Goal: Information Seeking & Learning: Learn about a topic

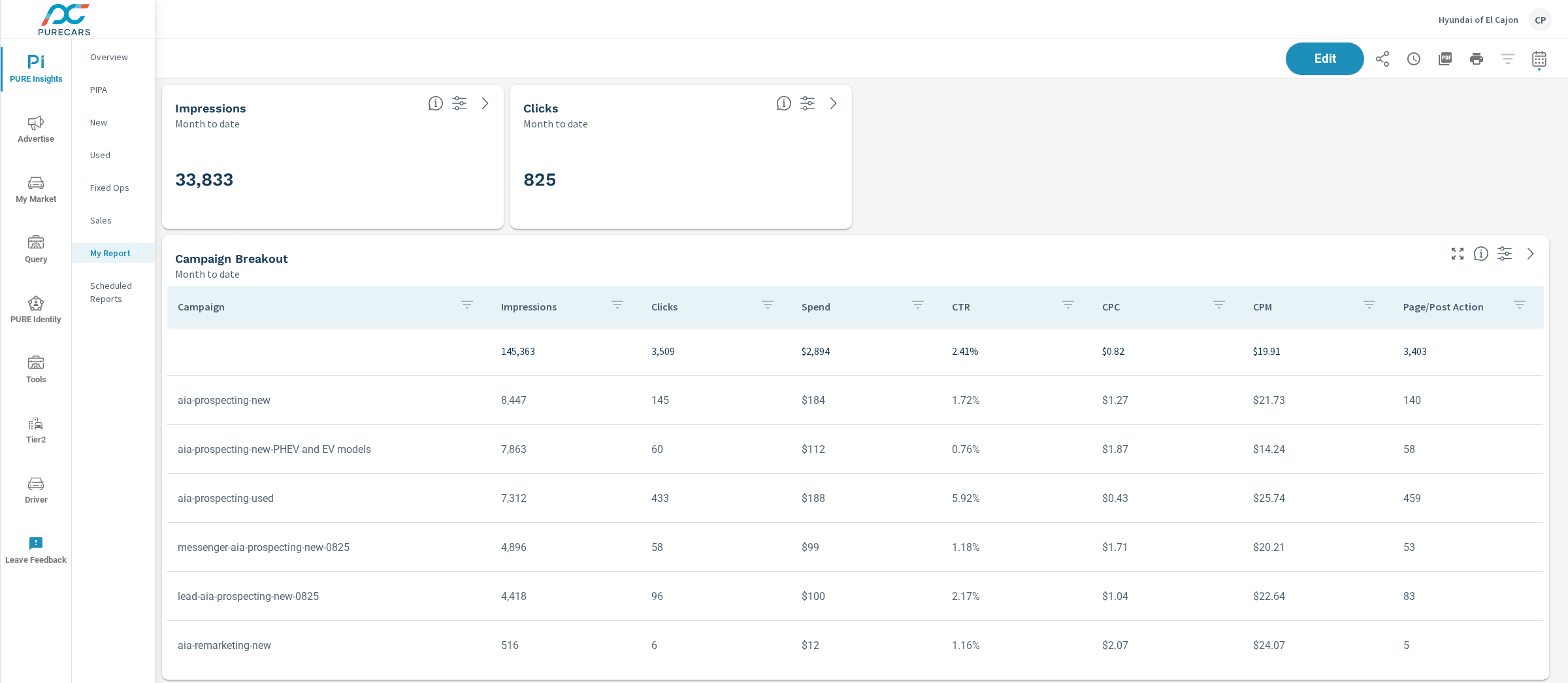
scroll to position [4391, 1426]
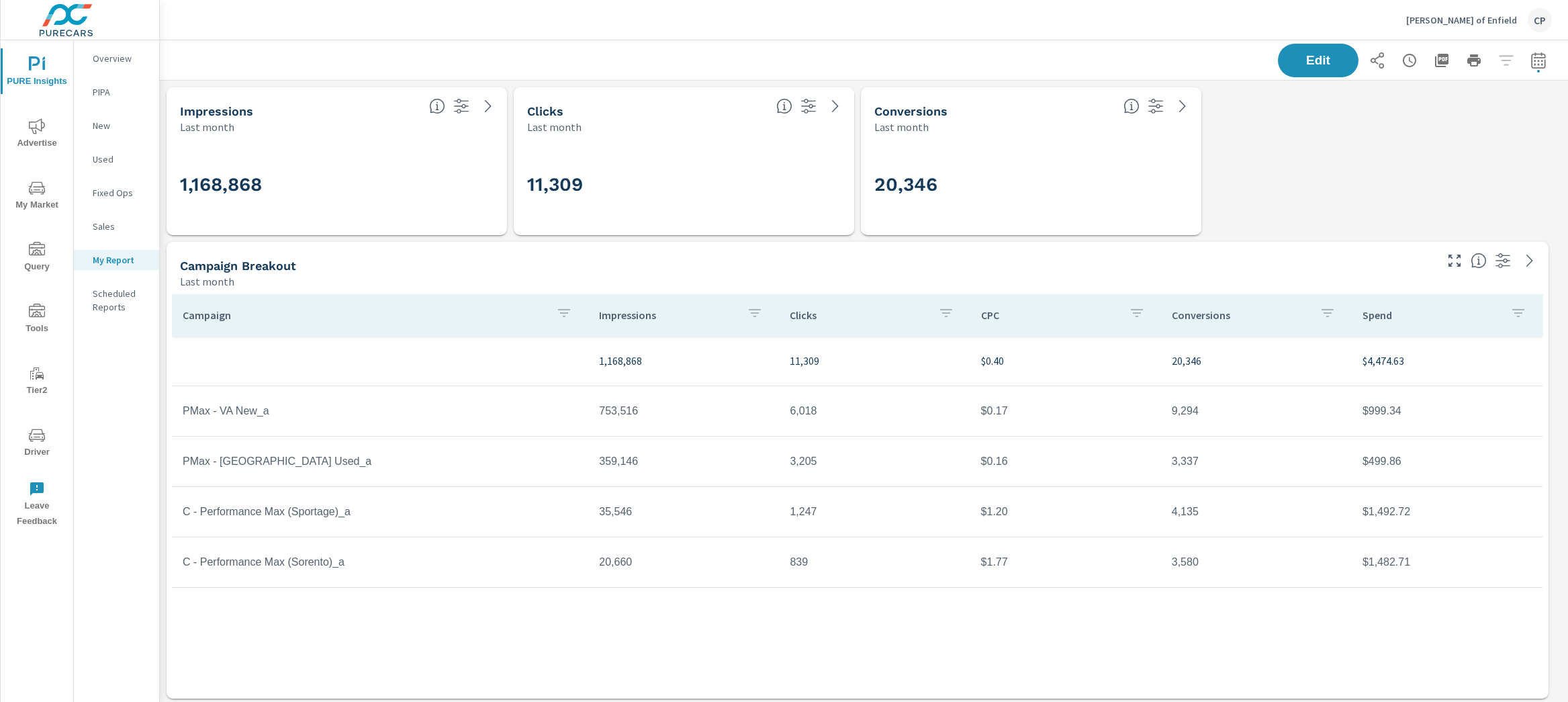
scroll to position [3277, 1421]
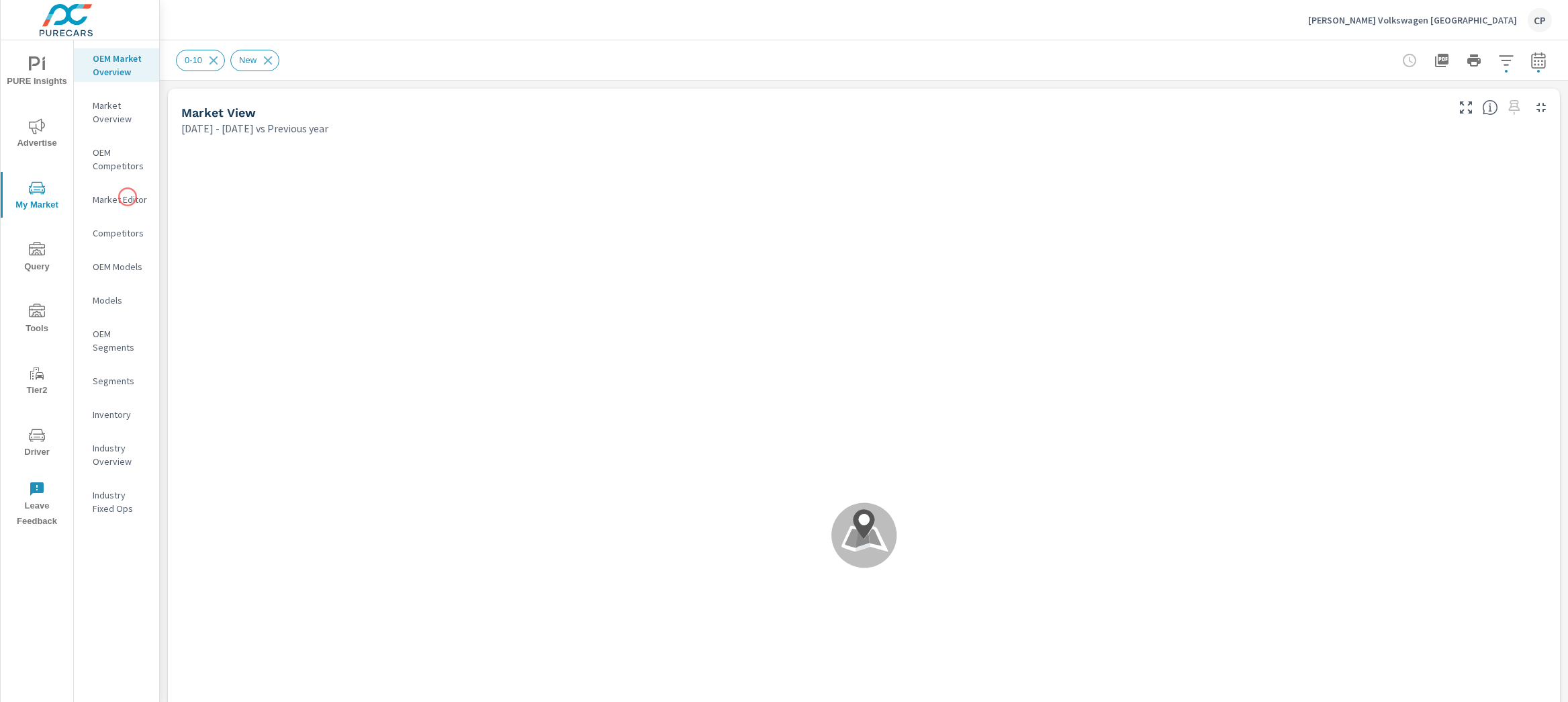
click at [128, 198] on p "Market Editor" at bounding box center [121, 199] width 56 height 14
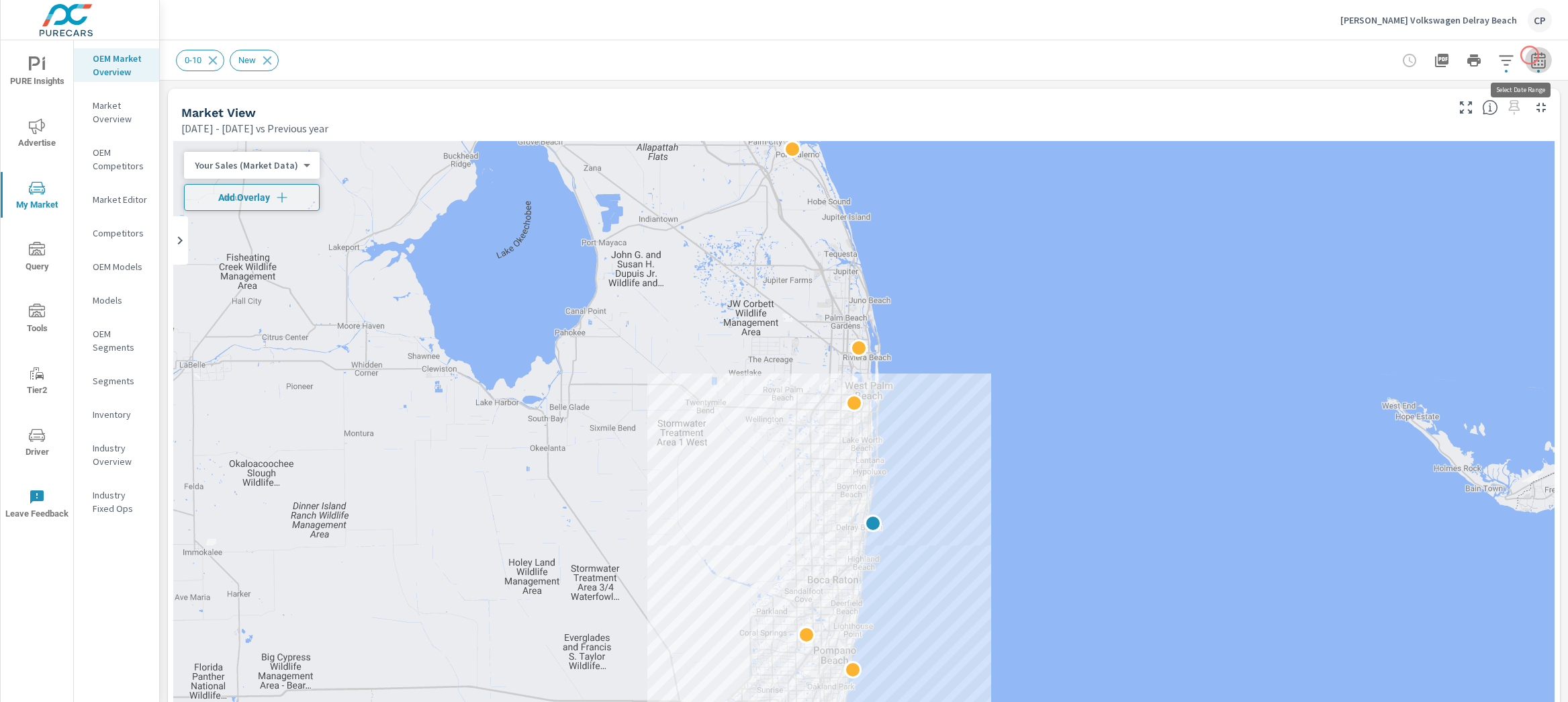
click at [1531, 55] on icon "button" at bounding box center [1539, 60] width 16 height 16
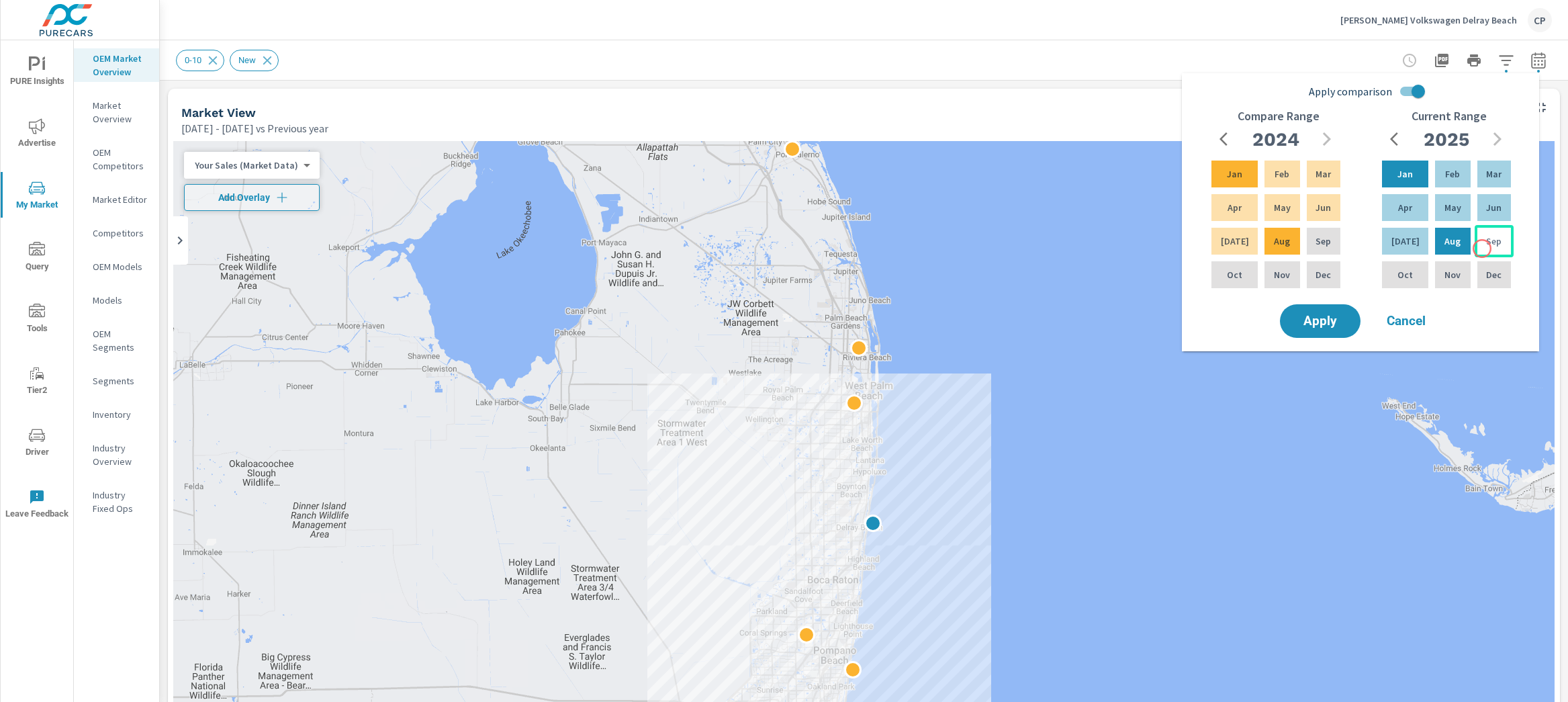
click at [1482, 248] on div "Sep" at bounding box center [1494, 241] width 39 height 32
click at [1408, 167] on p "Jan" at bounding box center [1406, 174] width 16 height 14
click at [1327, 237] on p "Sep" at bounding box center [1323, 241] width 16 height 14
click at [1202, 151] on div "Compare Range 2024 Jan Feb Mar Apr May Jun Jul Aug Sep Oct Nov Dec" at bounding box center [1278, 205] width 170 height 192
click at [1341, 321] on span "Apply" at bounding box center [1320, 321] width 55 height 13
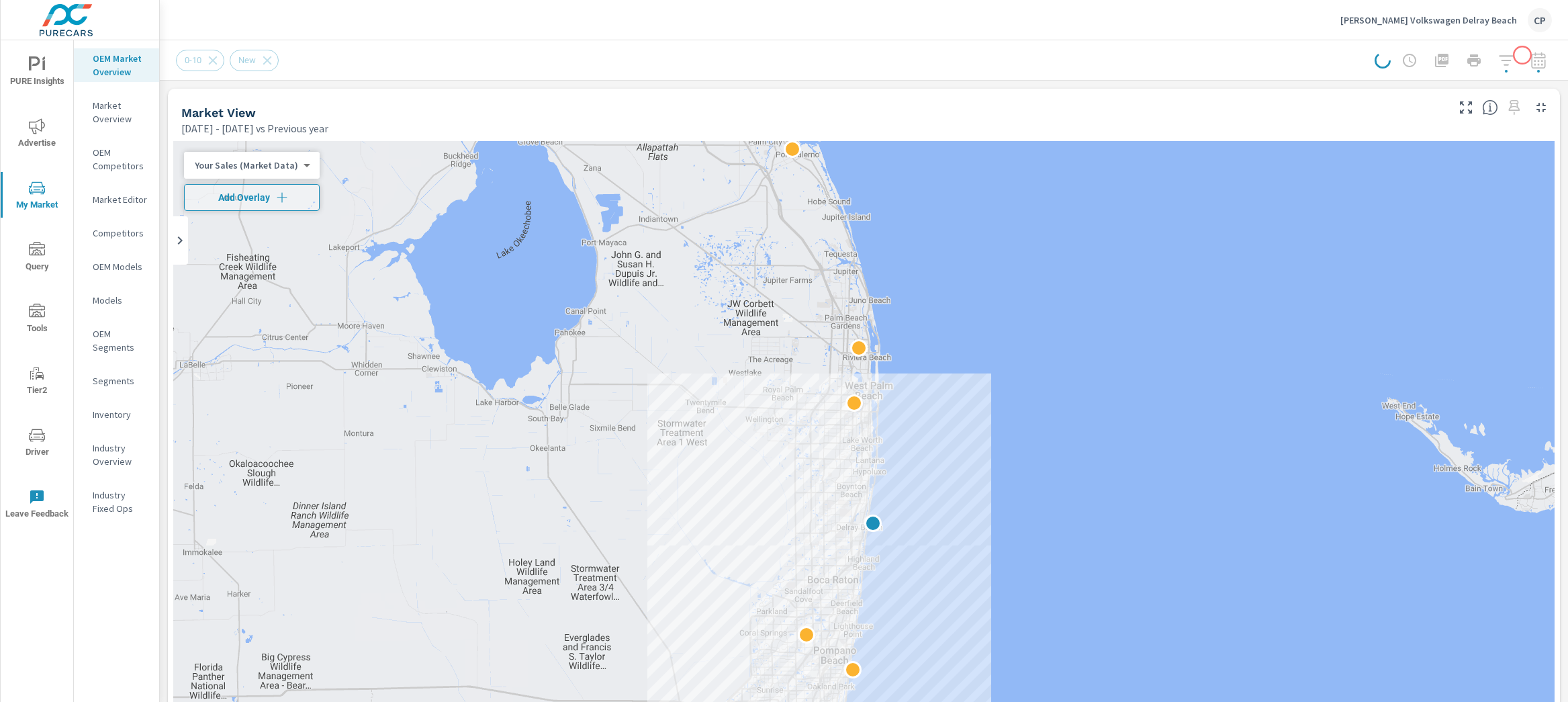
click at [1522, 54] on div at bounding box center [1464, 61] width 177 height 27
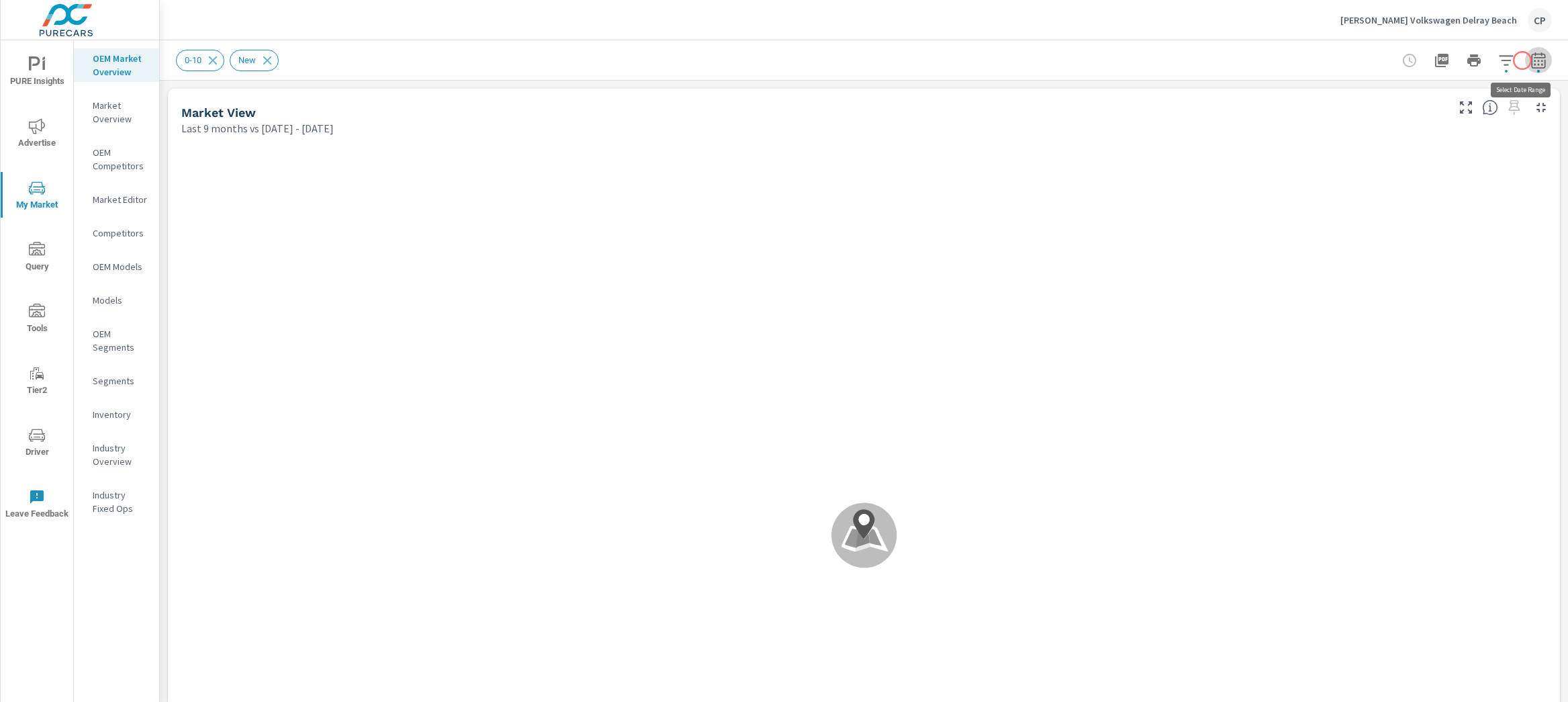
click at [1534, 60] on icon "button" at bounding box center [1538, 63] width 9 height 6
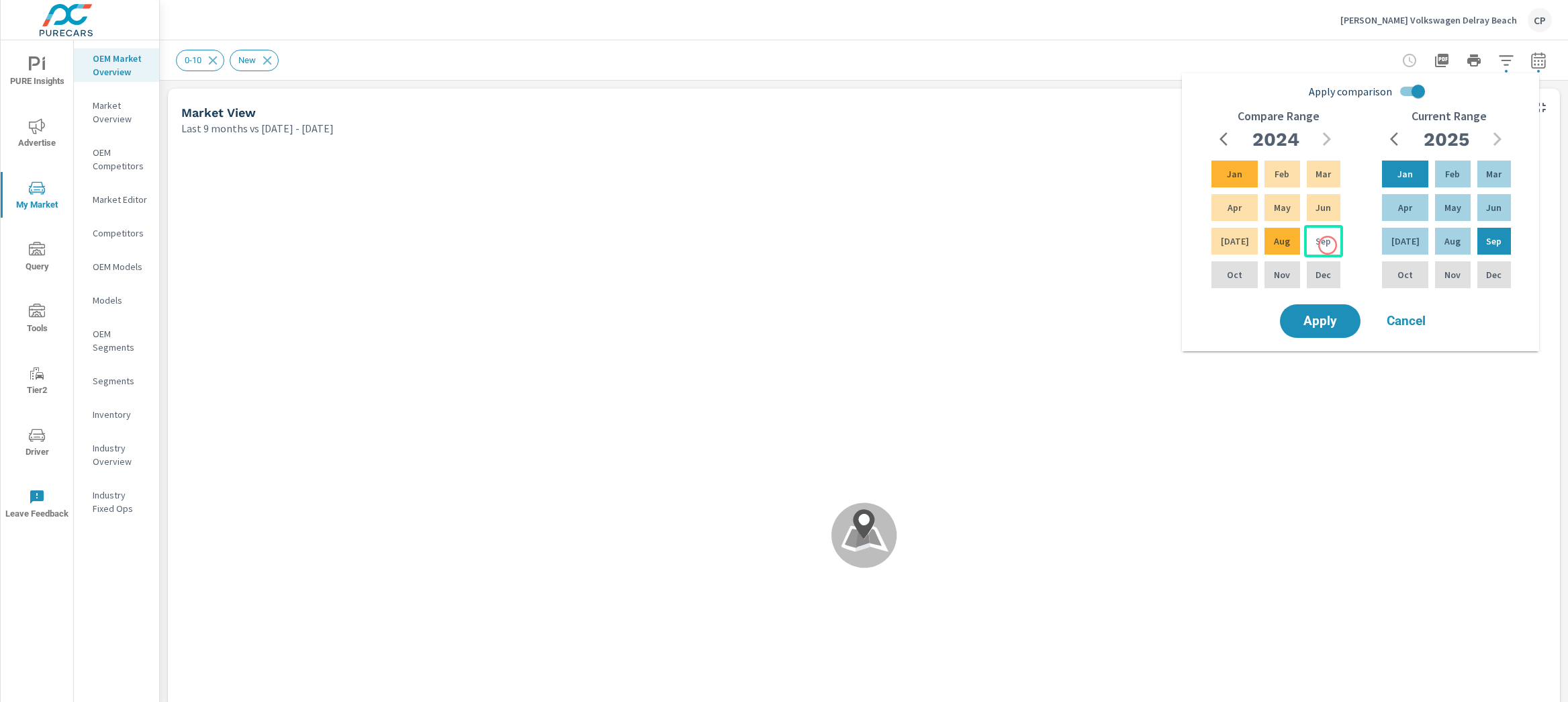
click at [1323, 245] on p "Sep" at bounding box center [1323, 241] width 16 height 14
click at [1240, 178] on div "Jan" at bounding box center [1235, 174] width 52 height 32
click at [1338, 308] on button "Apply" at bounding box center [1320, 321] width 83 height 35
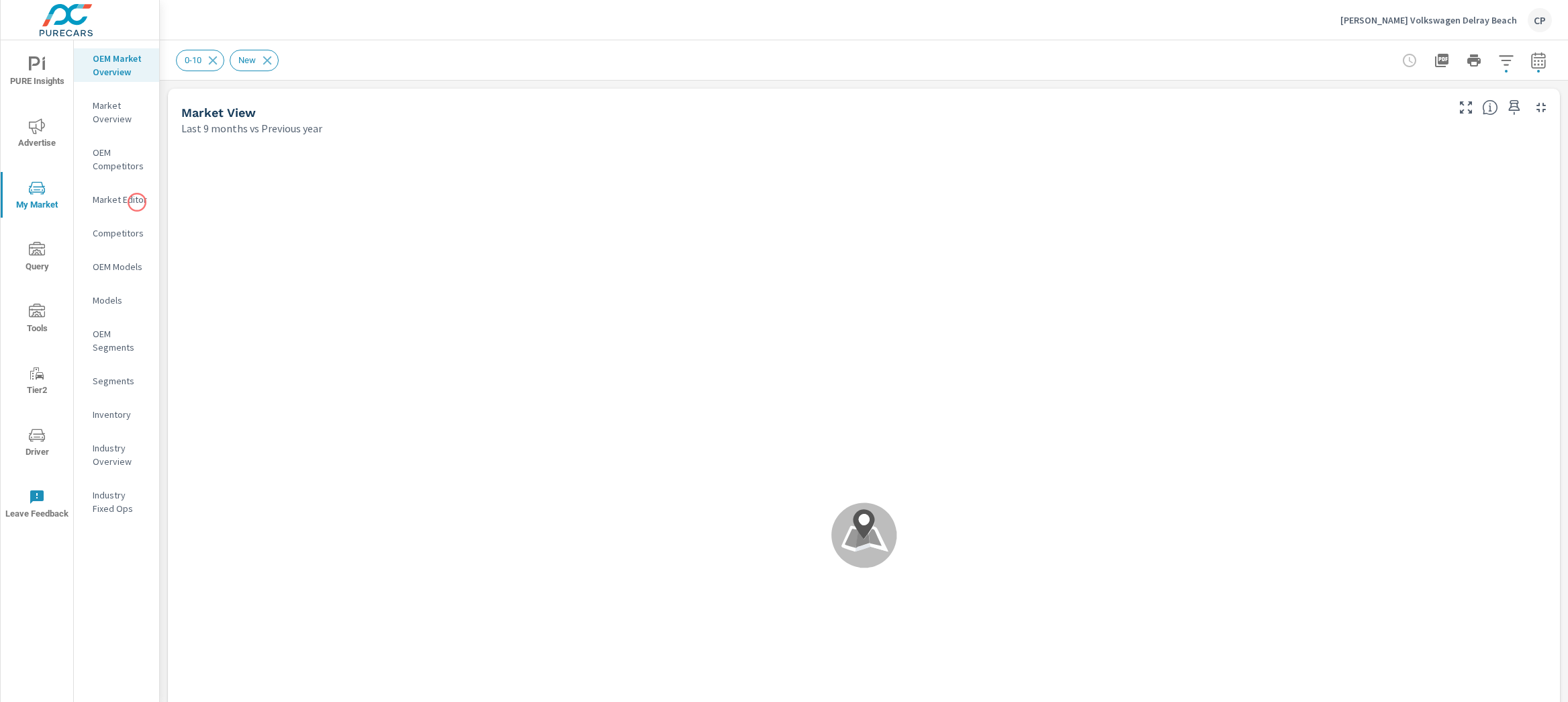
click at [137, 203] on p "Market Editor" at bounding box center [121, 199] width 56 height 14
click at [1531, 65] on icon "button" at bounding box center [1539, 60] width 16 height 16
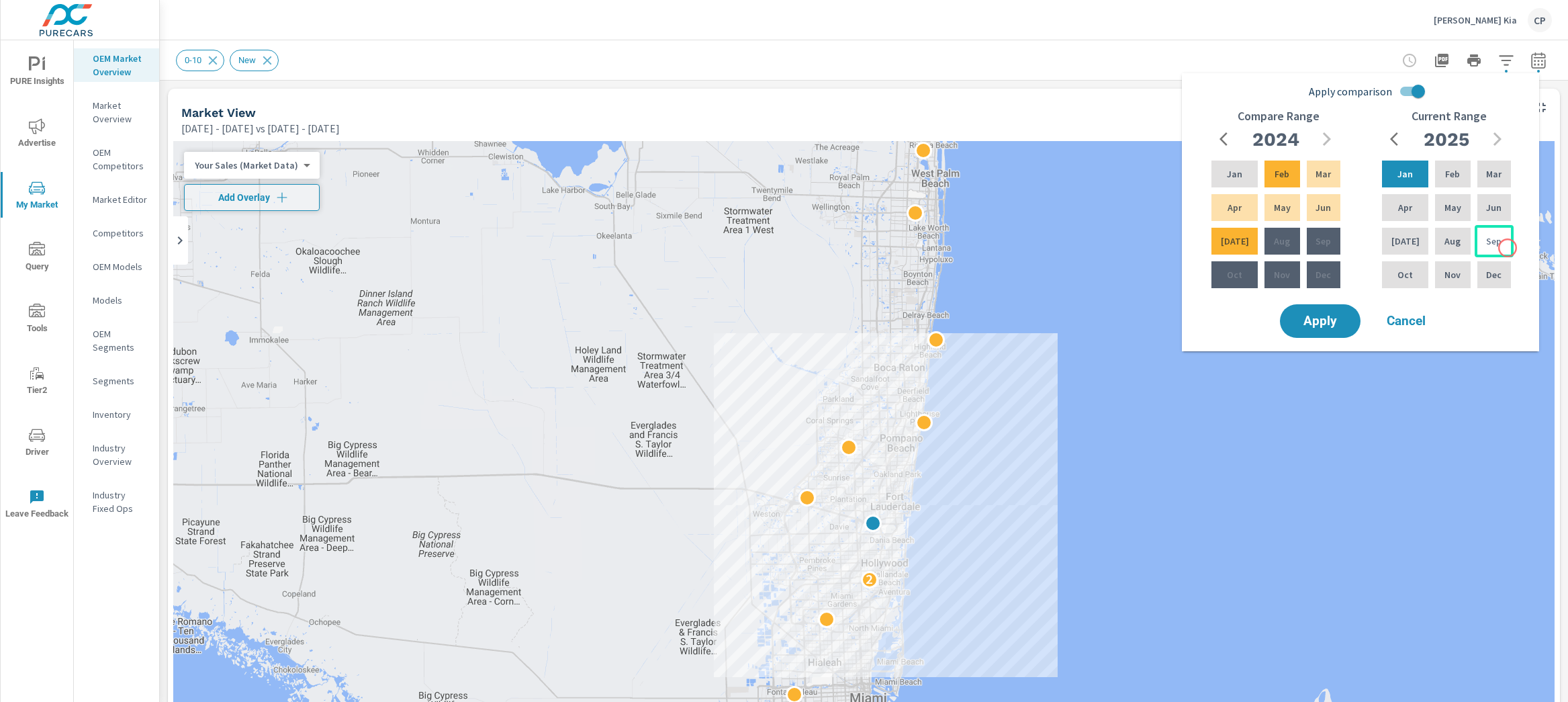
click at [1508, 247] on div "Sep" at bounding box center [1494, 241] width 39 height 32
click at [1200, 31] on div "Gunther Kia CP" at bounding box center [864, 19] width 1376 height 39
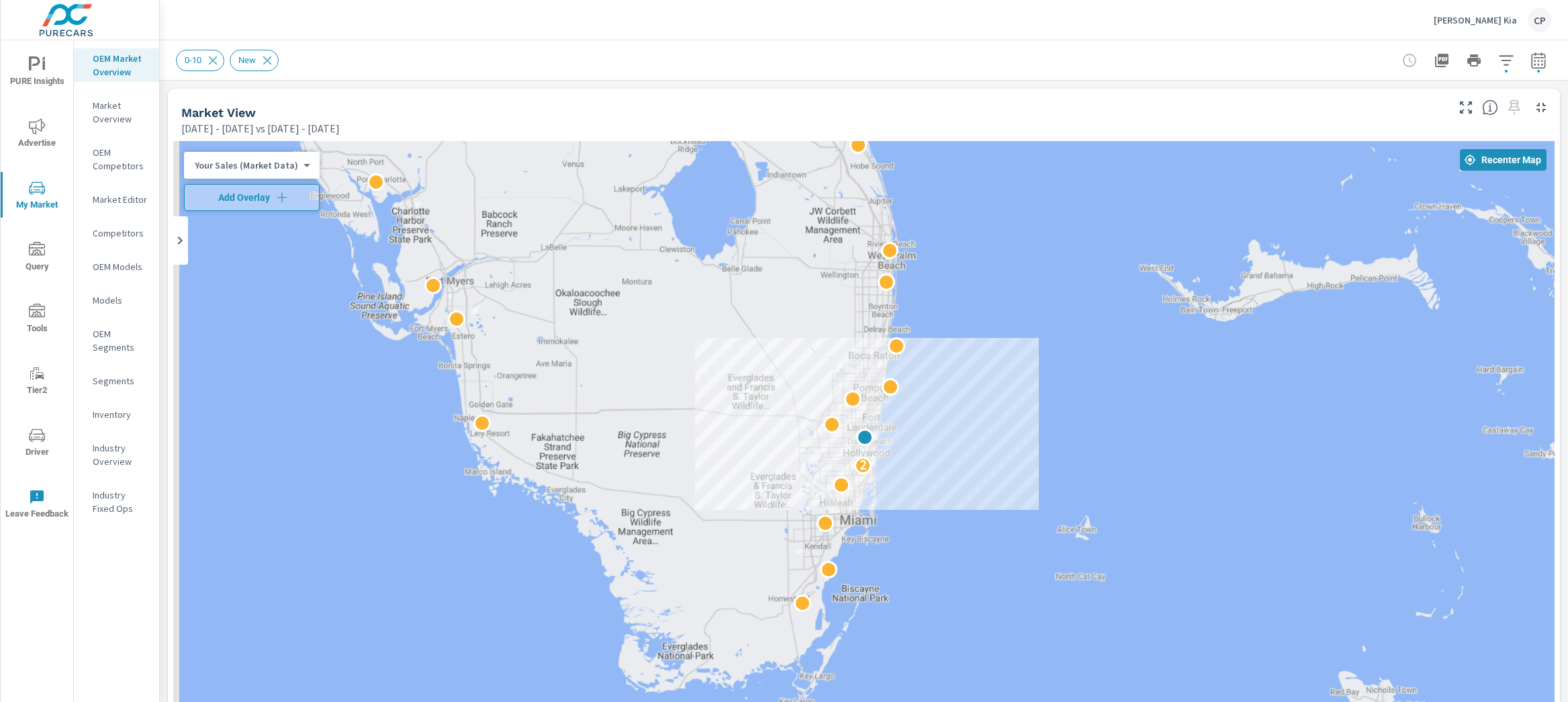
scroll to position [538, 0]
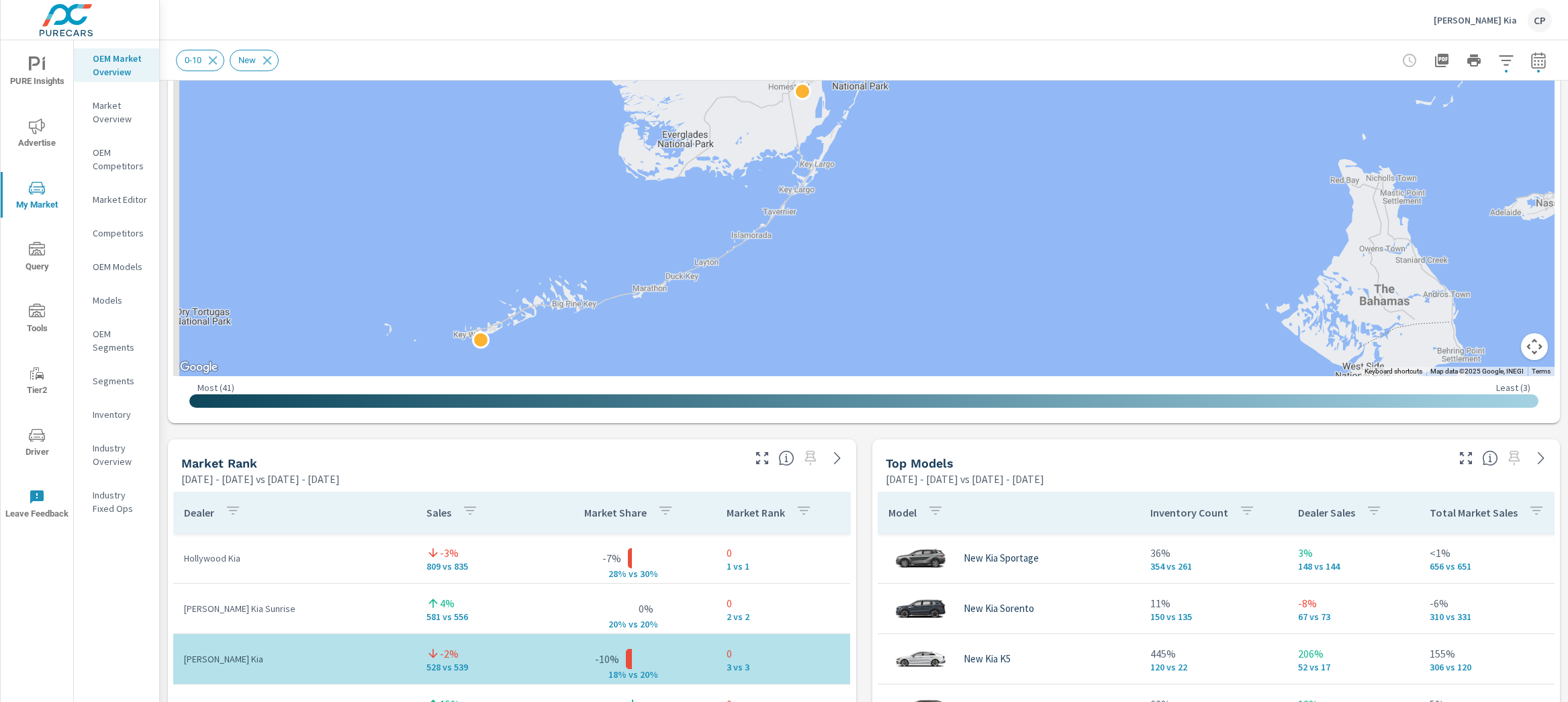
scroll to position [511, 0]
click at [1534, 72] on div at bounding box center [1474, 61] width 156 height 27
click at [1531, 62] on icon "button" at bounding box center [1539, 60] width 16 height 16
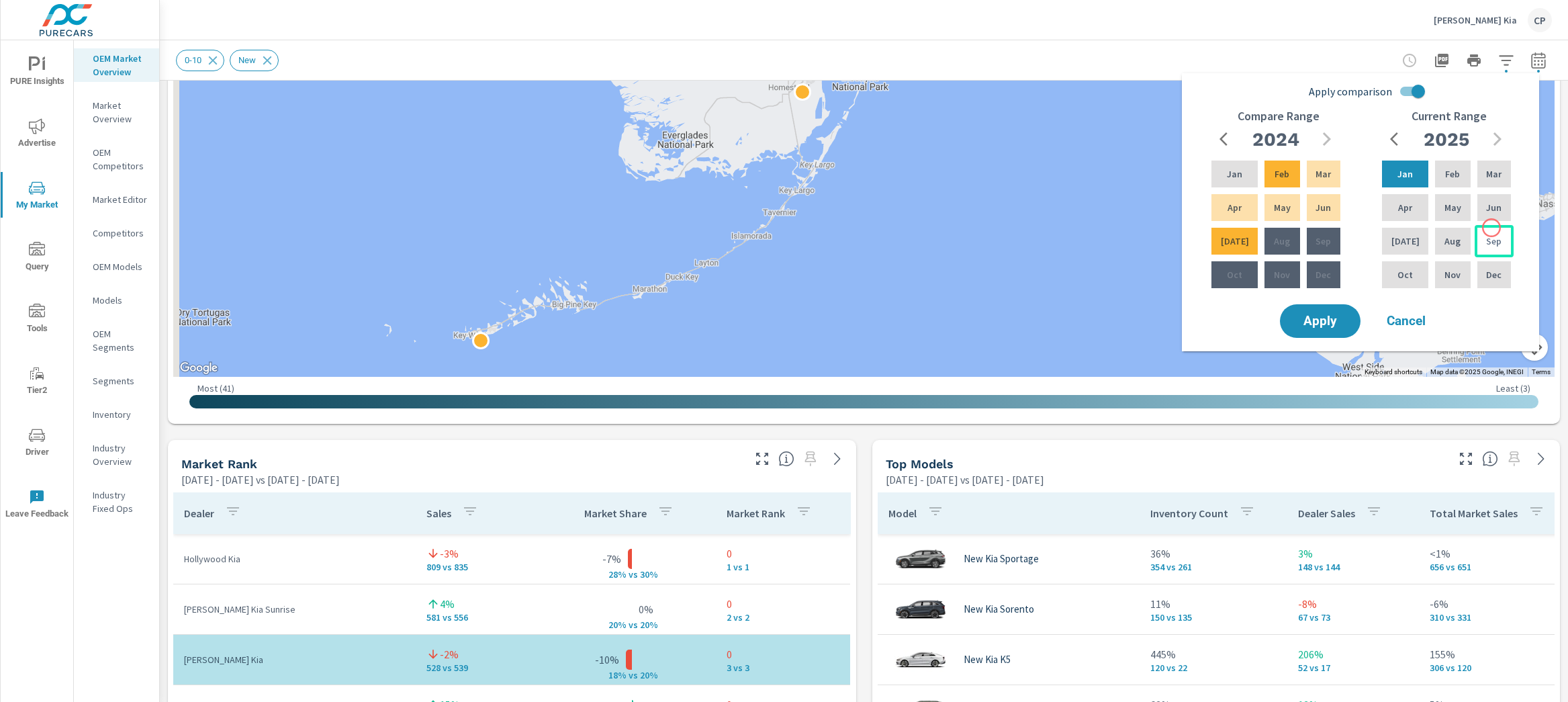
click at [1491, 230] on div "Sep" at bounding box center [1494, 241] width 39 height 32
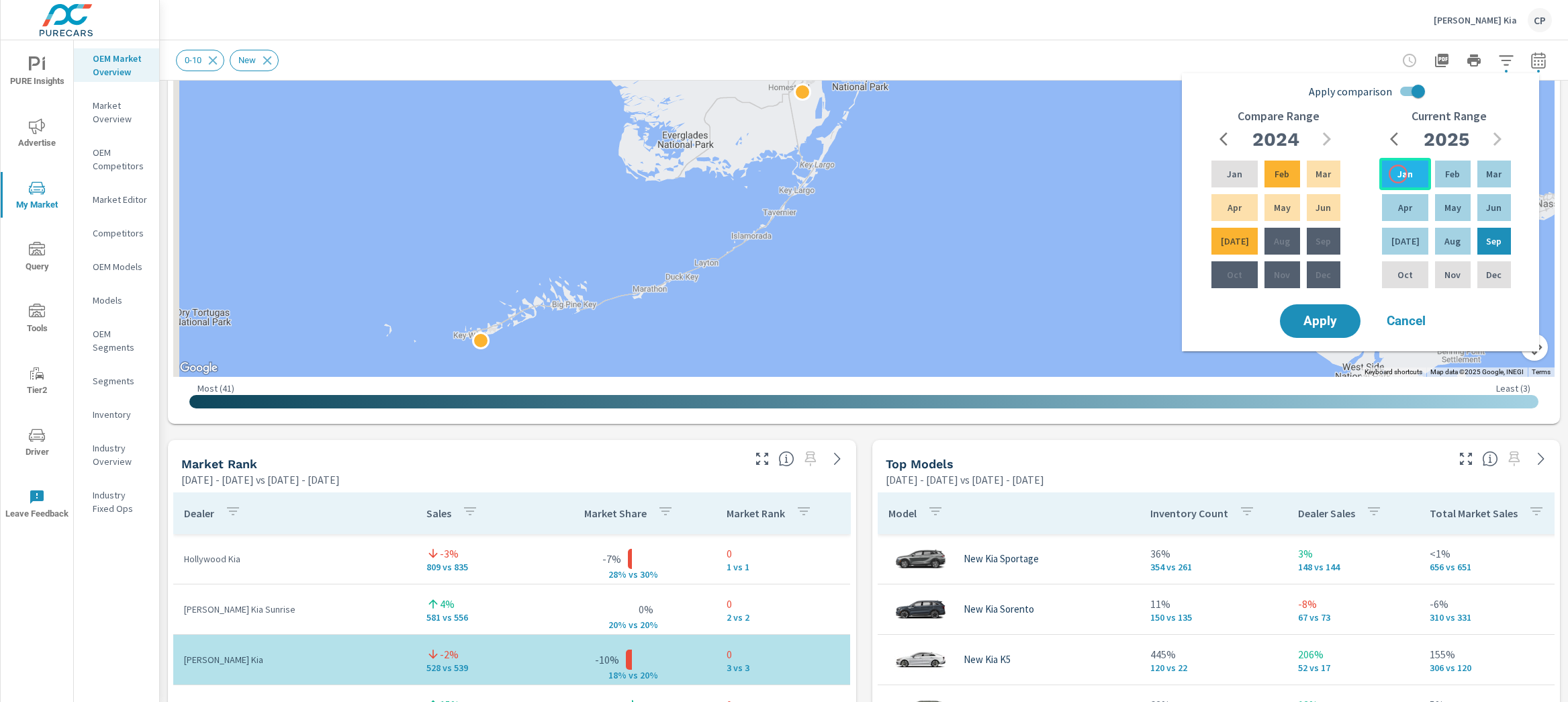
click at [1398, 173] on p "Jan" at bounding box center [1406, 174] width 16 height 14
click at [1415, 99] on input "Apply comparison" at bounding box center [1418, 92] width 77 height 26
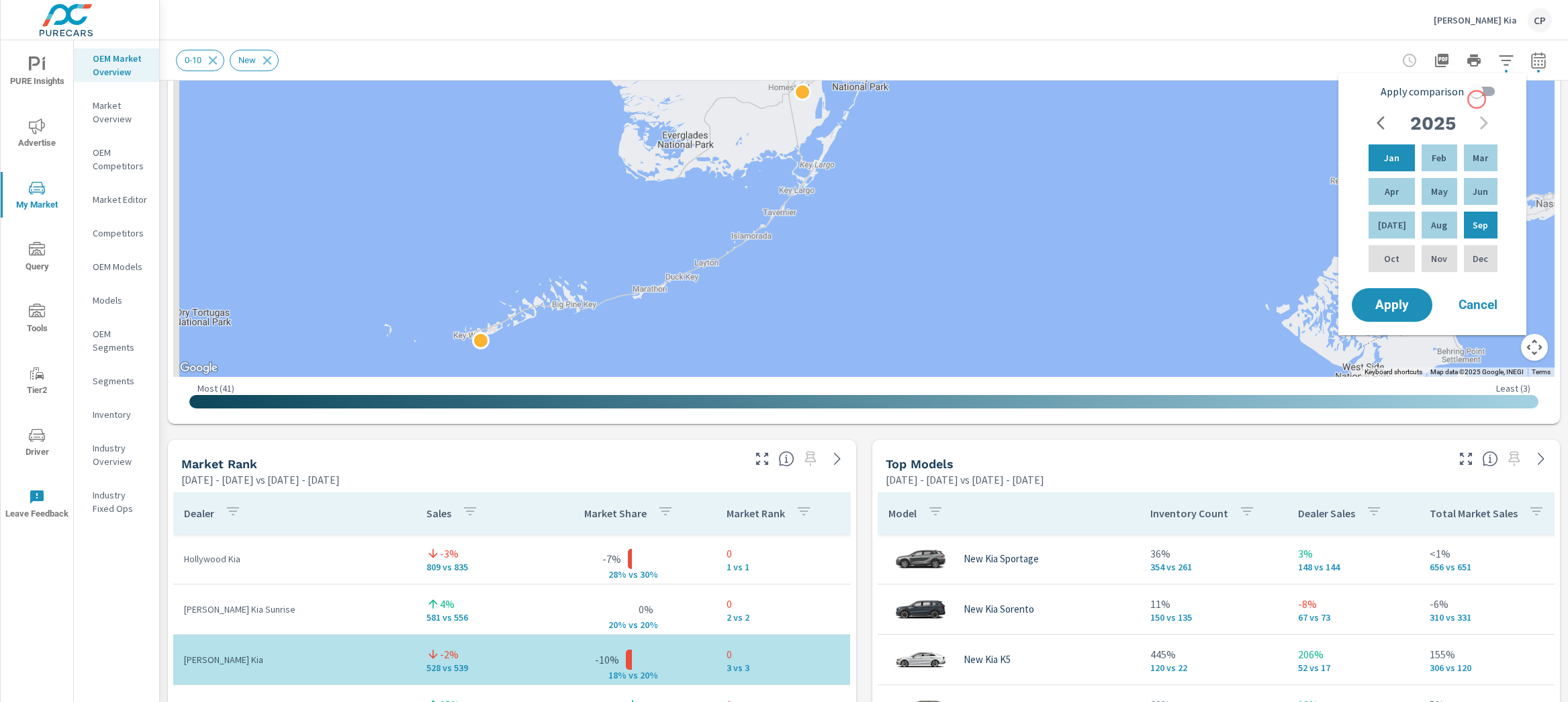
click at [1477, 97] on input "Apply comparison" at bounding box center [1476, 92] width 77 height 26
checkbox input "true"
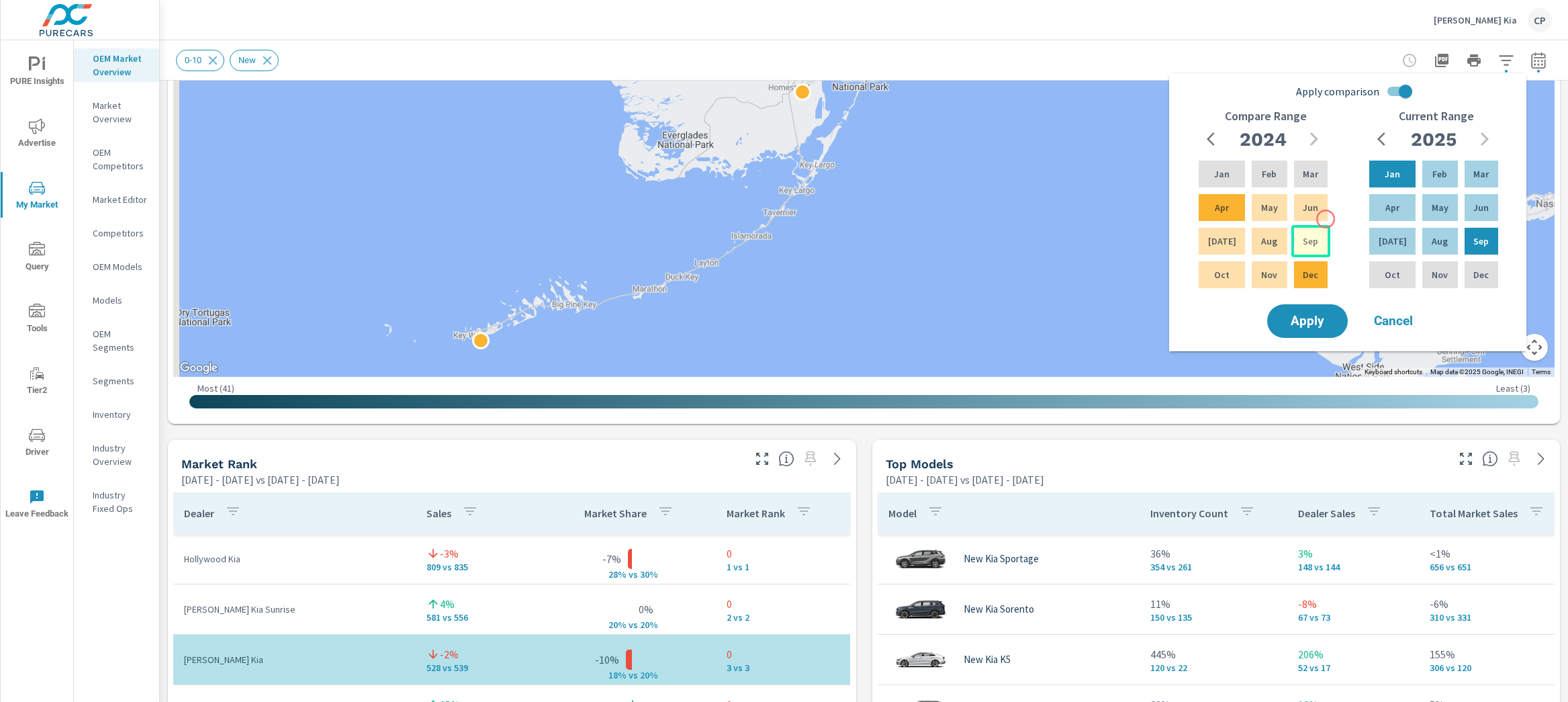
click at [1319, 235] on div "Sep" at bounding box center [1310, 241] width 39 height 32
click at [1227, 174] on div "Jan" at bounding box center [1222, 174] width 52 height 32
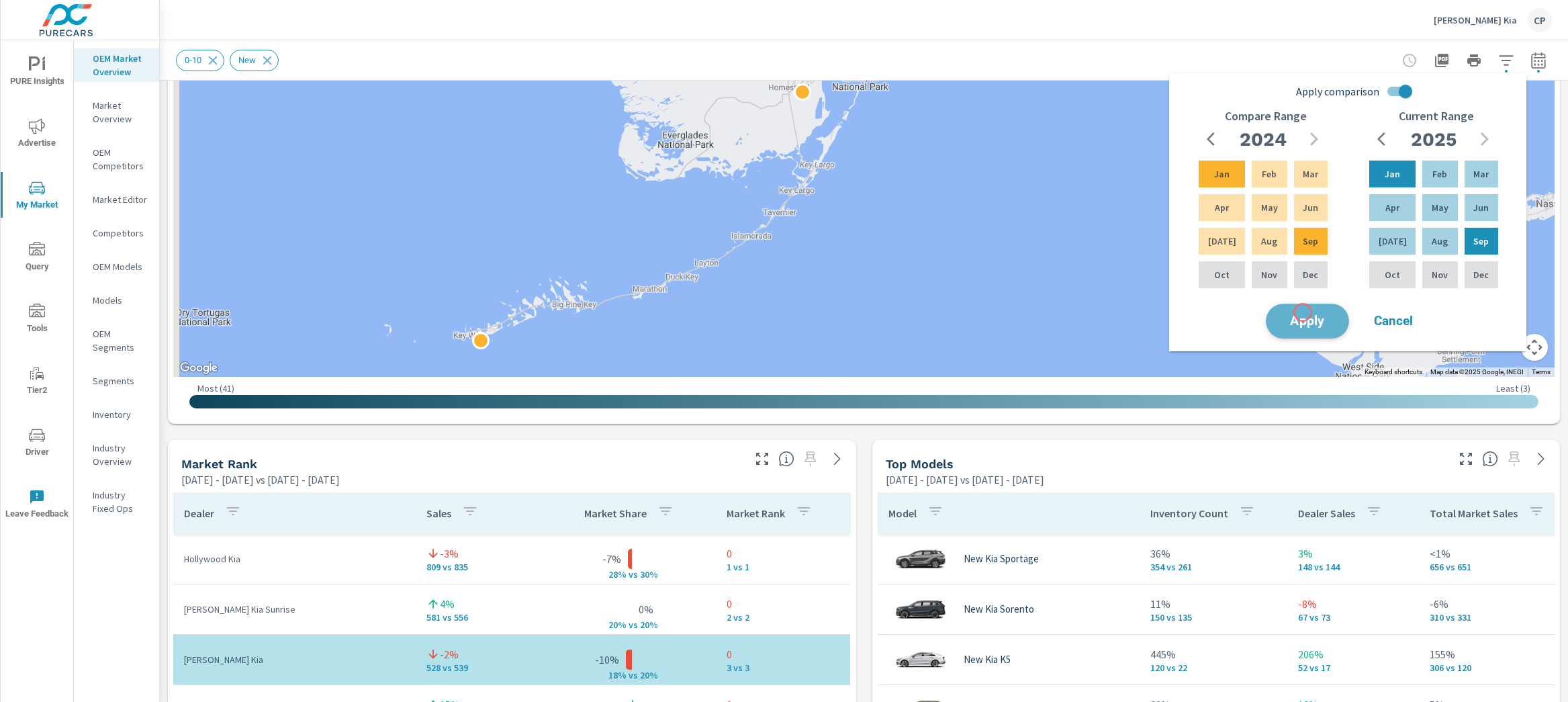
click at [1303, 315] on span "Apply" at bounding box center [1307, 321] width 55 height 13
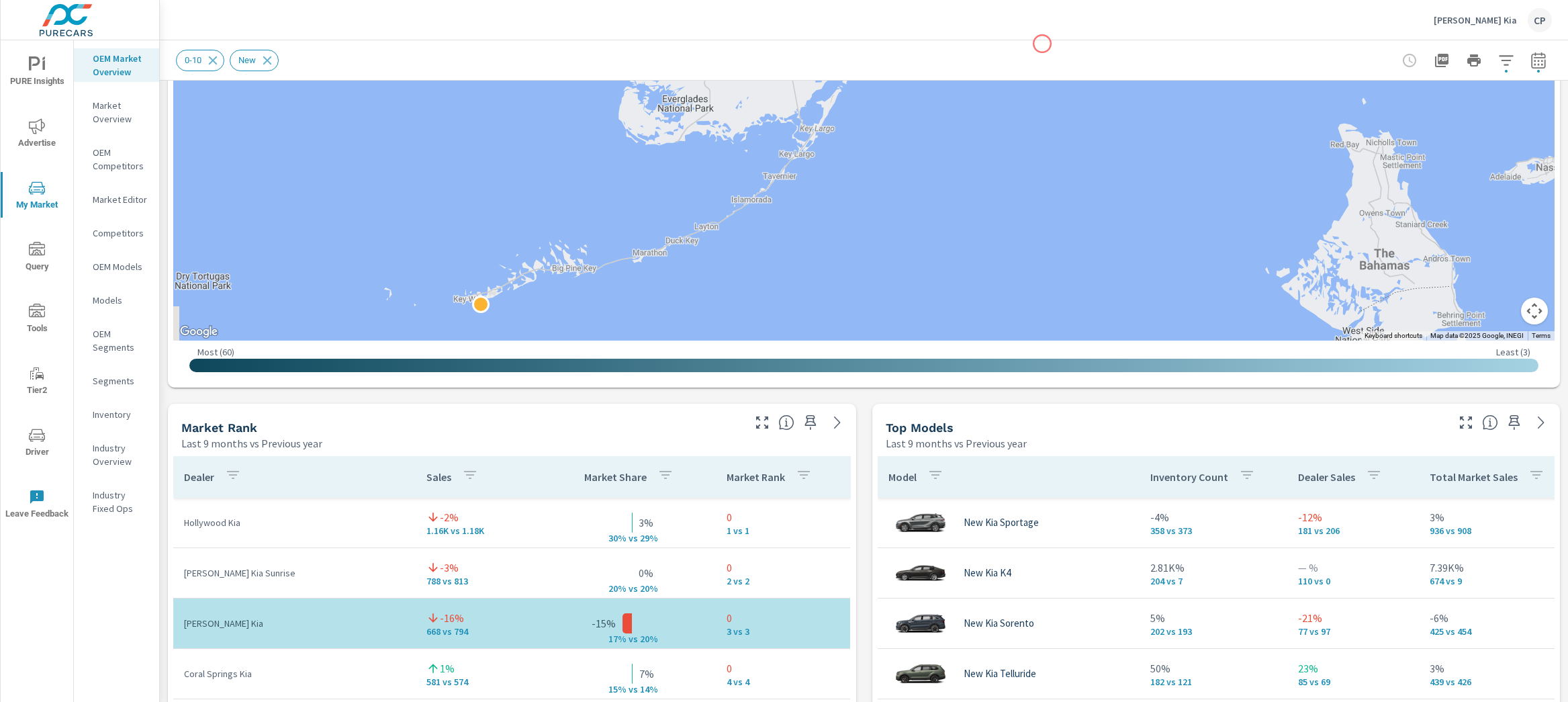
scroll to position [867, 0]
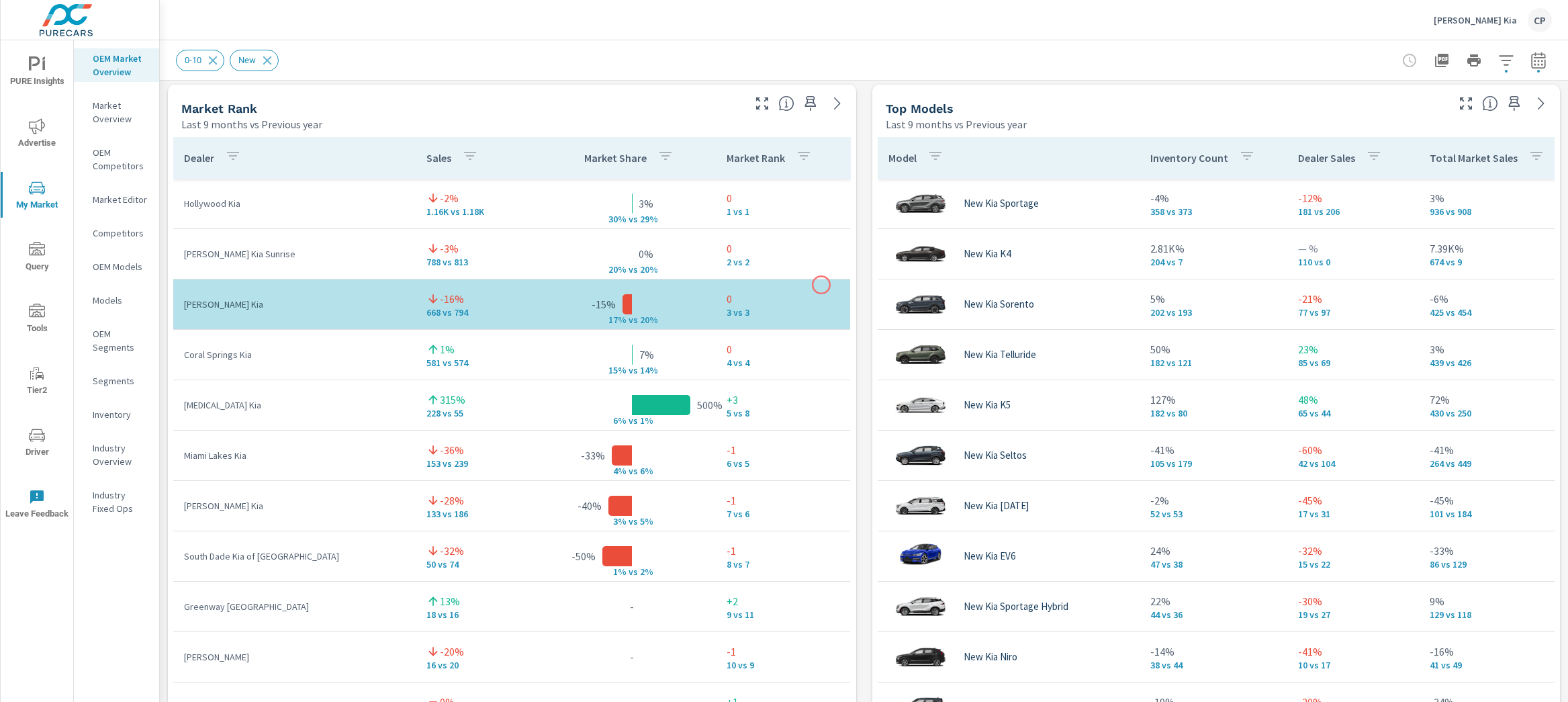
click at [821, 285] on td "0 3 vs 3" at bounding box center [783, 304] width 134 height 49
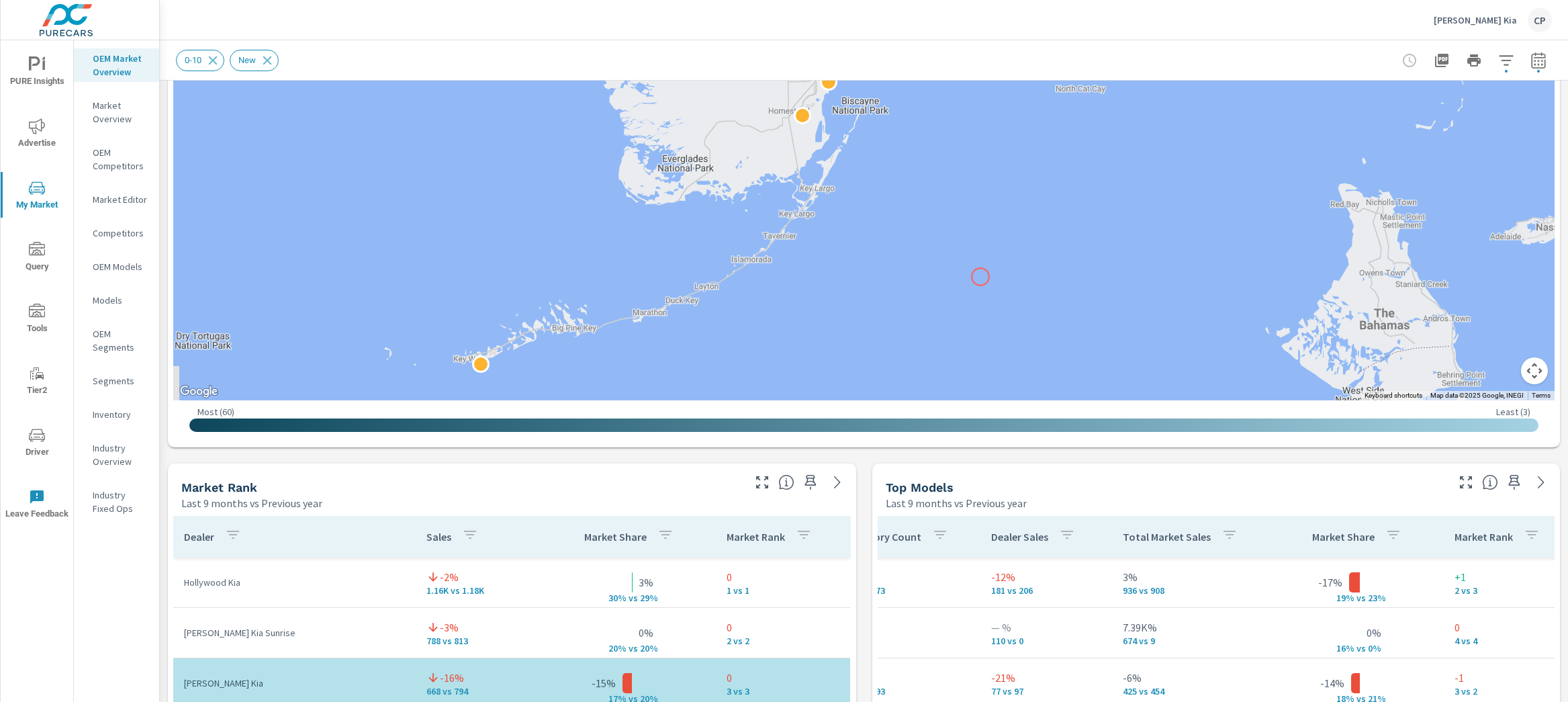
scroll to position [472, 0]
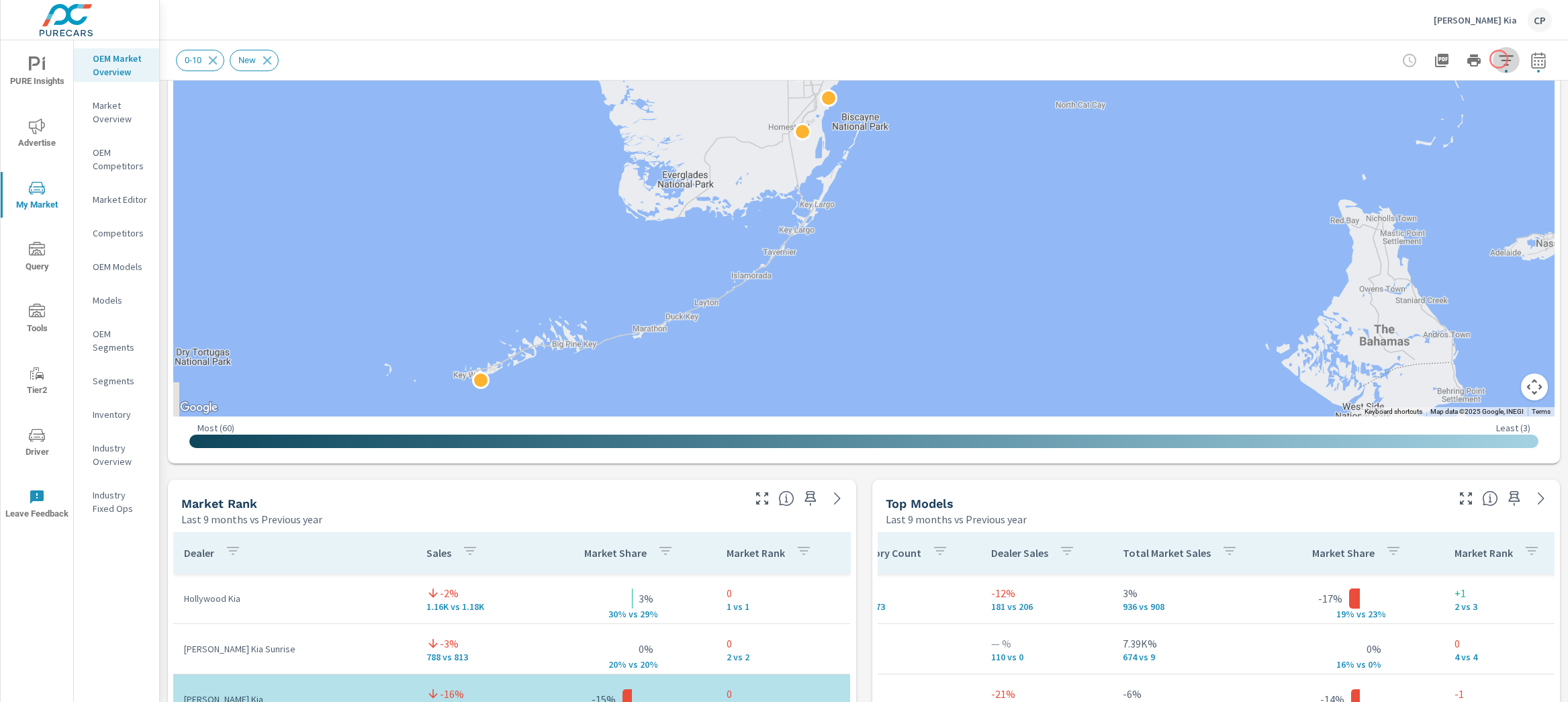
click at [1499, 59] on icon "button" at bounding box center [1506, 60] width 16 height 16
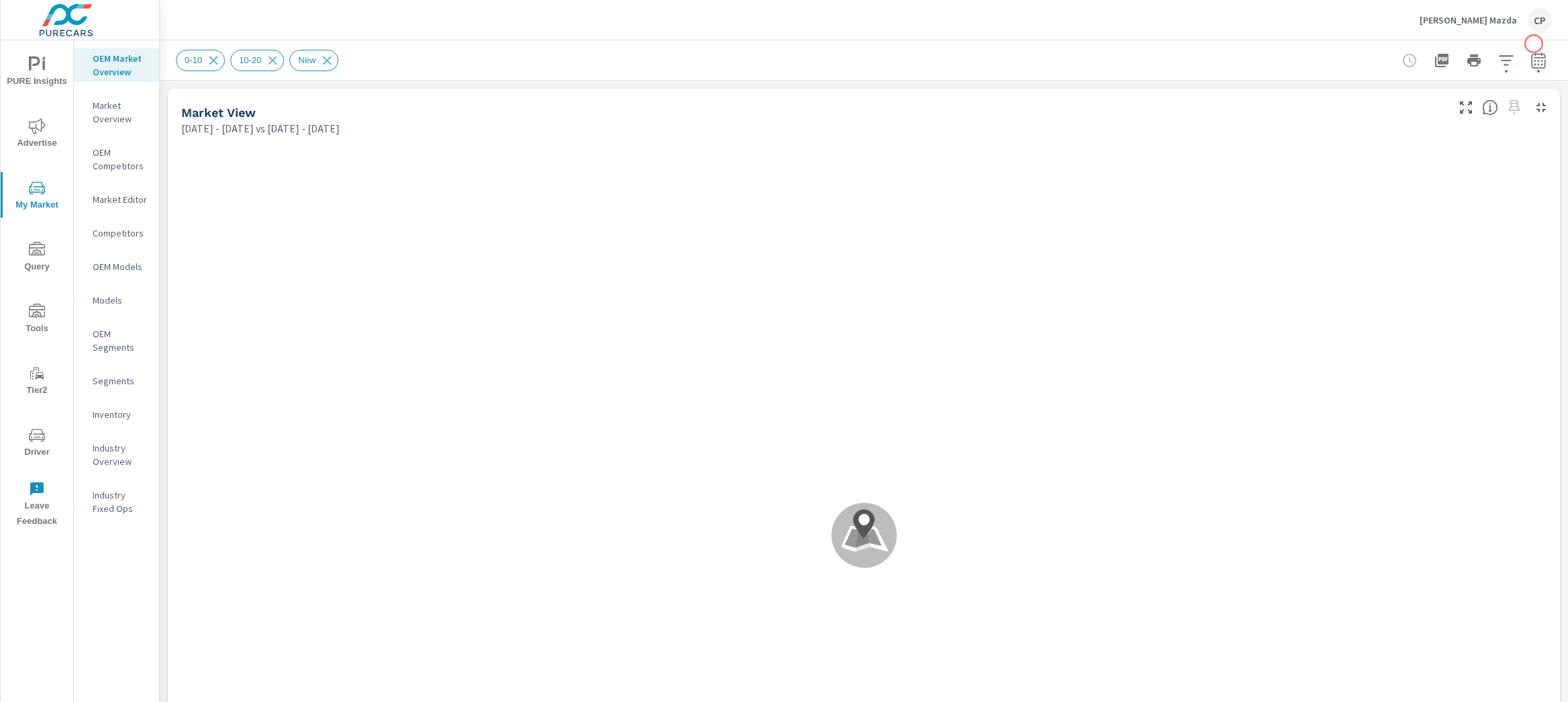
click at [1529, 47] on button "button" at bounding box center [1539, 61] width 27 height 27
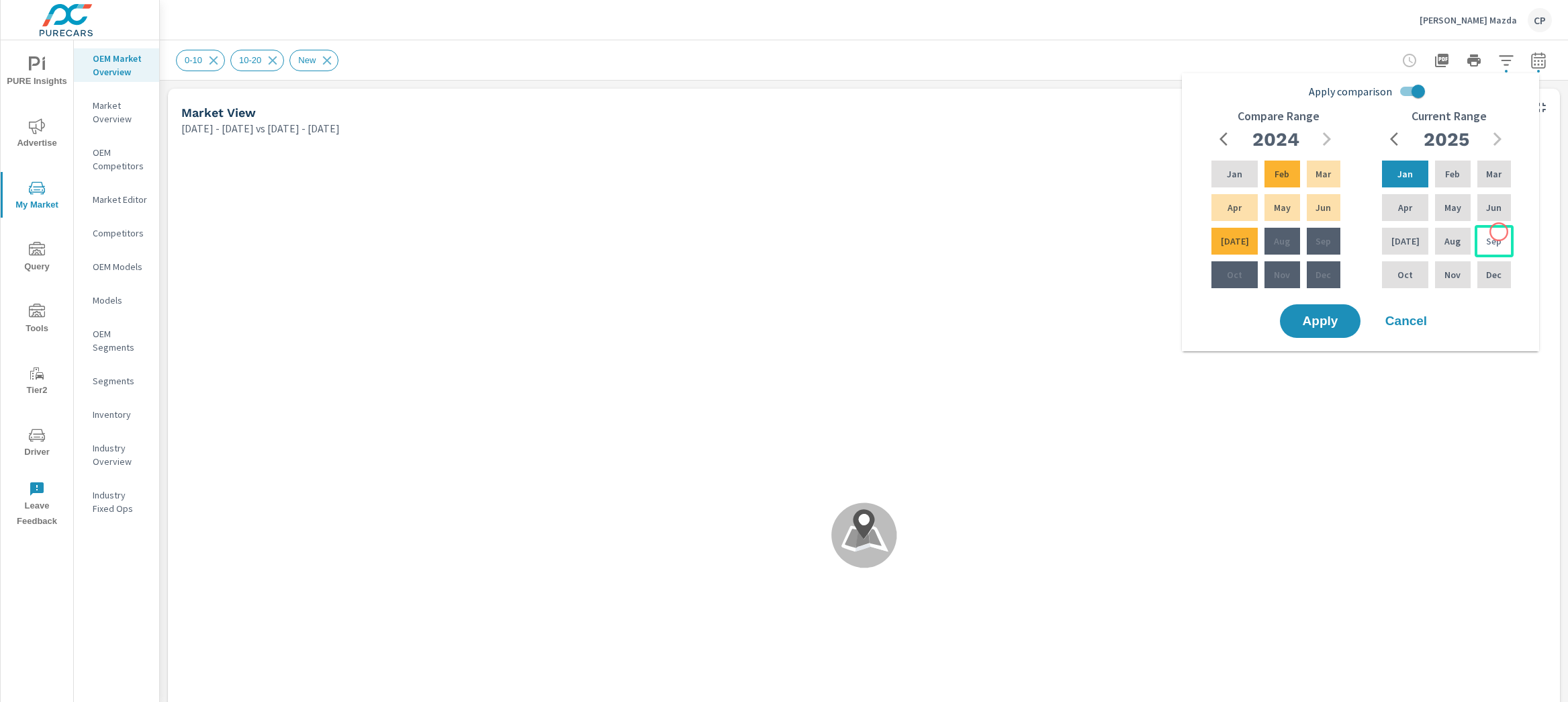
click at [1499, 232] on div "Sep" at bounding box center [1494, 241] width 39 height 32
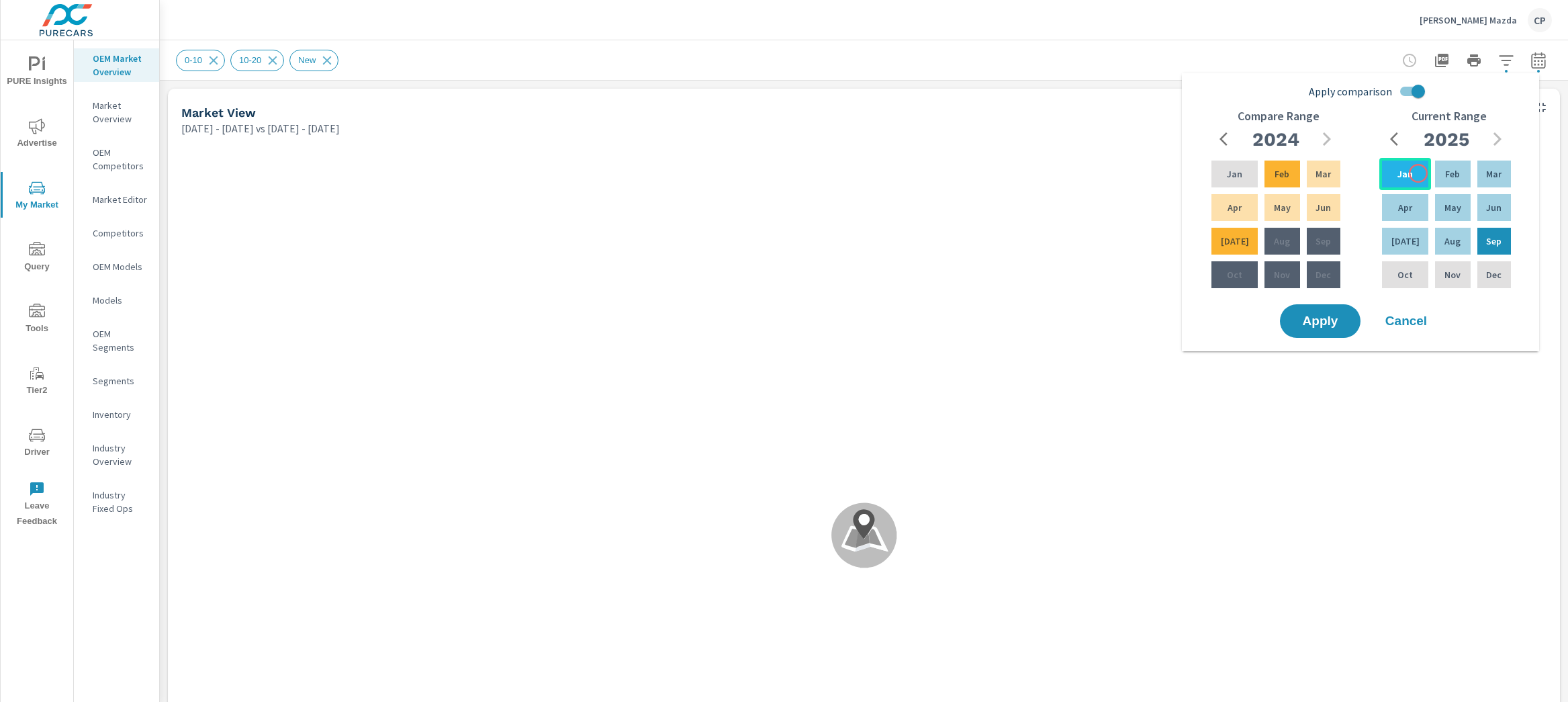
click at [1418, 172] on div "Jan" at bounding box center [1405, 174] width 52 height 32
click at [1323, 228] on div "Sep" at bounding box center [1323, 241] width 39 height 32
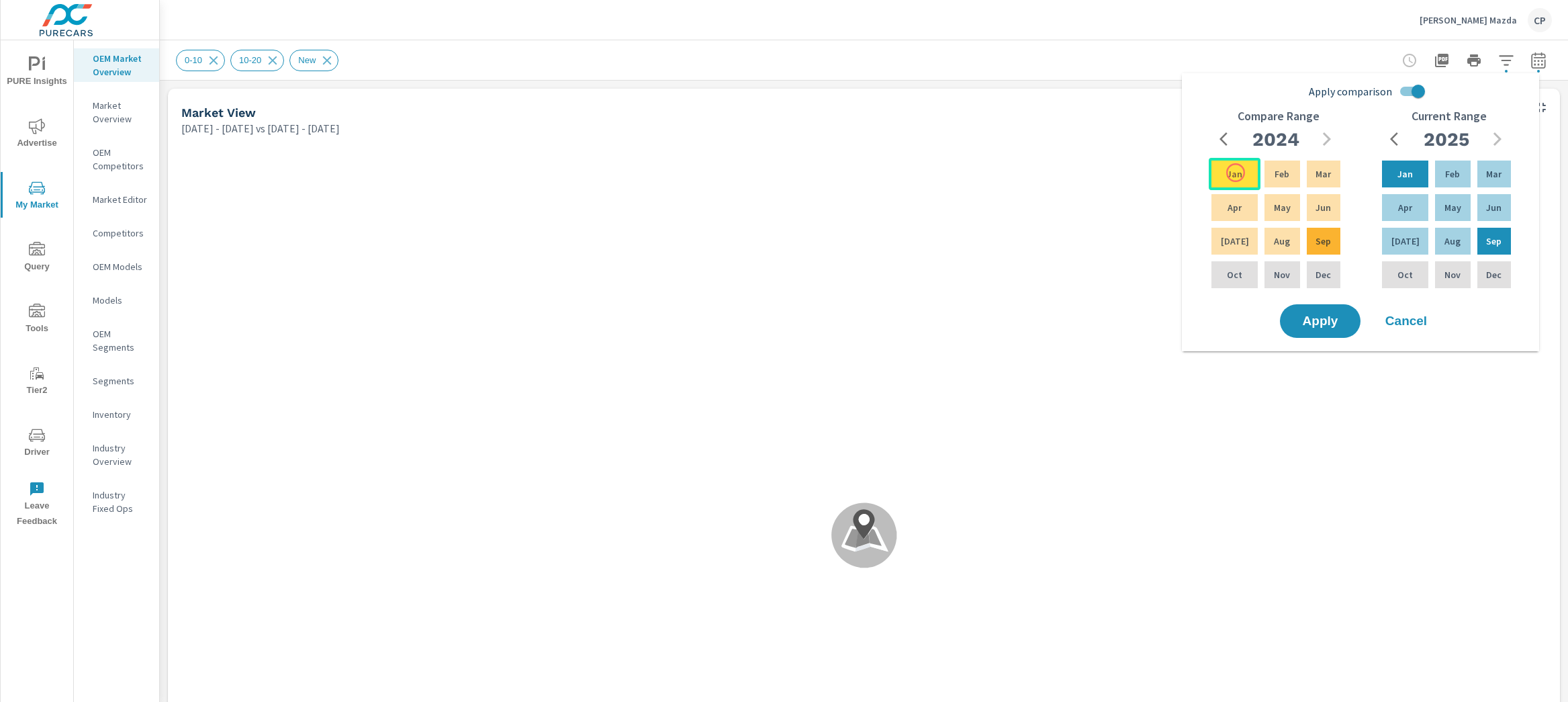
click at [1229, 167] on p "Jan" at bounding box center [1235, 174] width 16 height 14
click at [1328, 318] on span "Apply" at bounding box center [1320, 321] width 55 height 13
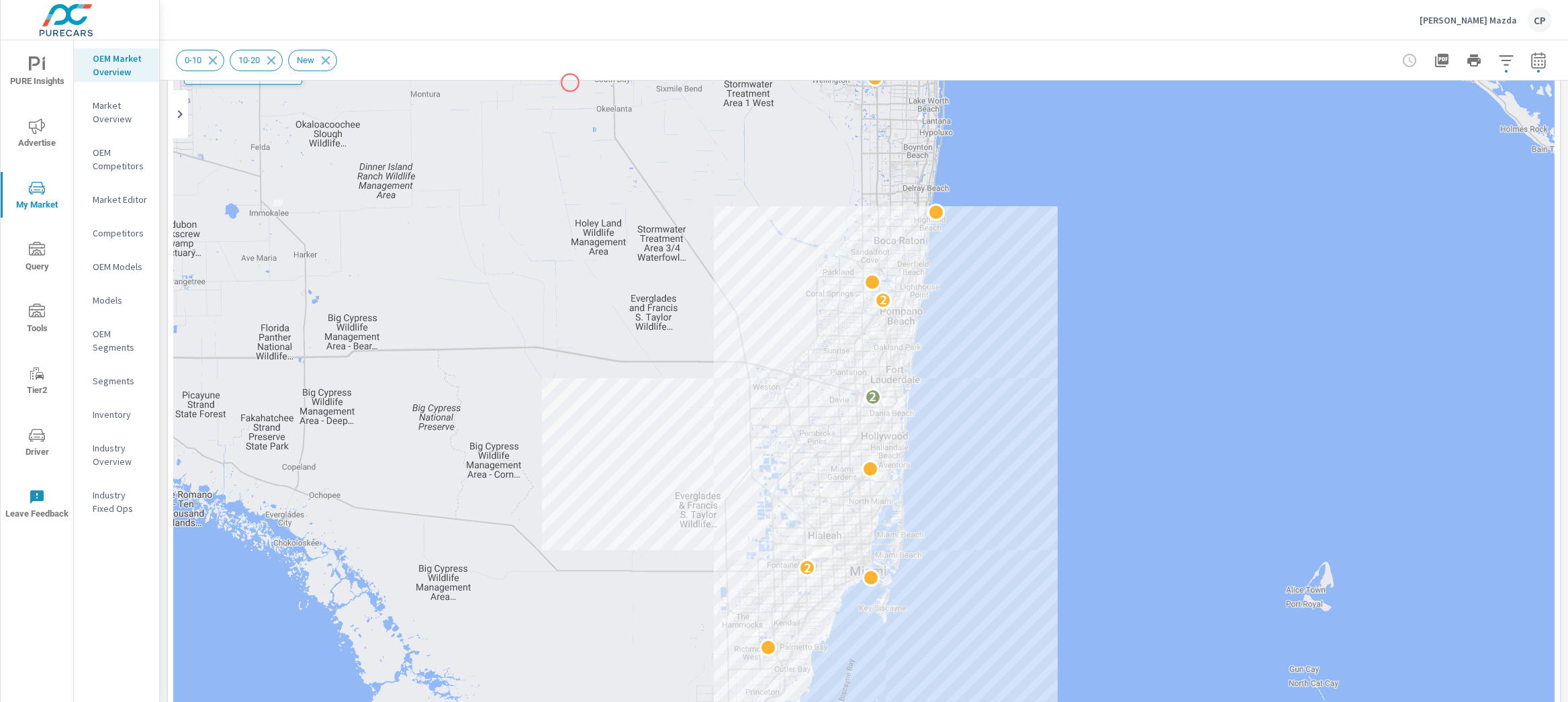
scroll to position [203, 0]
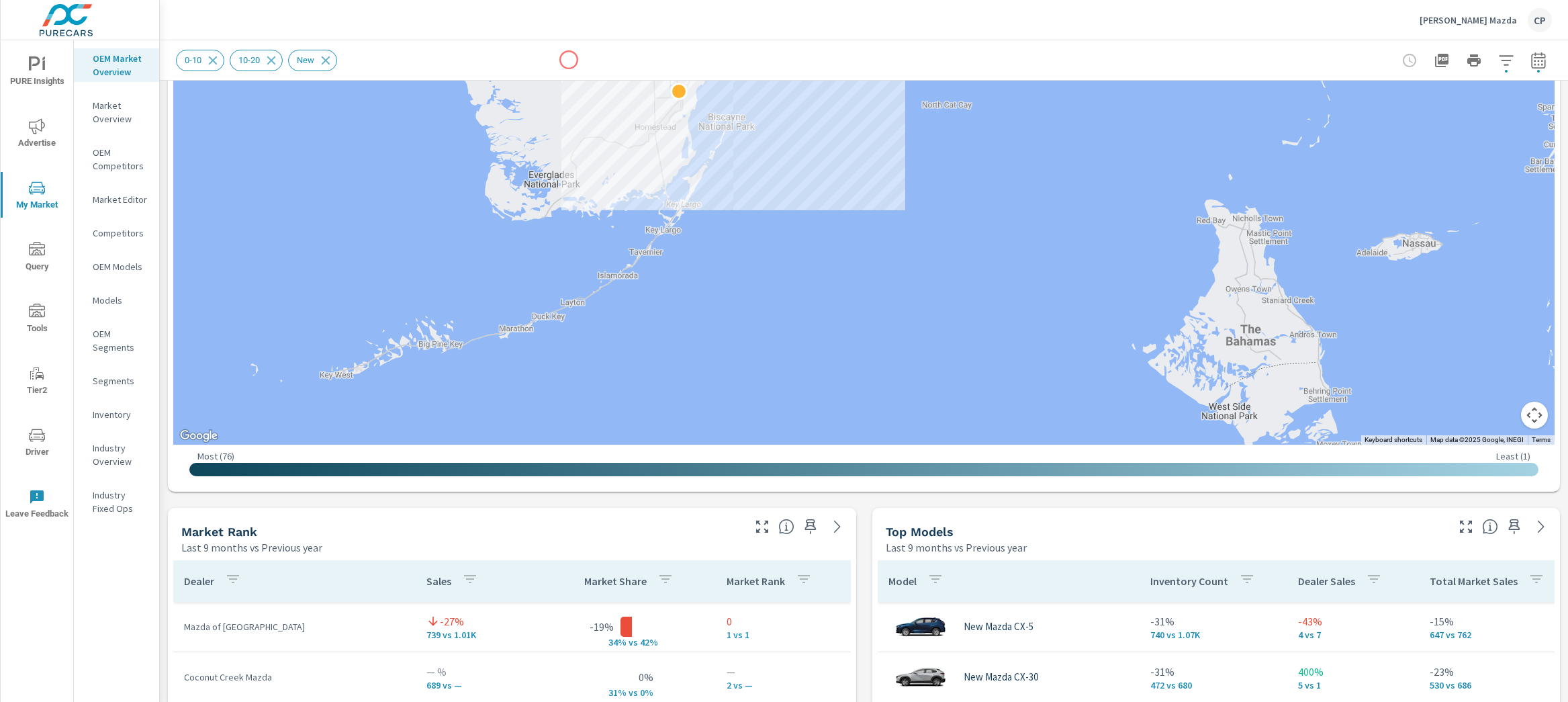
scroll to position [618, 0]
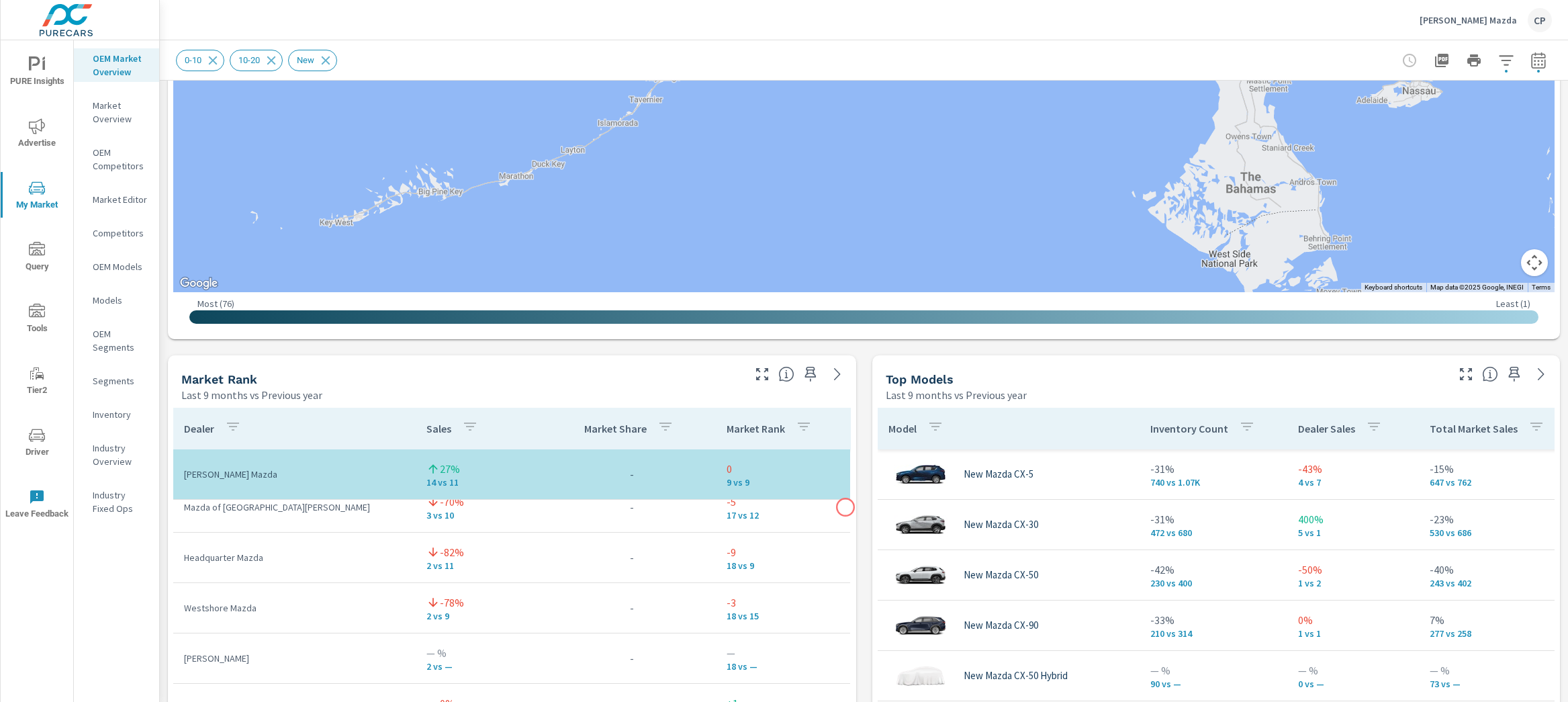
scroll to position [588, 0]
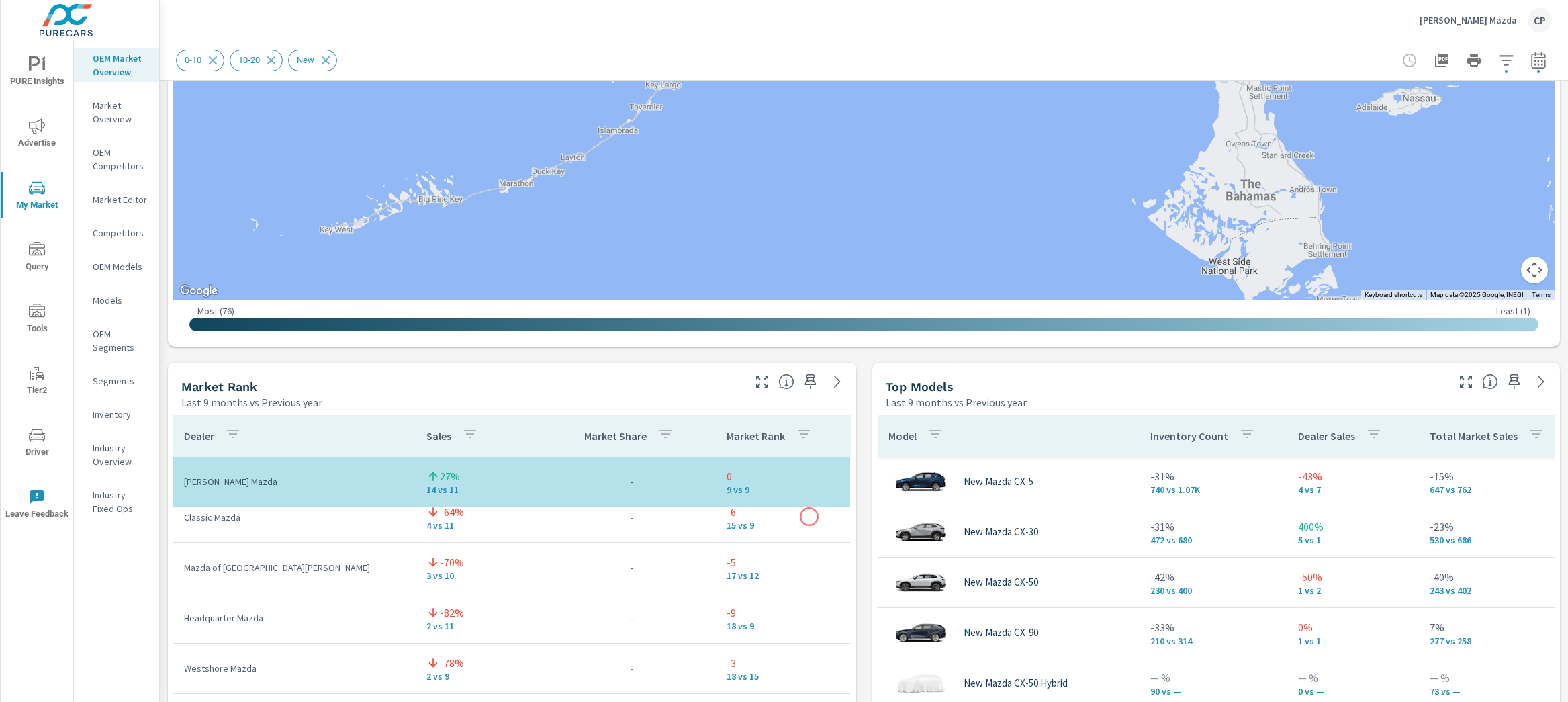
scroll to position [674, 0]
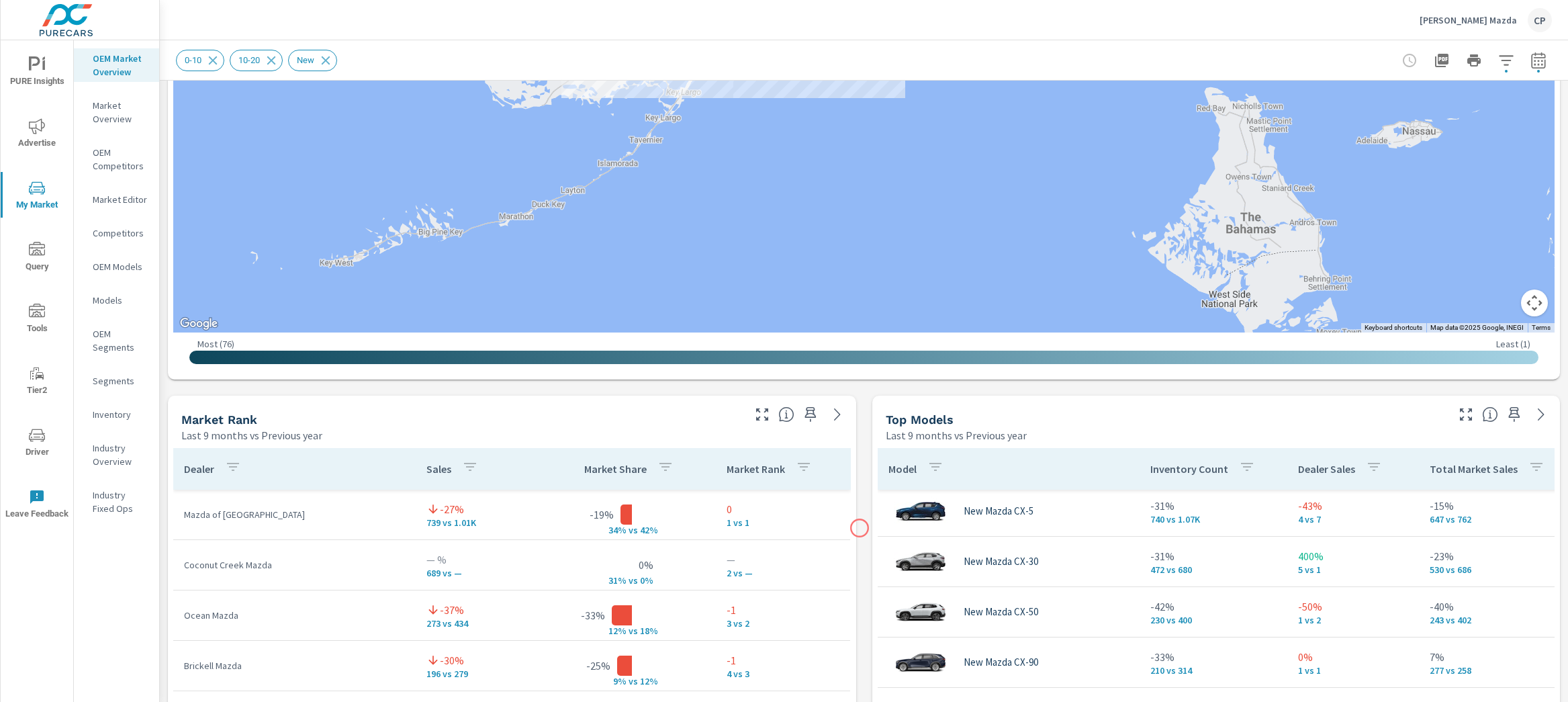
scroll to position [882, 0]
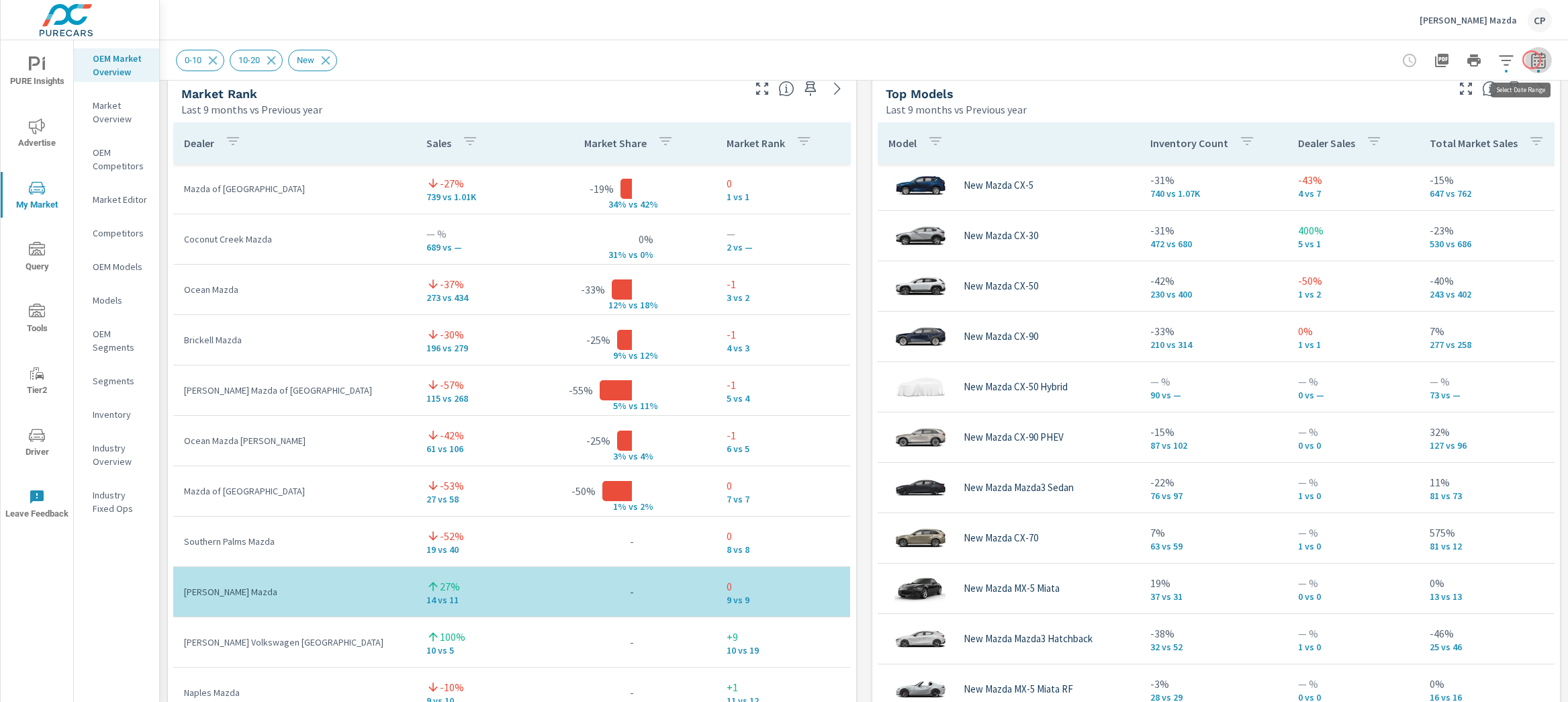
click at [1532, 60] on icon "button" at bounding box center [1539, 59] width 14 height 16
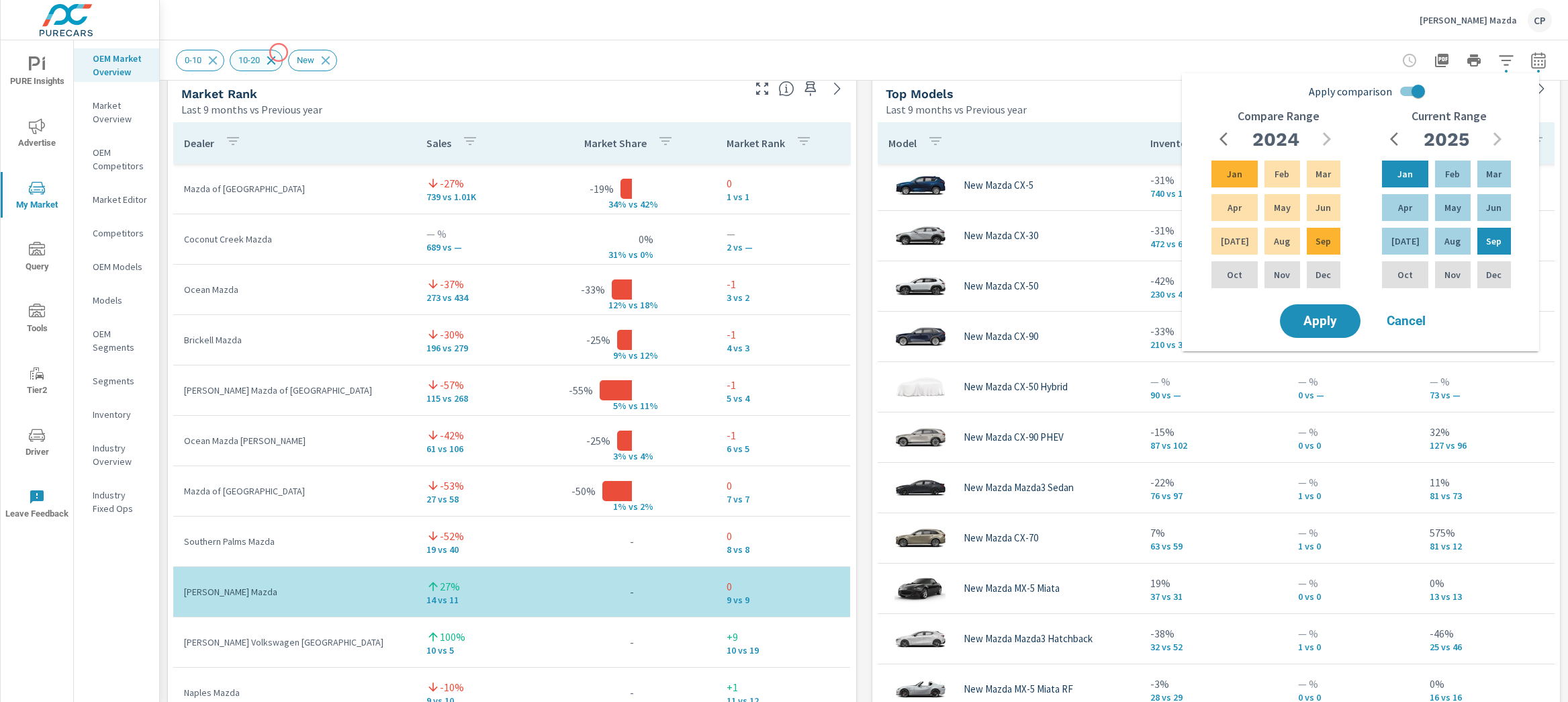
click at [279, 53] on icon at bounding box center [271, 60] width 15 height 15
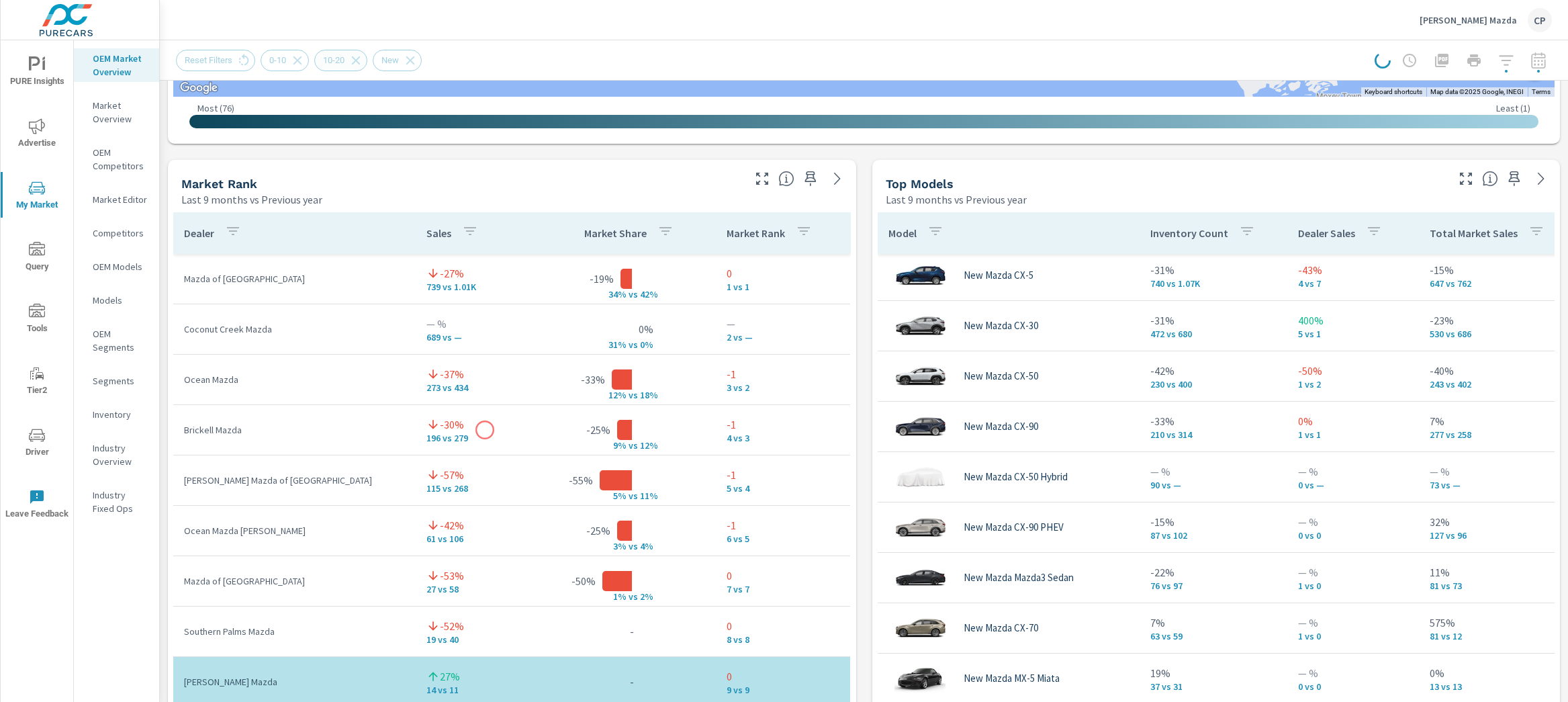
scroll to position [756, 0]
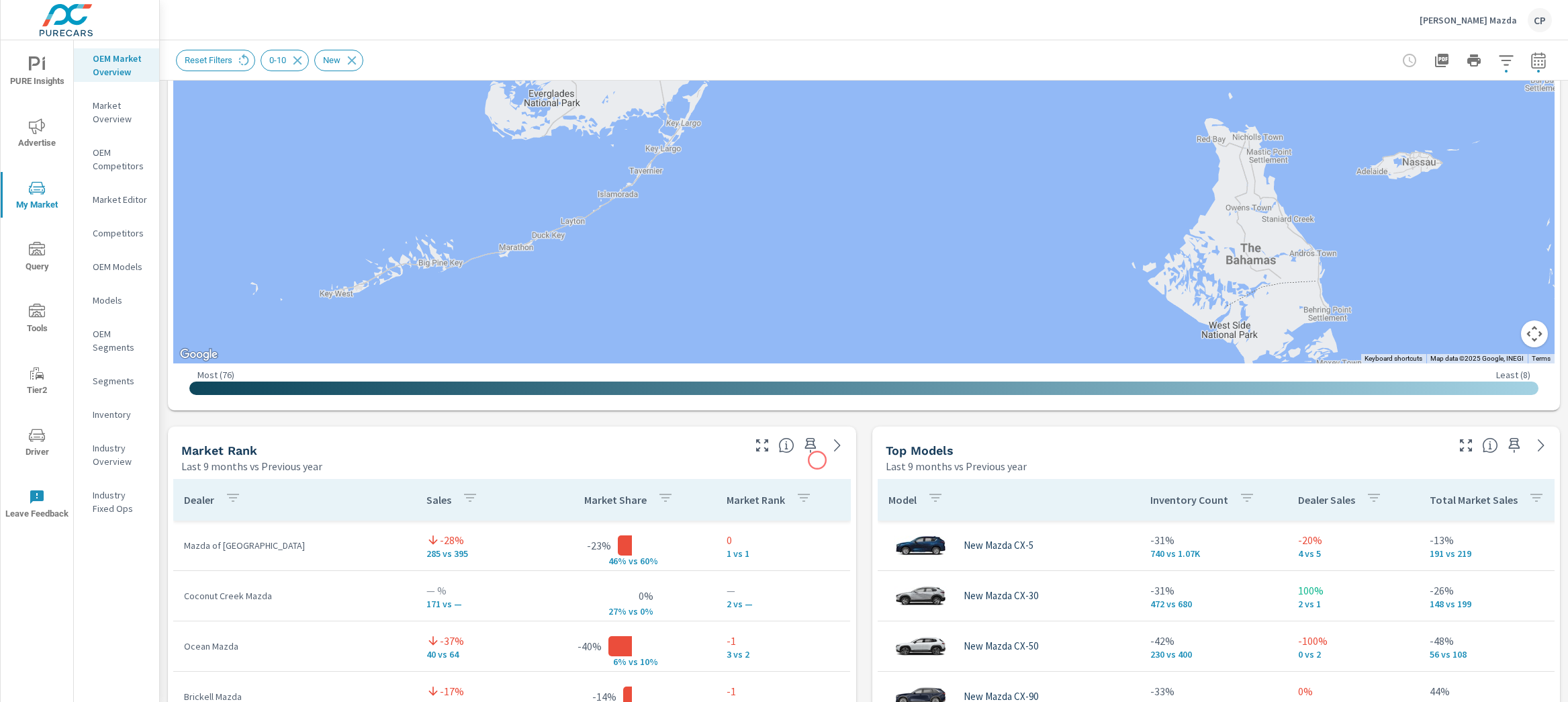
scroll to position [557, 0]
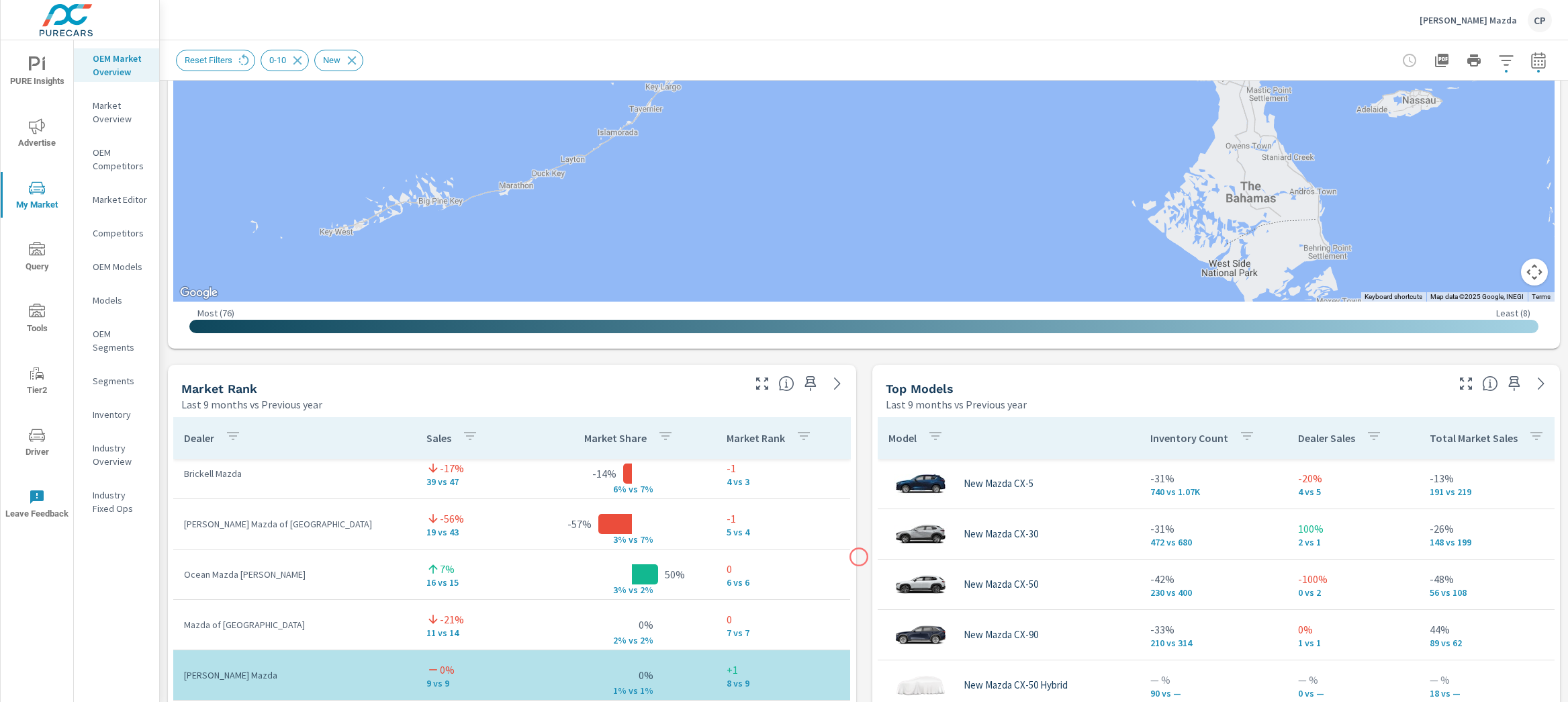
scroll to position [673, 0]
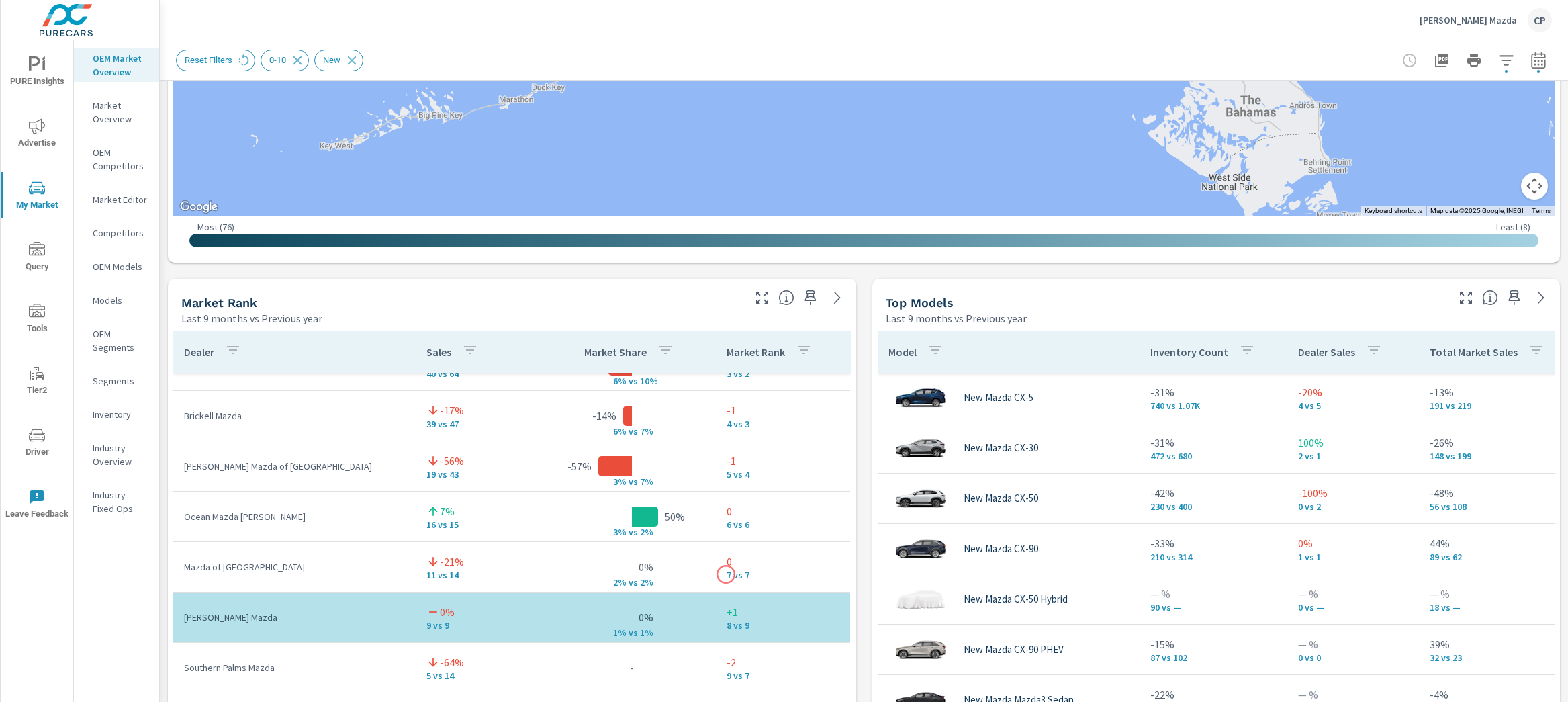
scroll to position [1, 0]
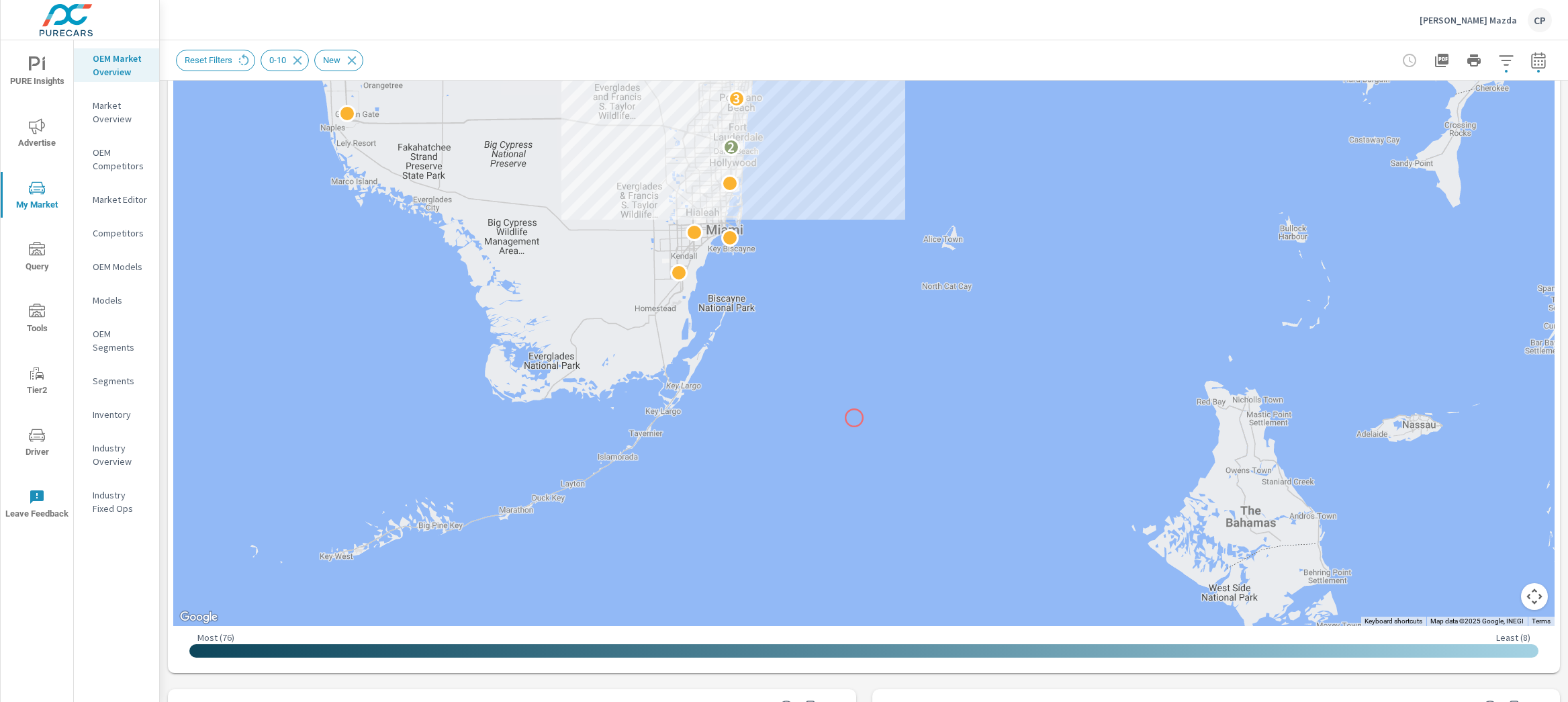
scroll to position [169, 0]
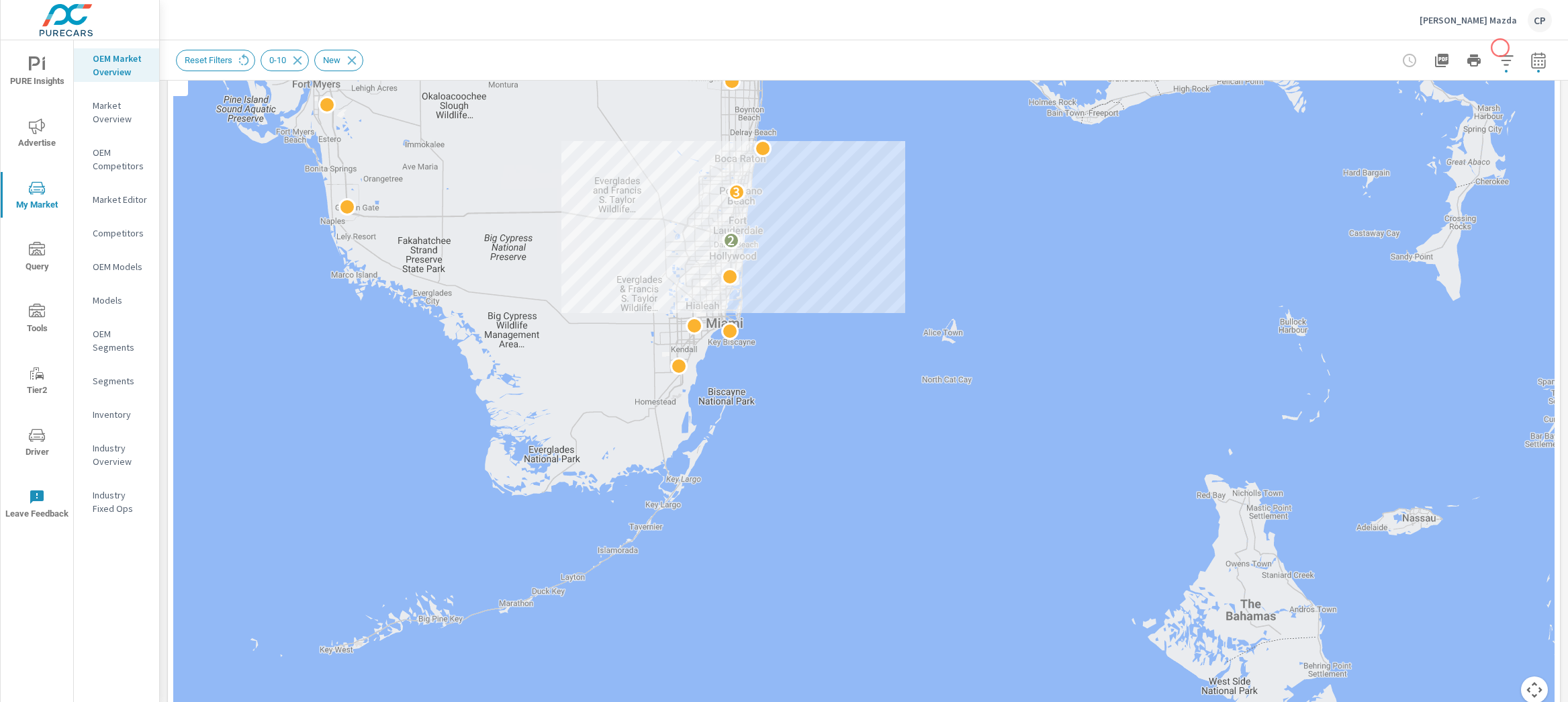
click at [1500, 48] on div at bounding box center [1474, 61] width 156 height 27
click at [1499, 55] on icon "button" at bounding box center [1506, 60] width 14 height 10
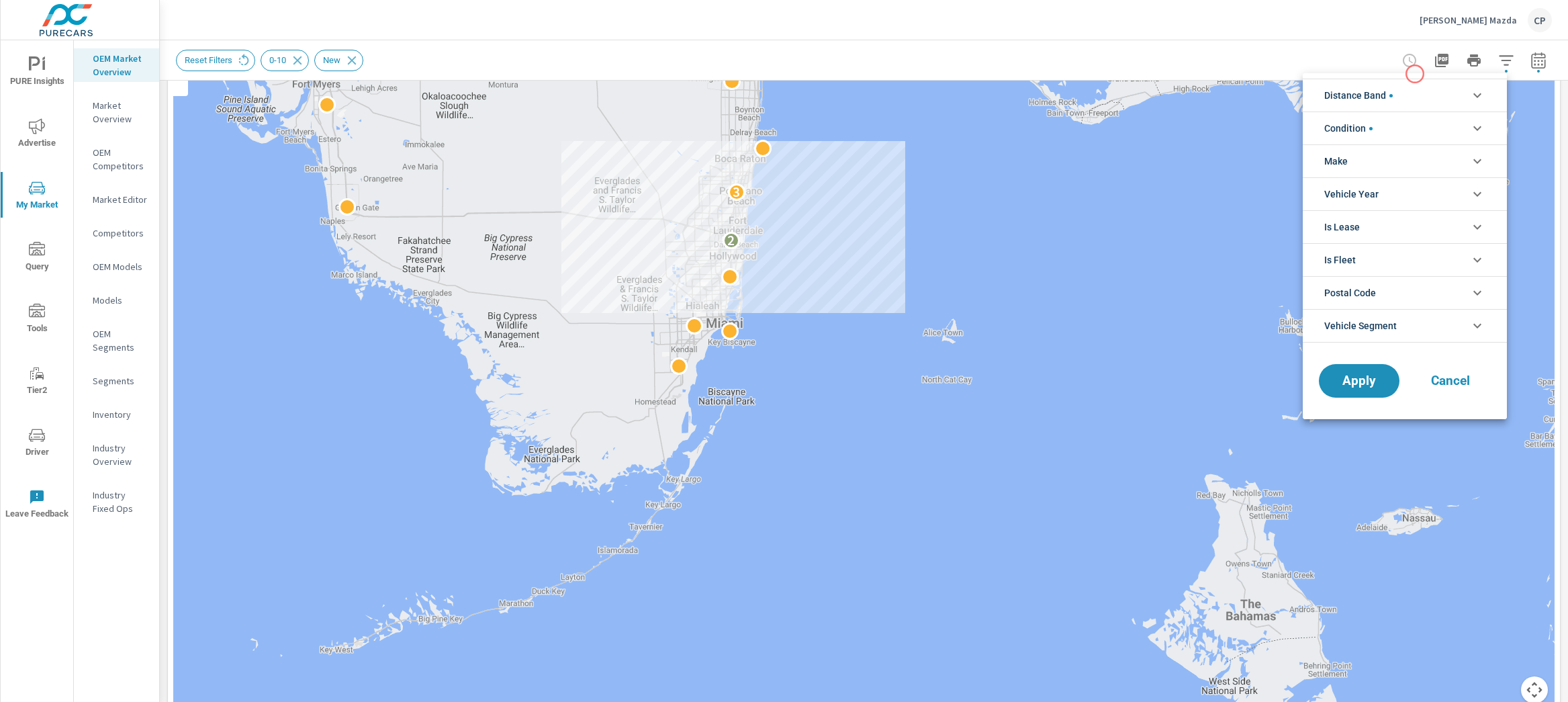
click at [1402, 82] on li "Distance Band" at bounding box center [1404, 95] width 204 height 33
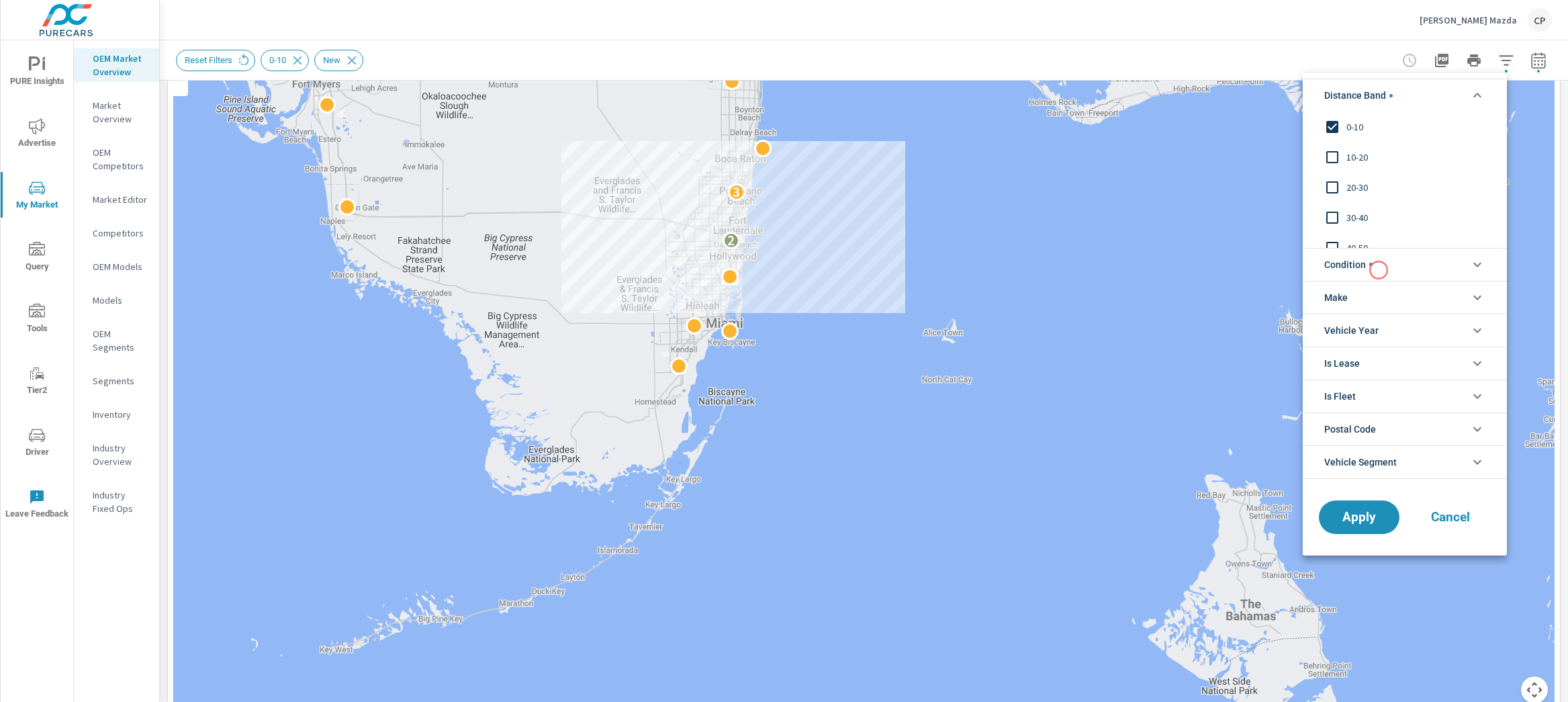
click at [1378, 270] on li "Condition" at bounding box center [1404, 264] width 204 height 33
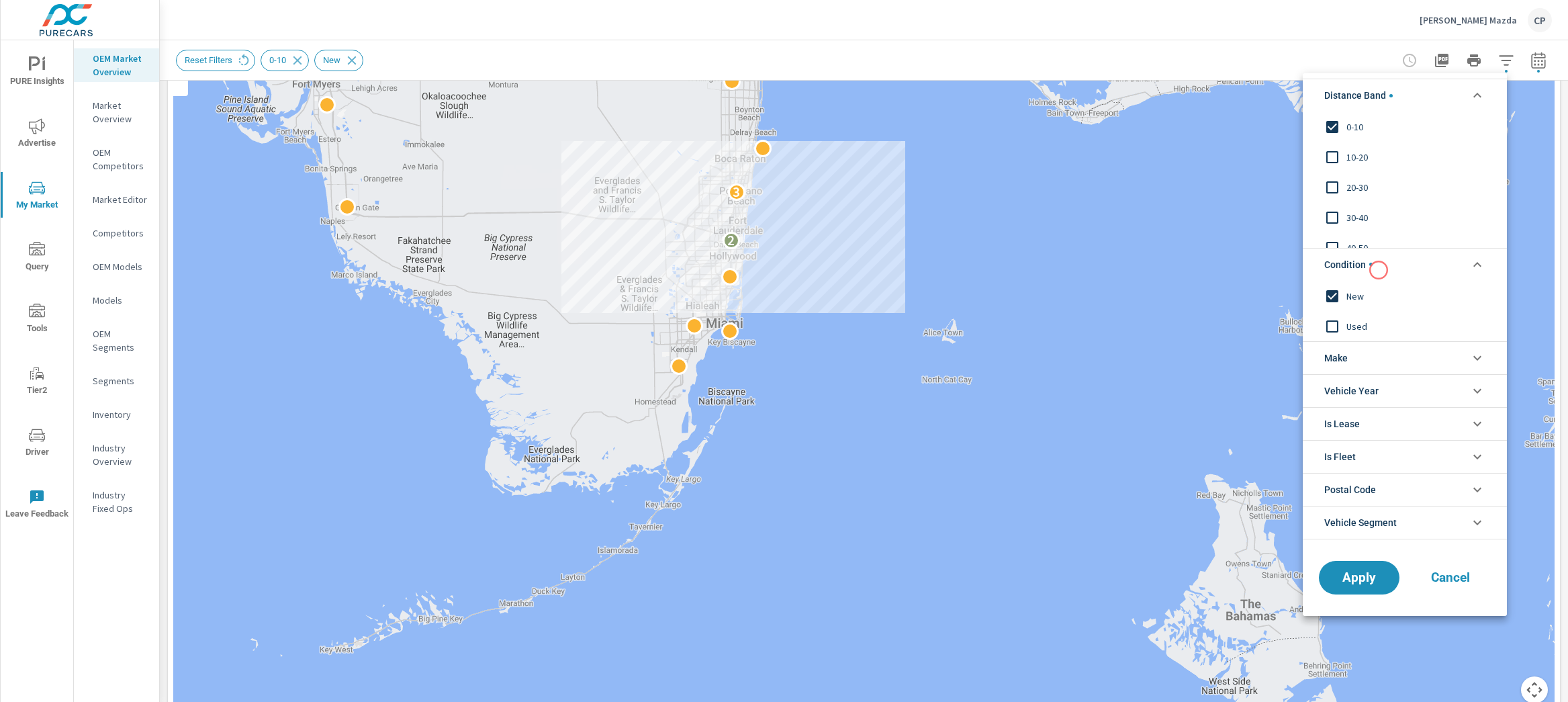
click at [1378, 270] on li "Condition" at bounding box center [1404, 264] width 204 height 33
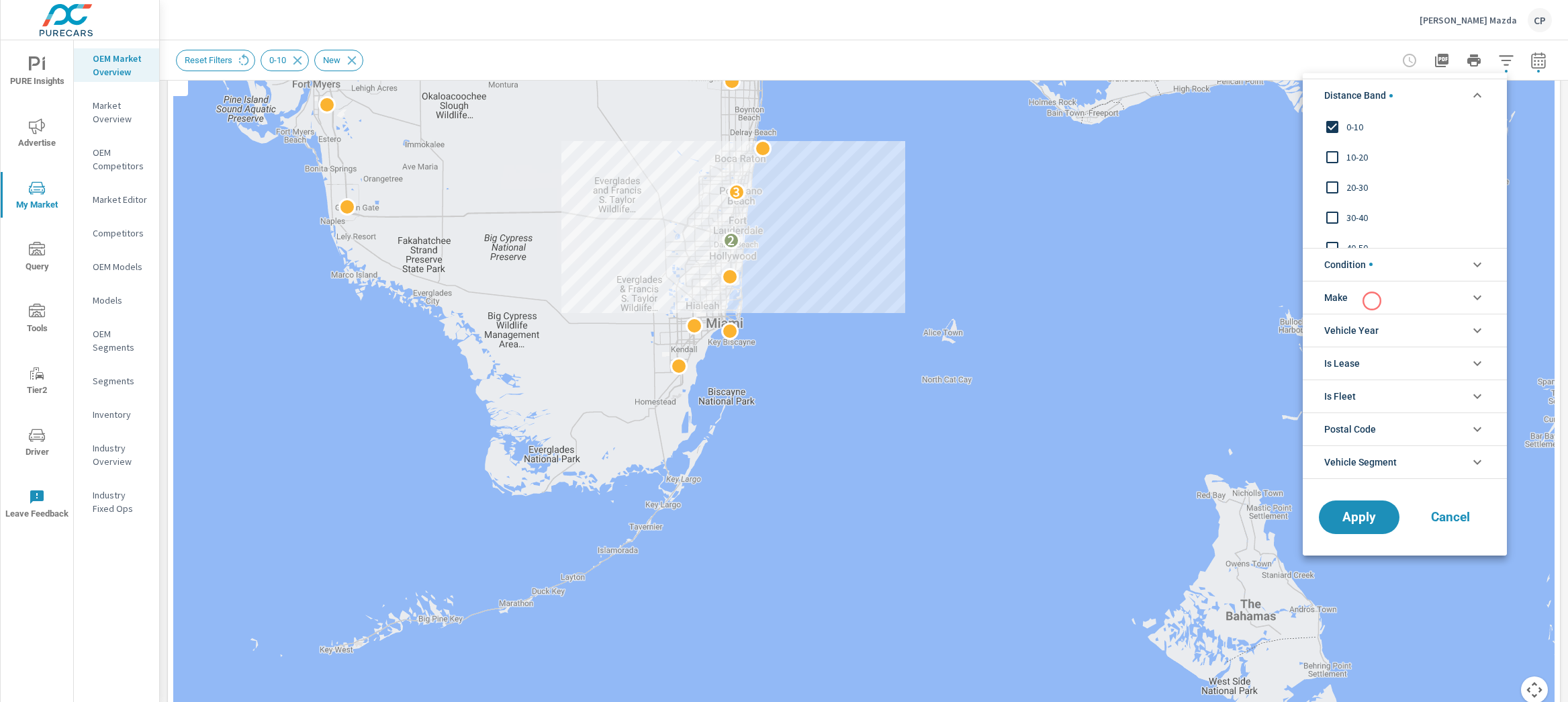
click at [1372, 301] on li "Make" at bounding box center [1404, 297] width 204 height 33
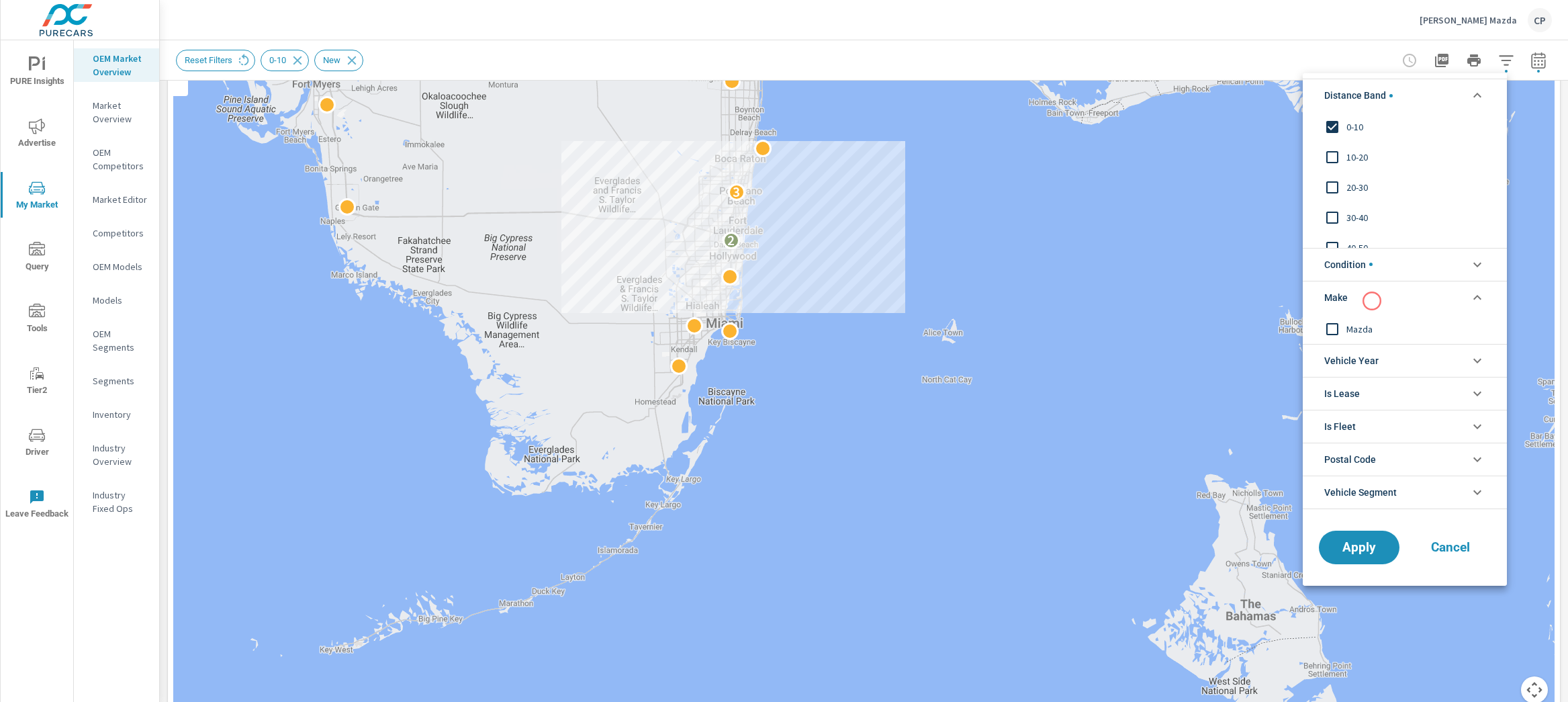
click at [1372, 301] on li "Make" at bounding box center [1404, 297] width 204 height 33
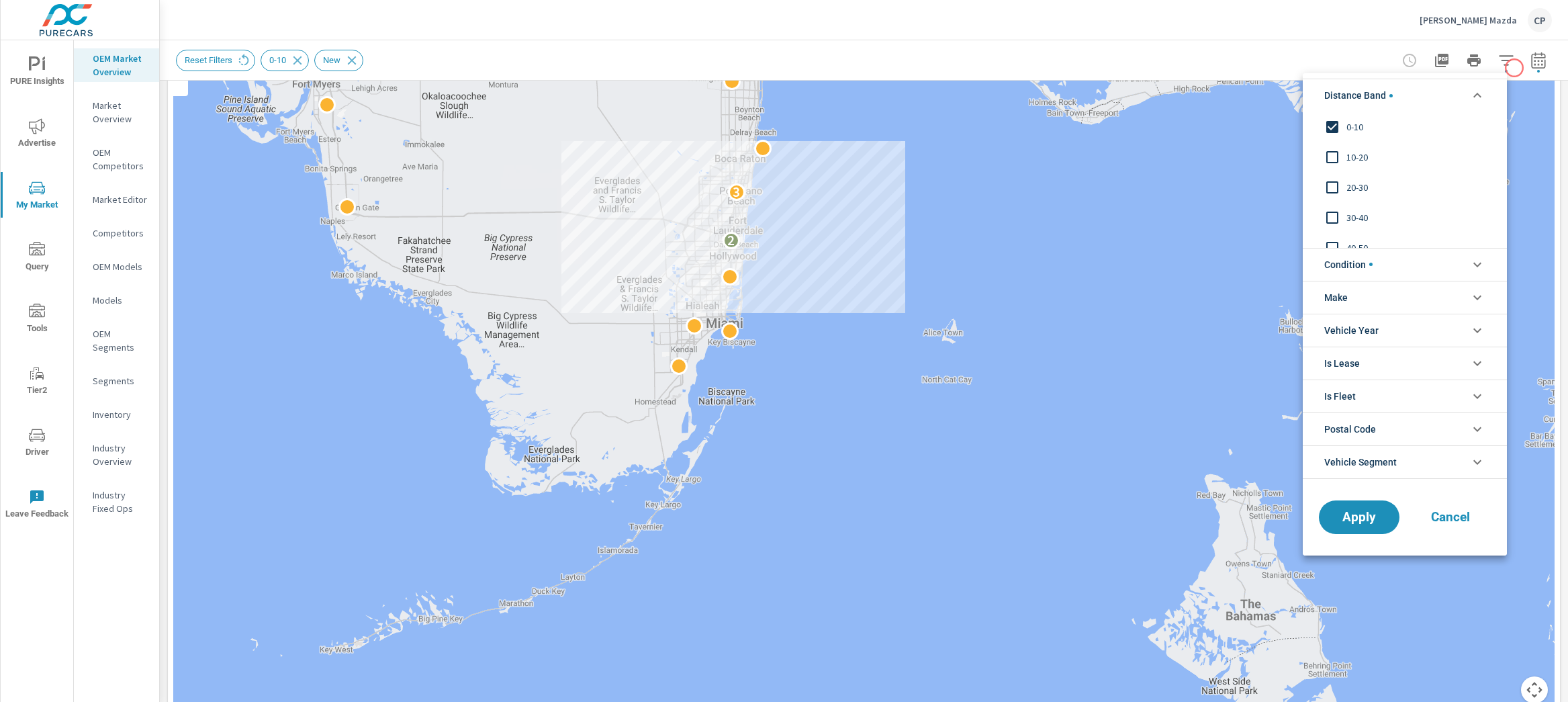
click at [1514, 68] on div at bounding box center [784, 351] width 1568 height 702
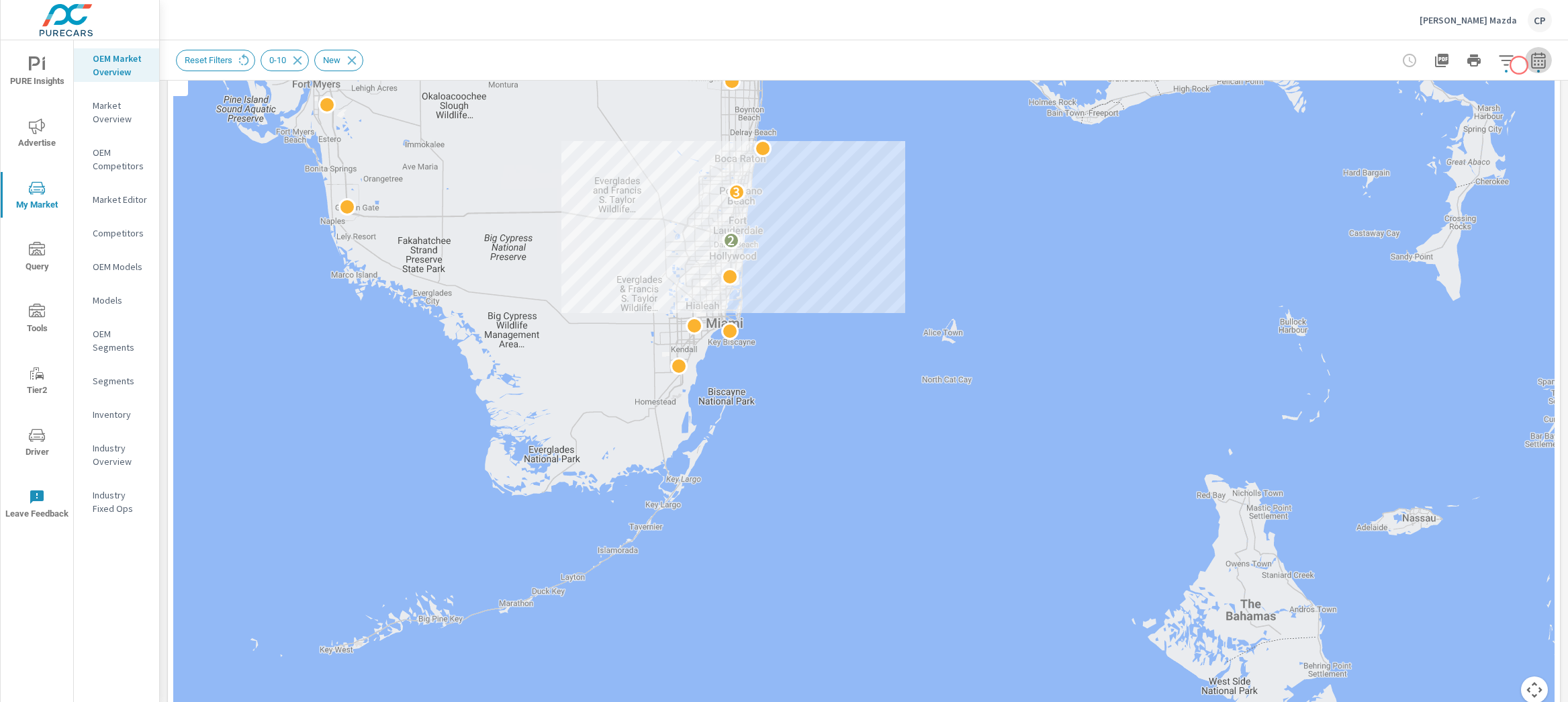
click at [1532, 65] on icon "button" at bounding box center [1539, 59] width 14 height 16
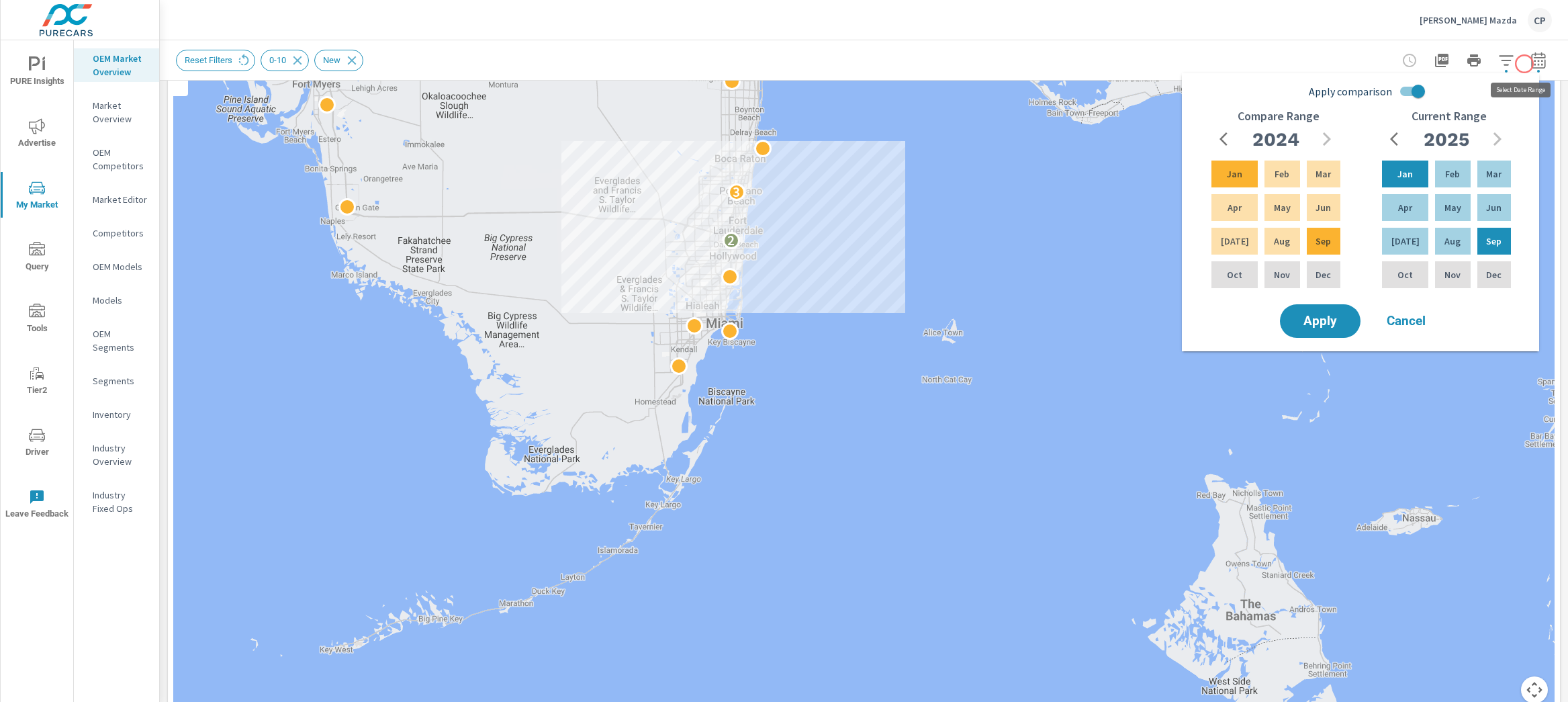
click at [1531, 64] on icon "button" at bounding box center [1539, 60] width 16 height 16
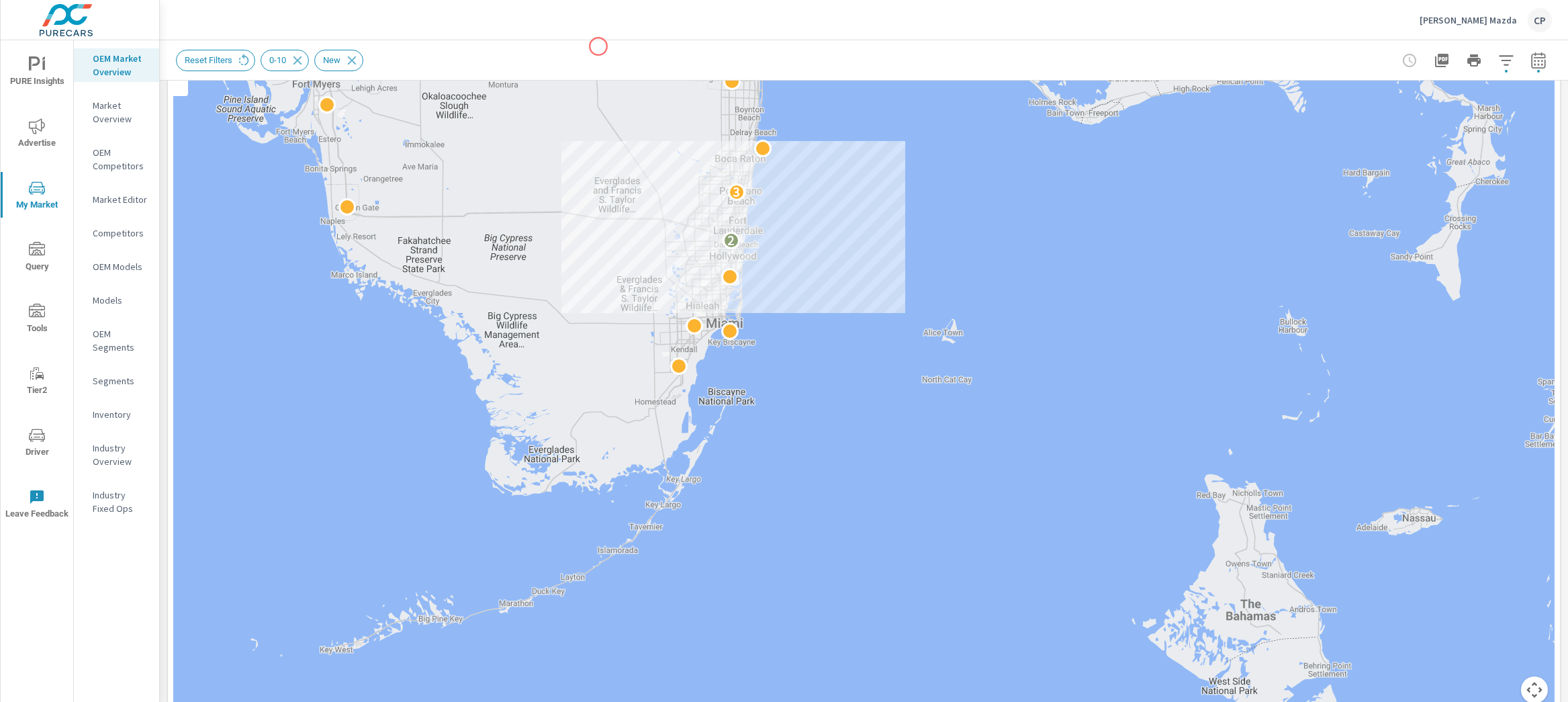
click at [598, 47] on div "Reset Filters 0-10 New" at bounding box center [864, 59] width 1376 height 39
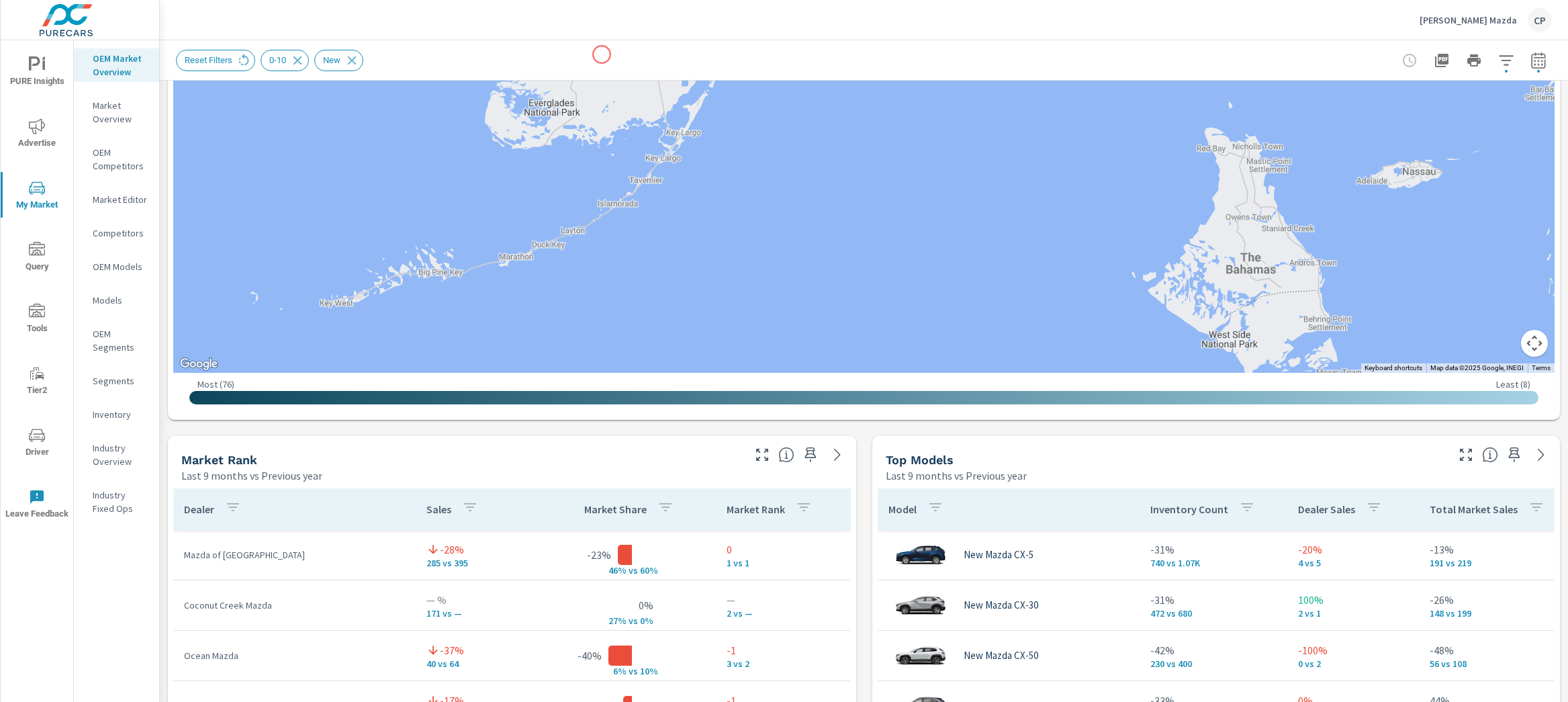
scroll to position [532, 0]
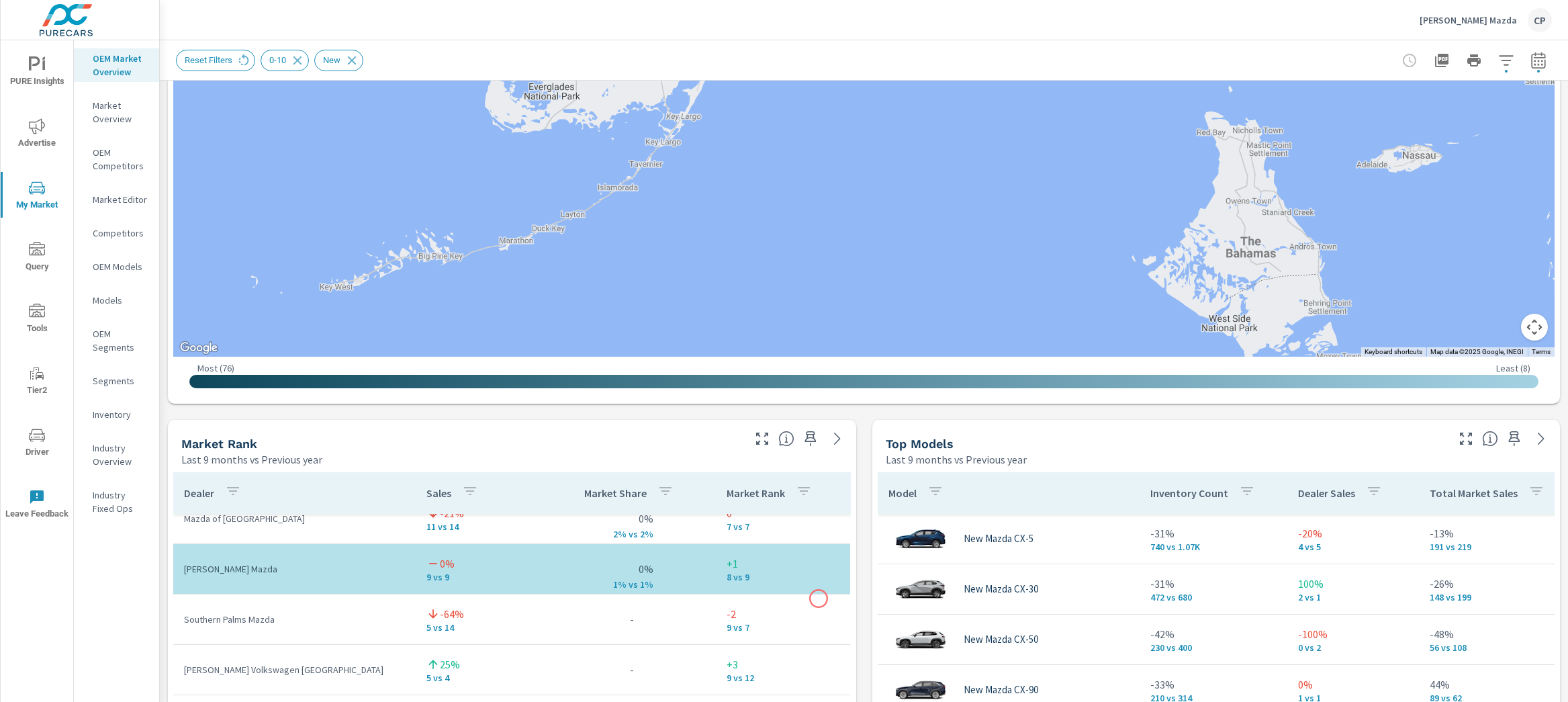
scroll to position [62, 0]
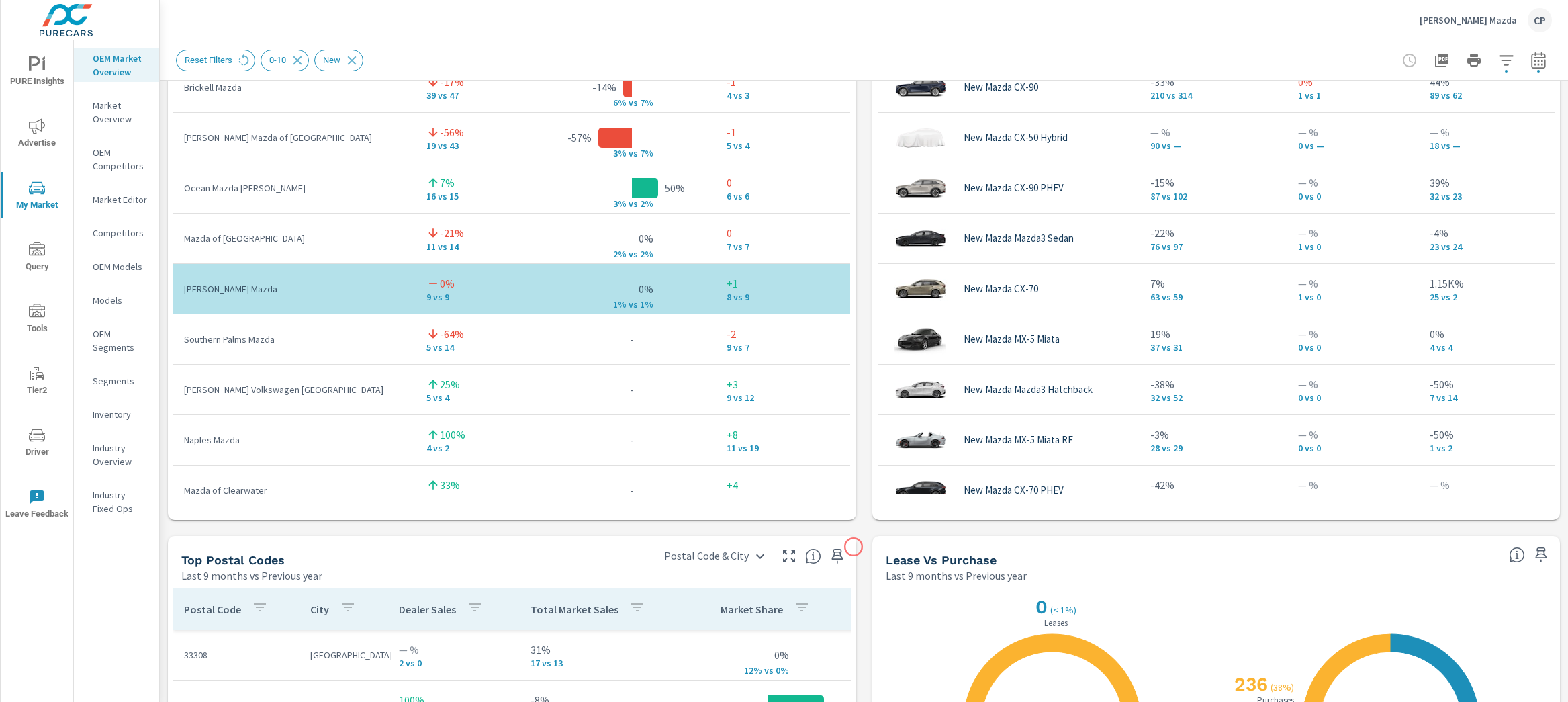
click at [853, 547] on div "Market View Last 9 months vs Previous year ← Move left → Move right ↑ Move up ↓…" at bounding box center [863, 97] width 1408 height 2301
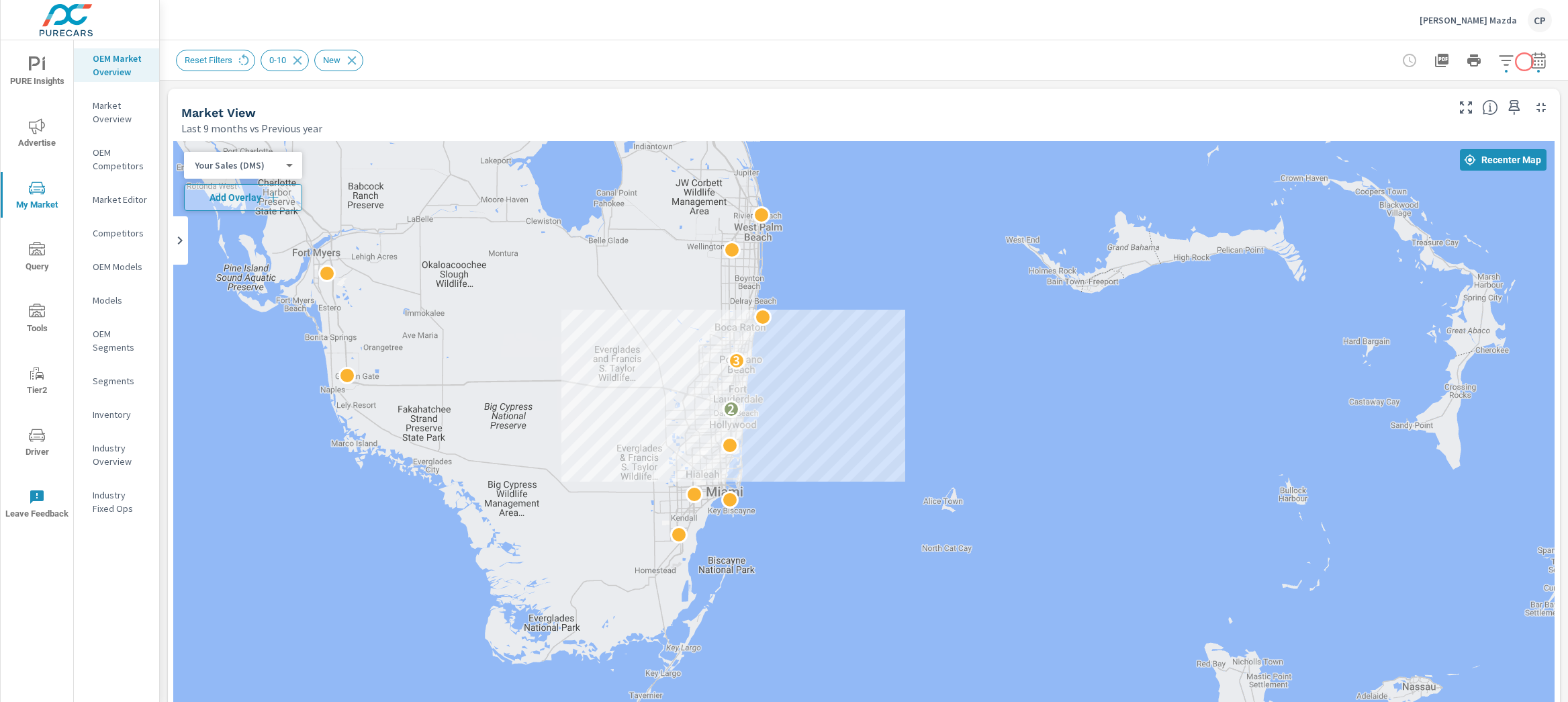
click at [1531, 62] on icon "button" at bounding box center [1539, 60] width 16 height 16
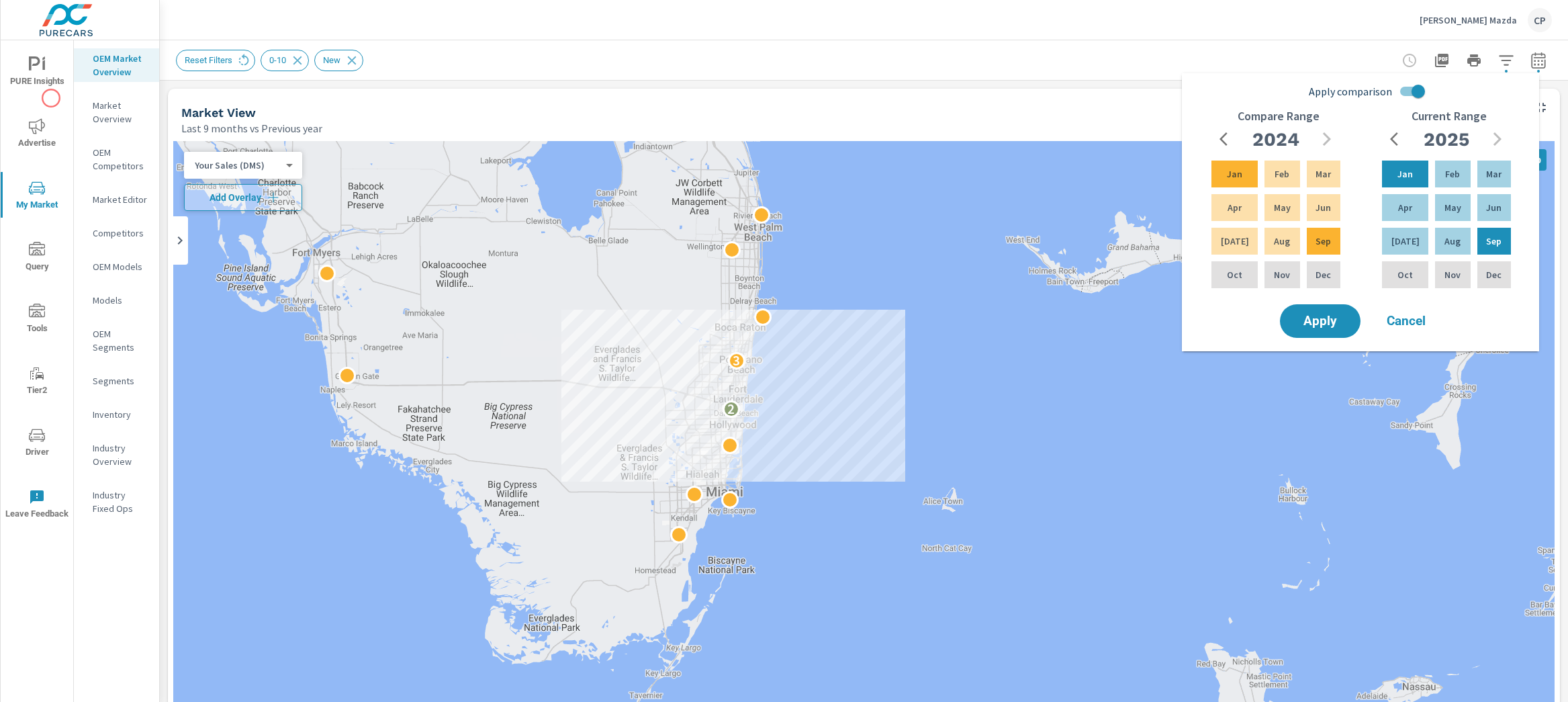
click at [44, 77] on span "PURE Insights" at bounding box center [37, 73] width 64 height 33
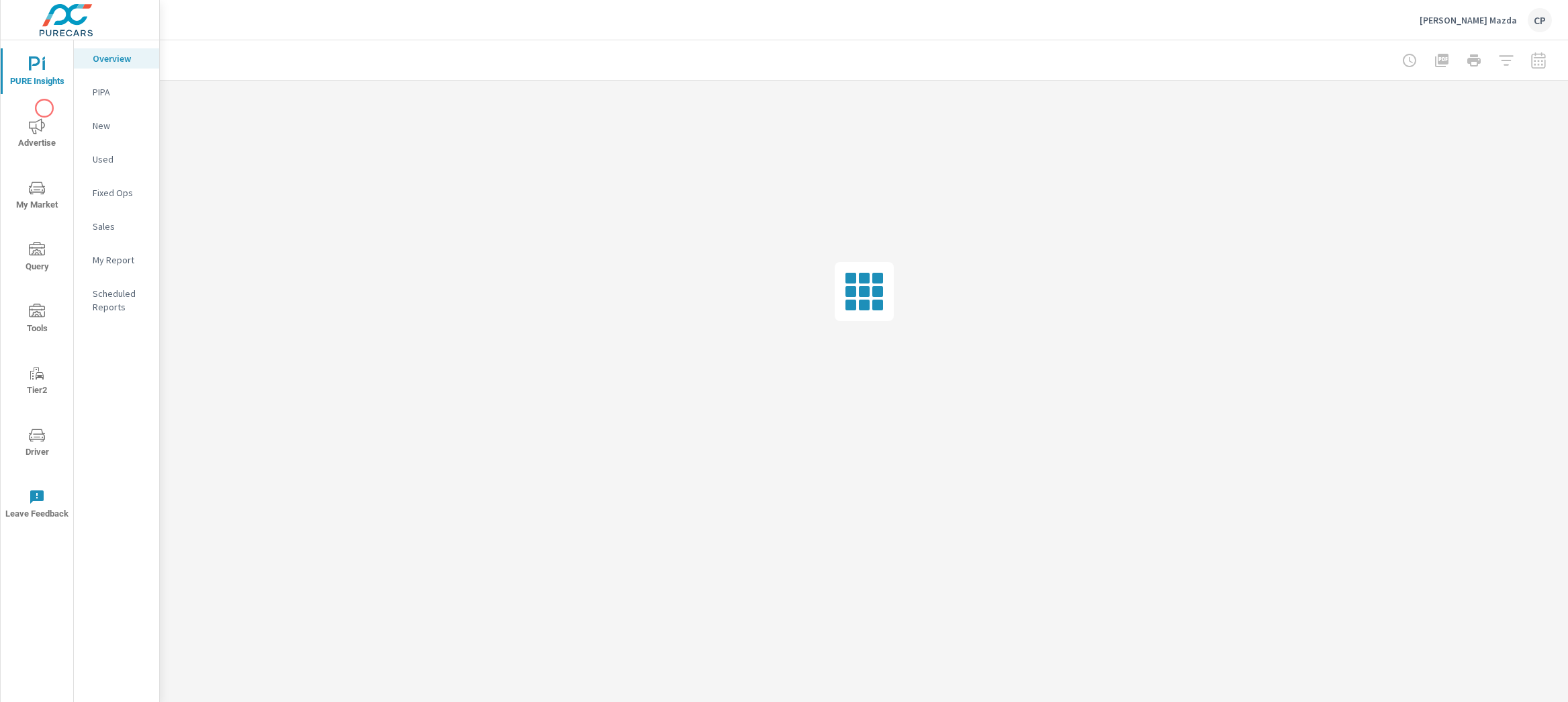
click at [44, 108] on div "PURE Insights Advertise My Market Query Tools Tier2 Driver Leave Feedback" at bounding box center [36, 287] width 72 height 494
click at [60, 125] on span "Advertise" at bounding box center [37, 135] width 64 height 33
click at [132, 94] on p "Search" at bounding box center [121, 92] width 56 height 14
click at [32, 60] on icon "nav menu" at bounding box center [36, 64] width 16 height 16
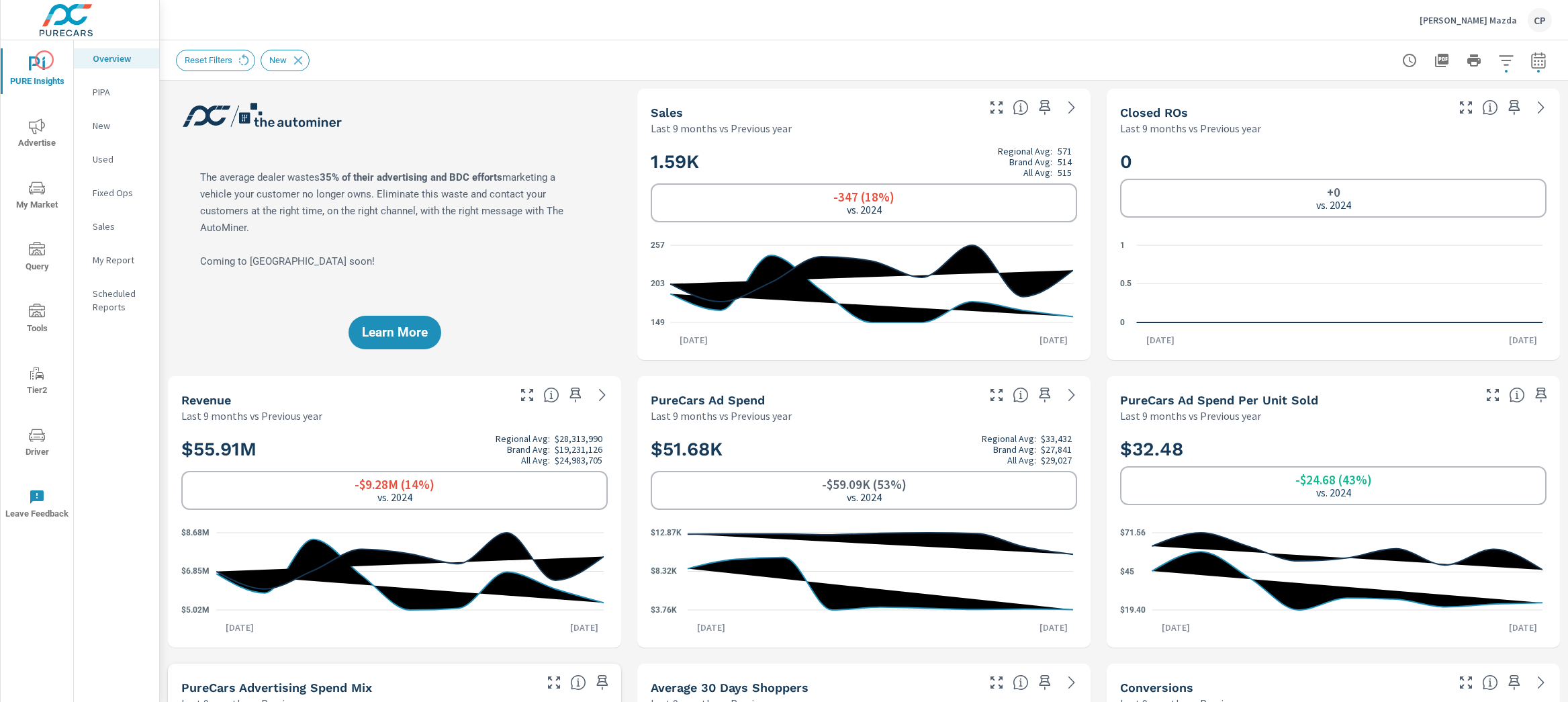
click at [44, 60] on icon "nav menu" at bounding box center [36, 64] width 16 height 16
click at [49, 190] on span "My Market" at bounding box center [37, 197] width 64 height 33
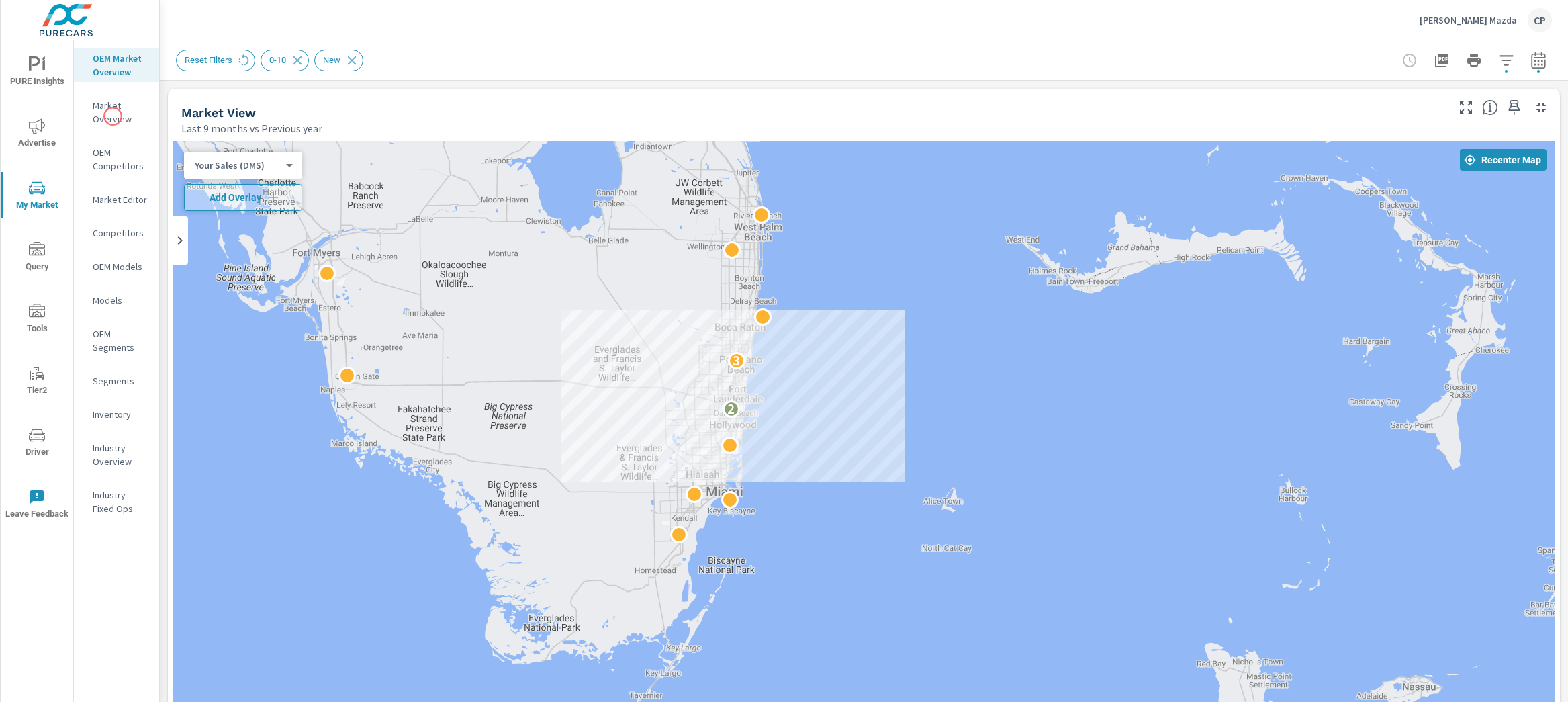
click at [113, 115] on p "Market Overview" at bounding box center [121, 112] width 56 height 27
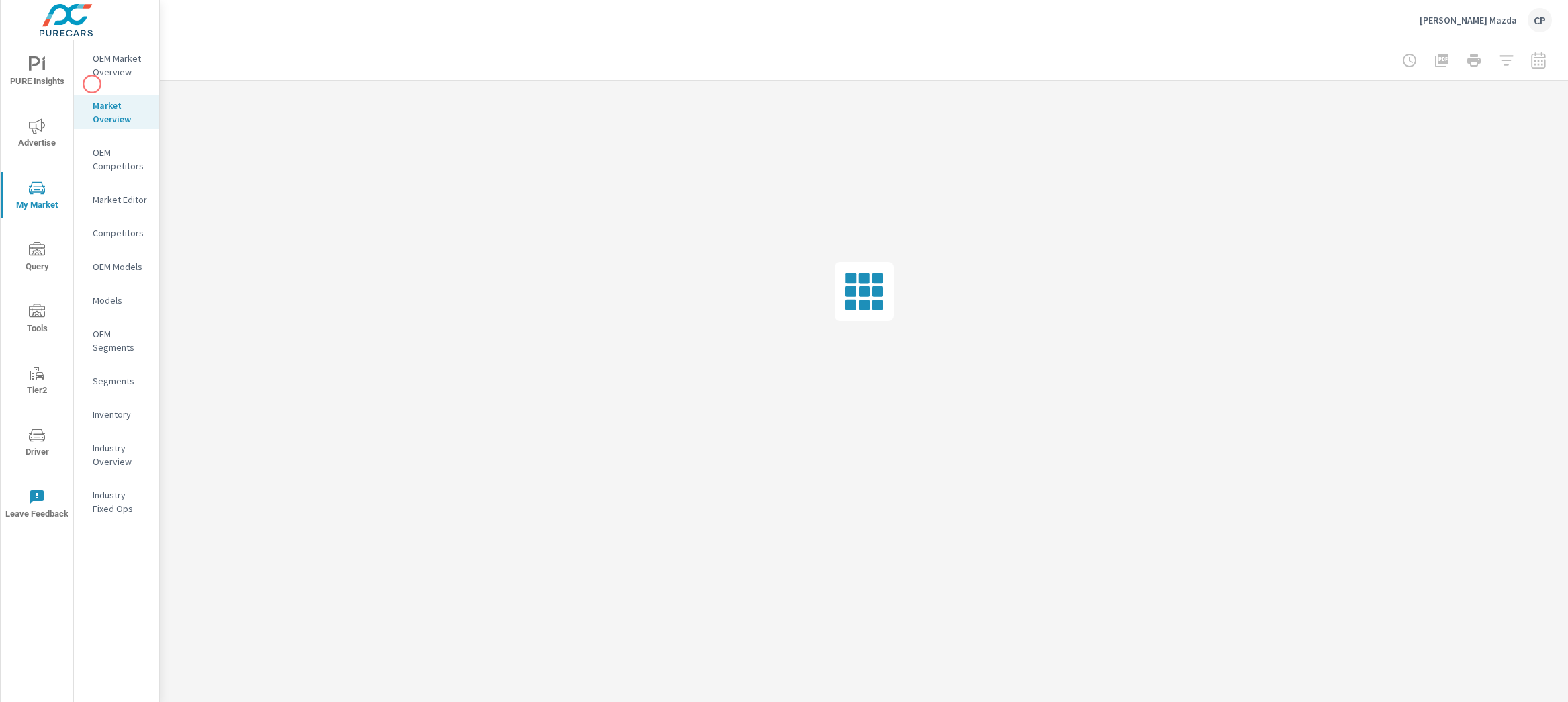
click at [115, 72] on p "OEM Market Overview" at bounding box center [121, 65] width 56 height 27
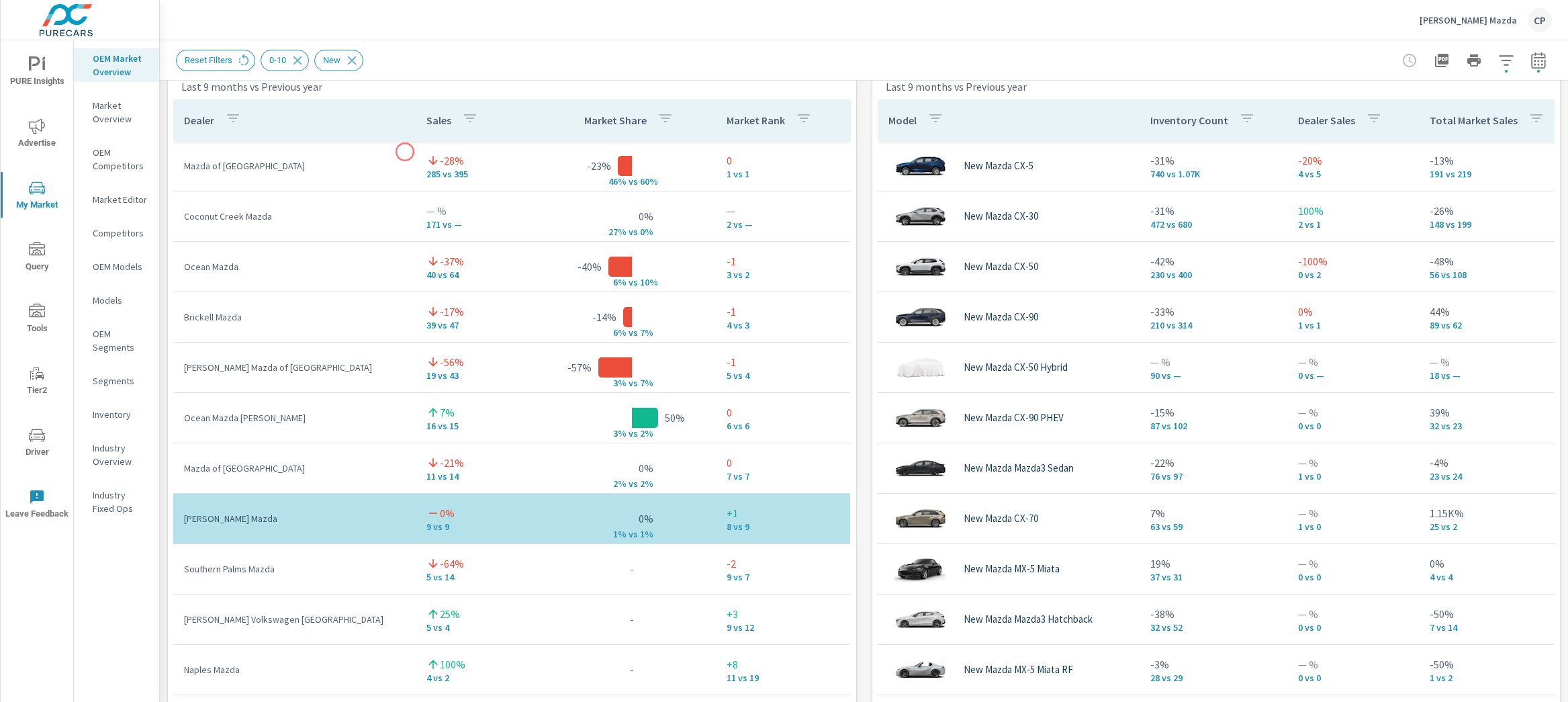
scroll to position [753, 0]
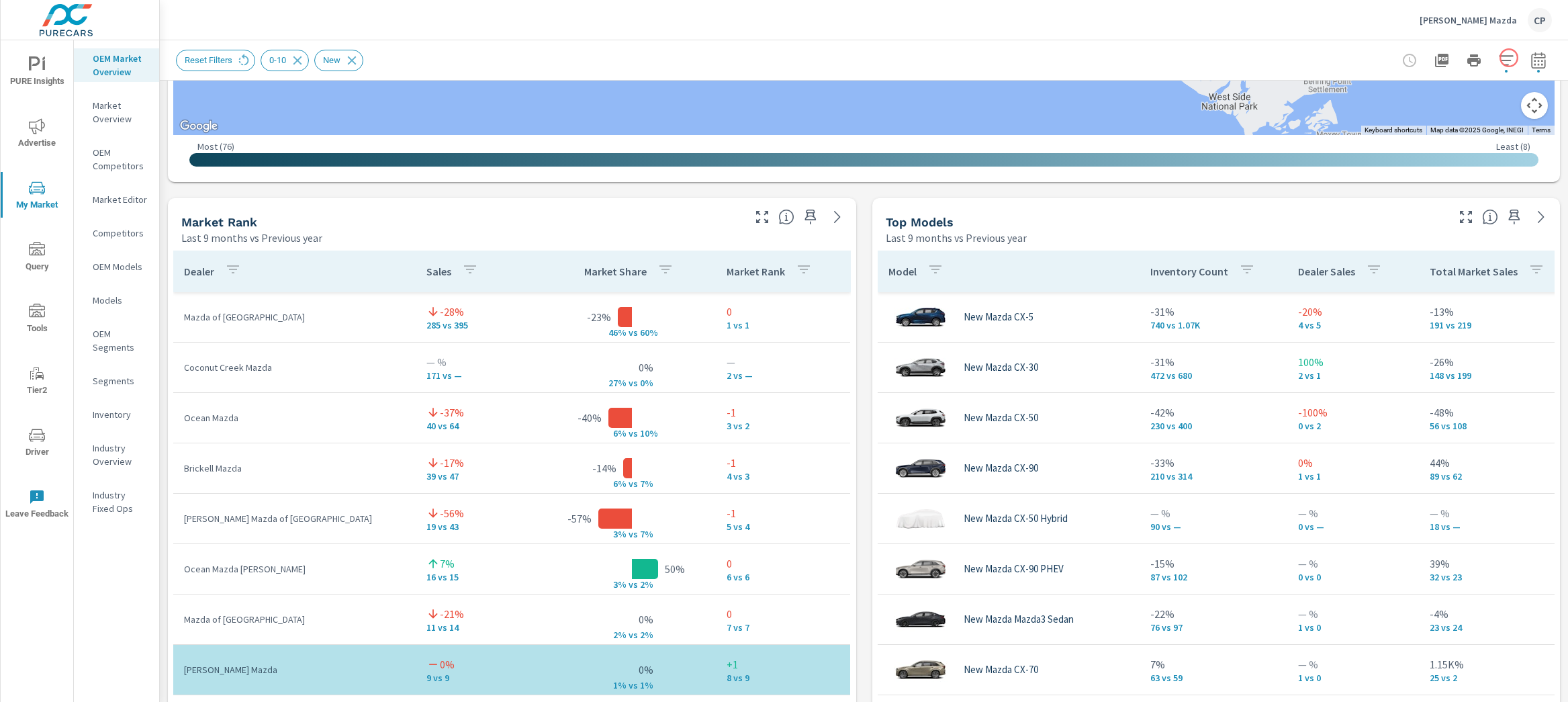
click at [1506, 57] on div at bounding box center [1474, 61] width 156 height 27
click at [1499, 64] on icon "button" at bounding box center [1506, 60] width 16 height 16
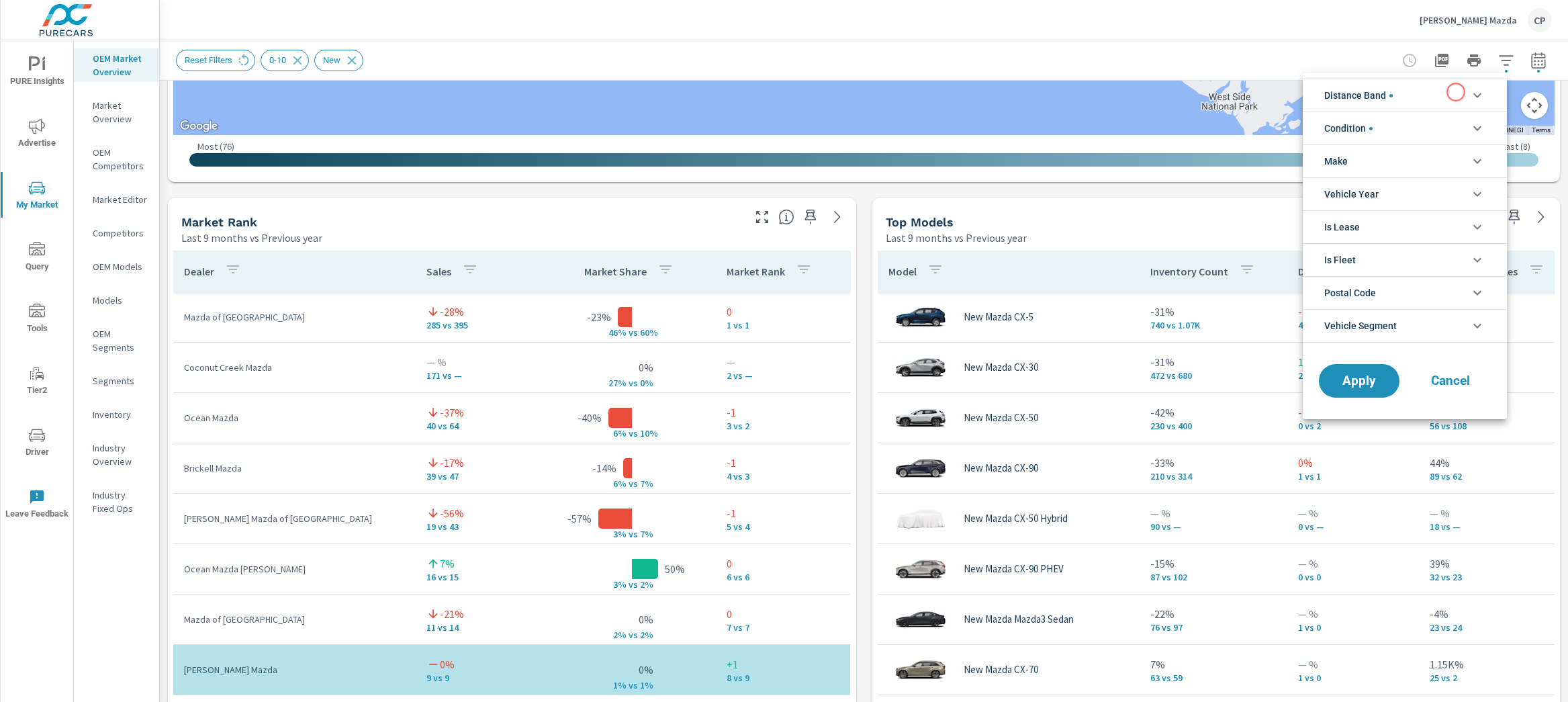
click at [1445, 96] on li "Distance Band" at bounding box center [1404, 95] width 204 height 33
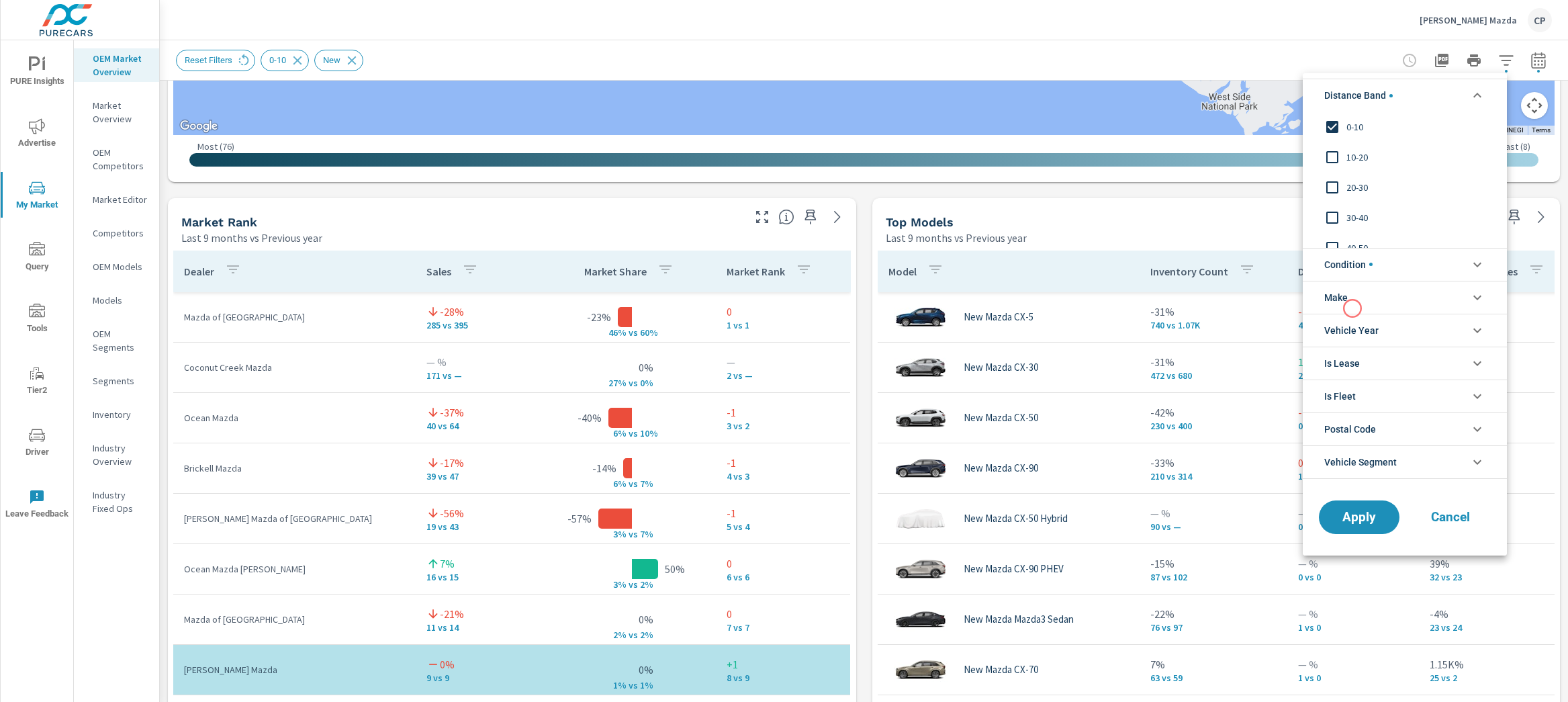
click at [1353, 308] on li "Make" at bounding box center [1404, 297] width 204 height 33
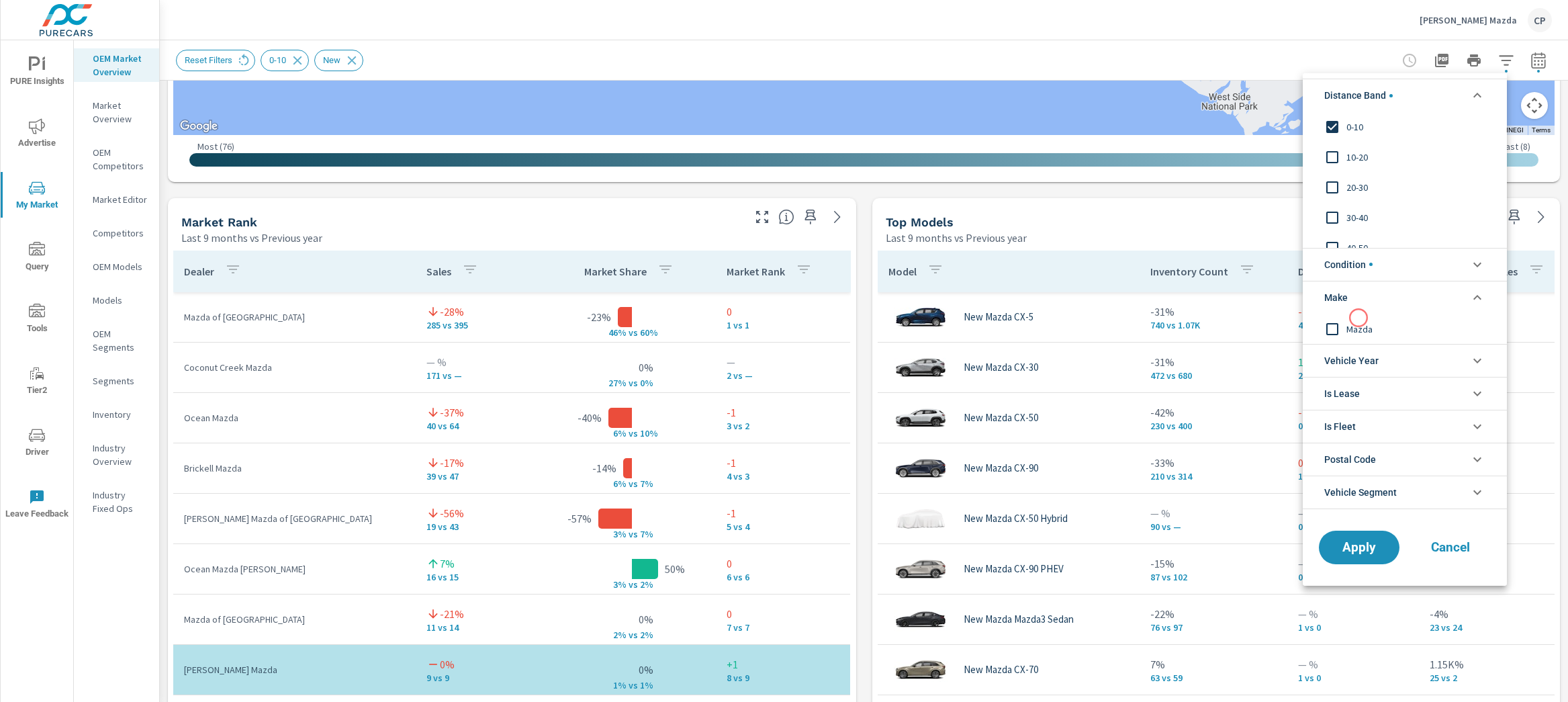
click at [1358, 318] on div "Mazda" at bounding box center [1403, 328] width 202 height 30
click at [1385, 555] on button "Apply" at bounding box center [1359, 547] width 83 height 35
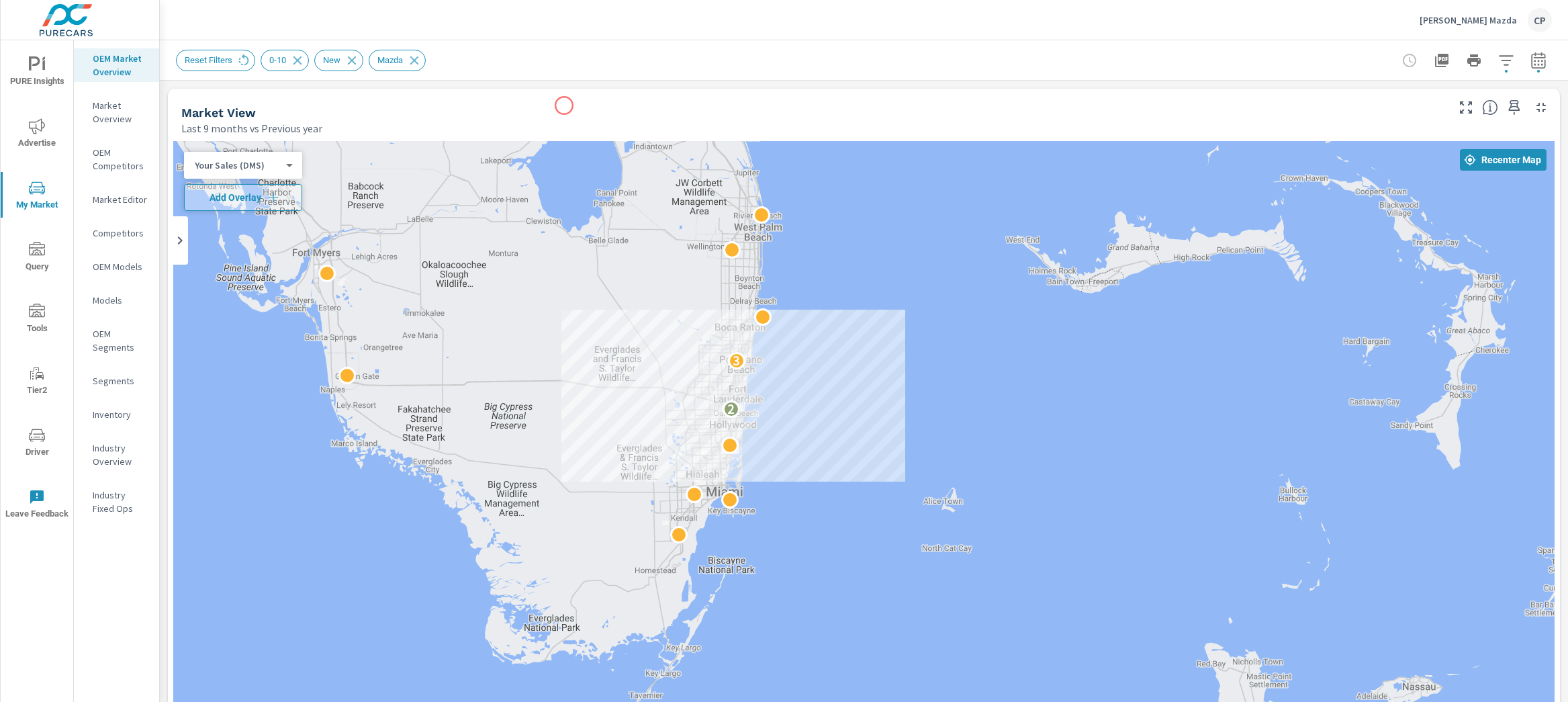
scroll to position [548, 0]
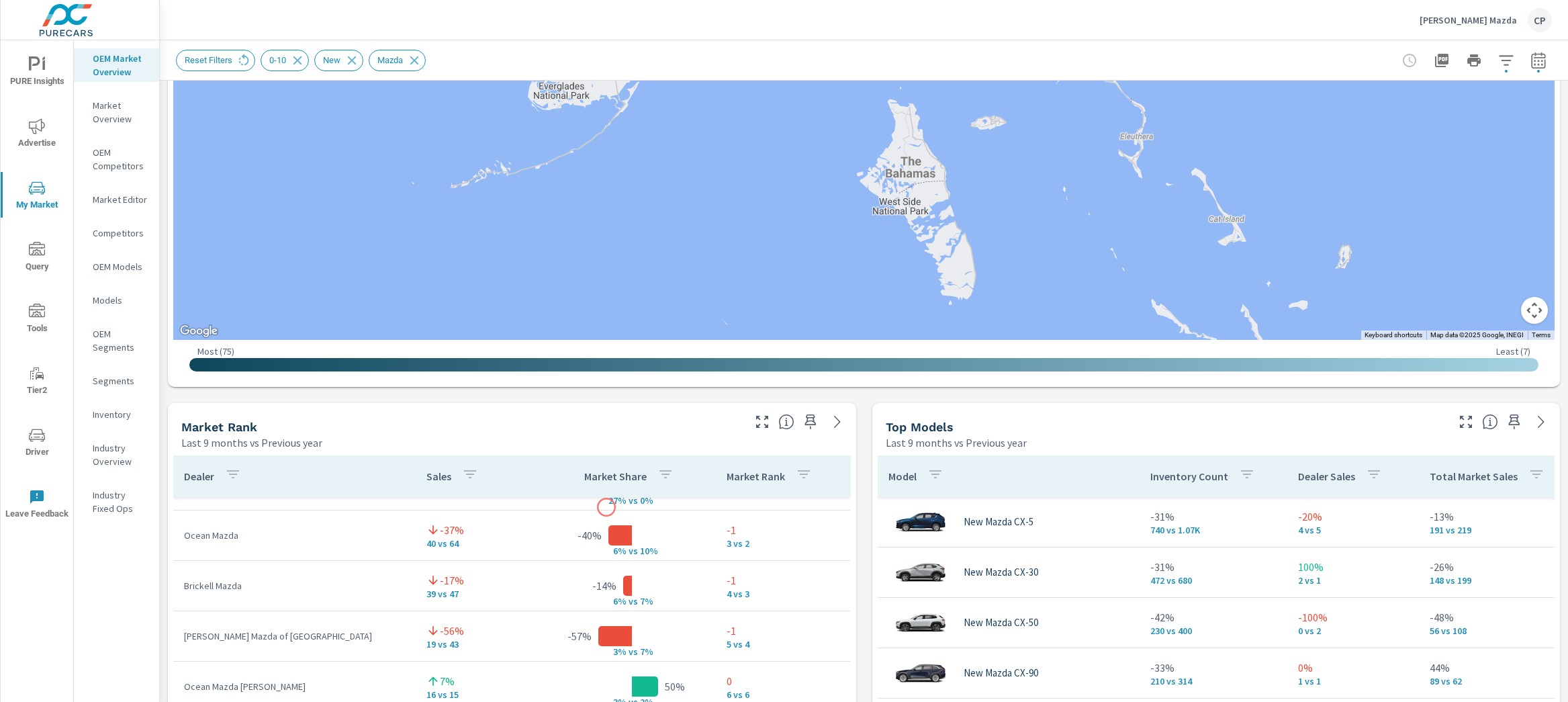
scroll to position [6, 0]
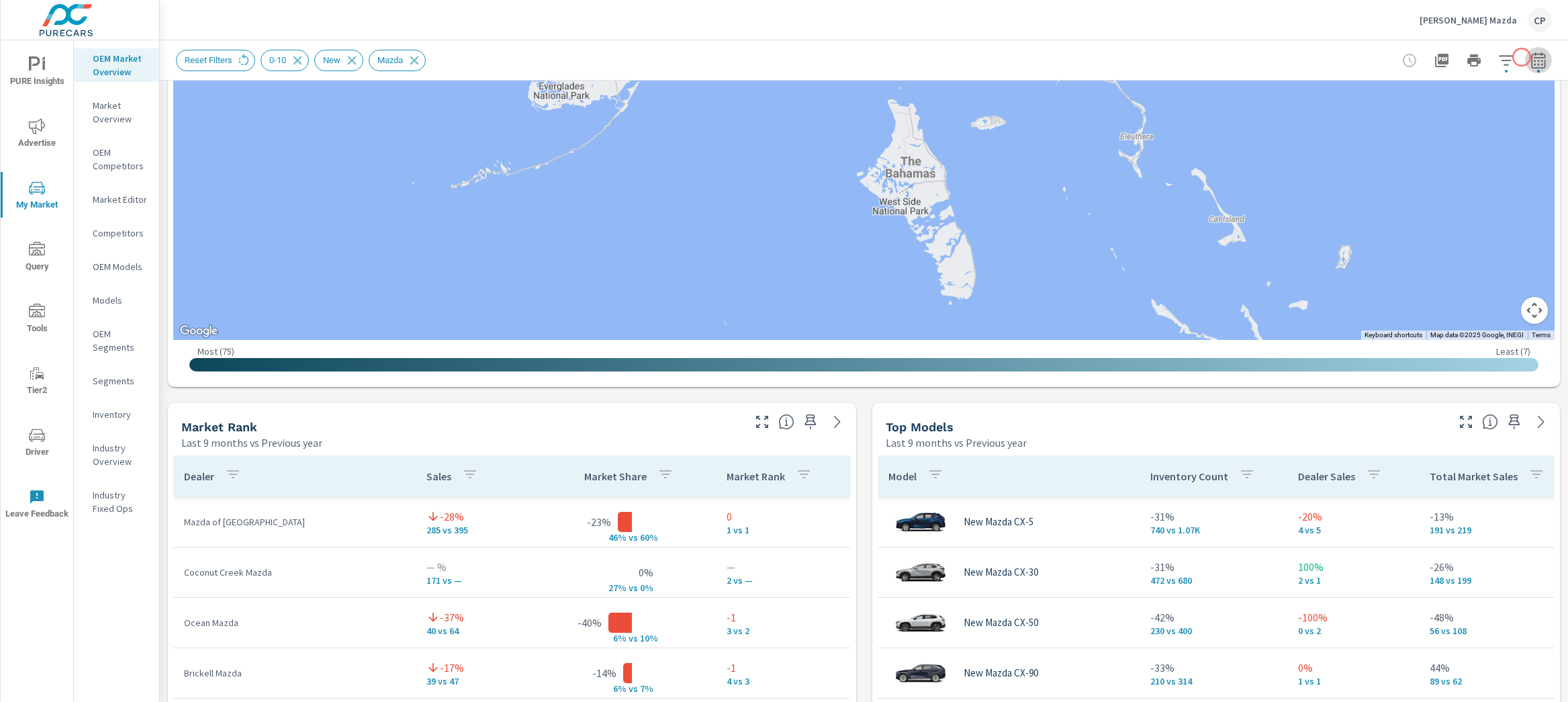
click at [1532, 57] on icon "button" at bounding box center [1539, 59] width 14 height 16
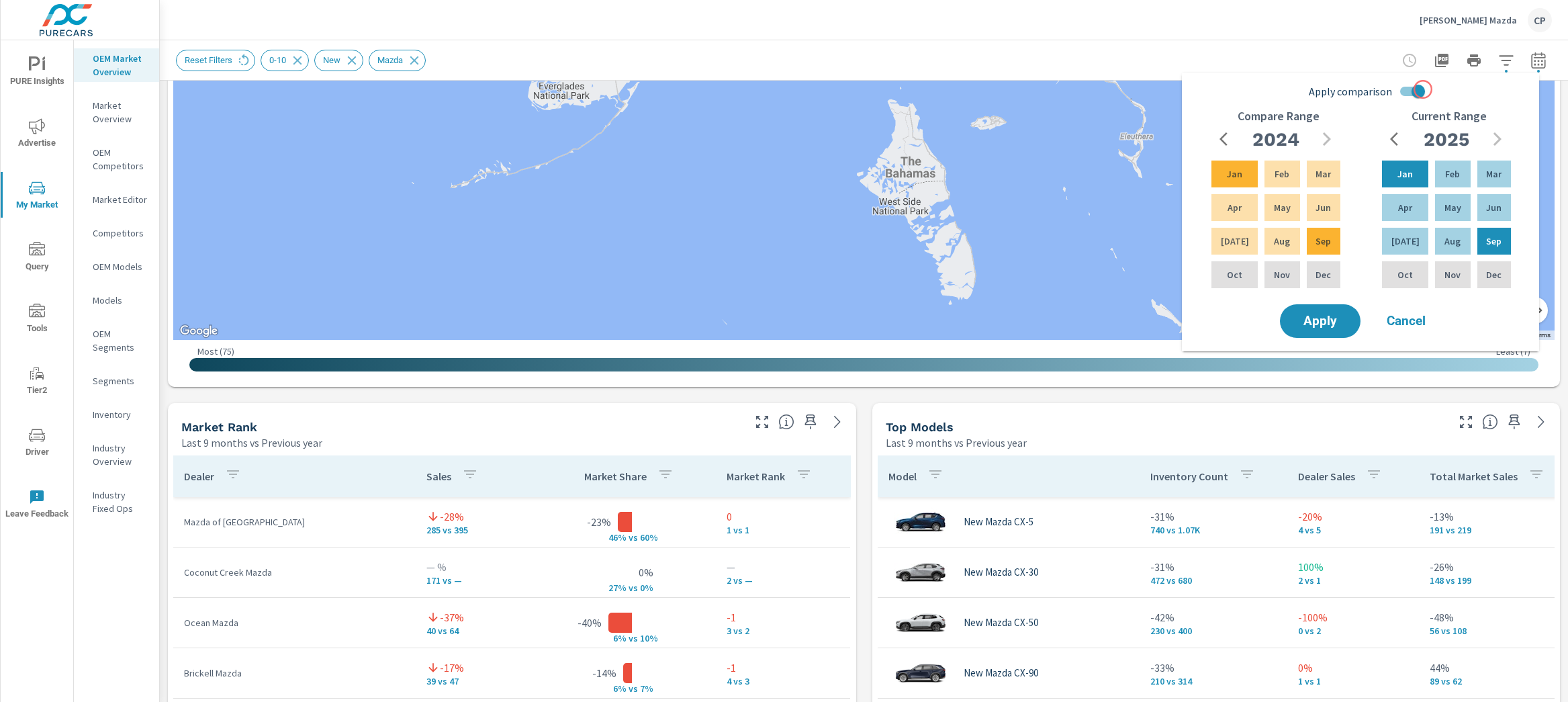
click at [1423, 89] on input "Apply comparison" at bounding box center [1418, 92] width 77 height 26
checkbox input "false"
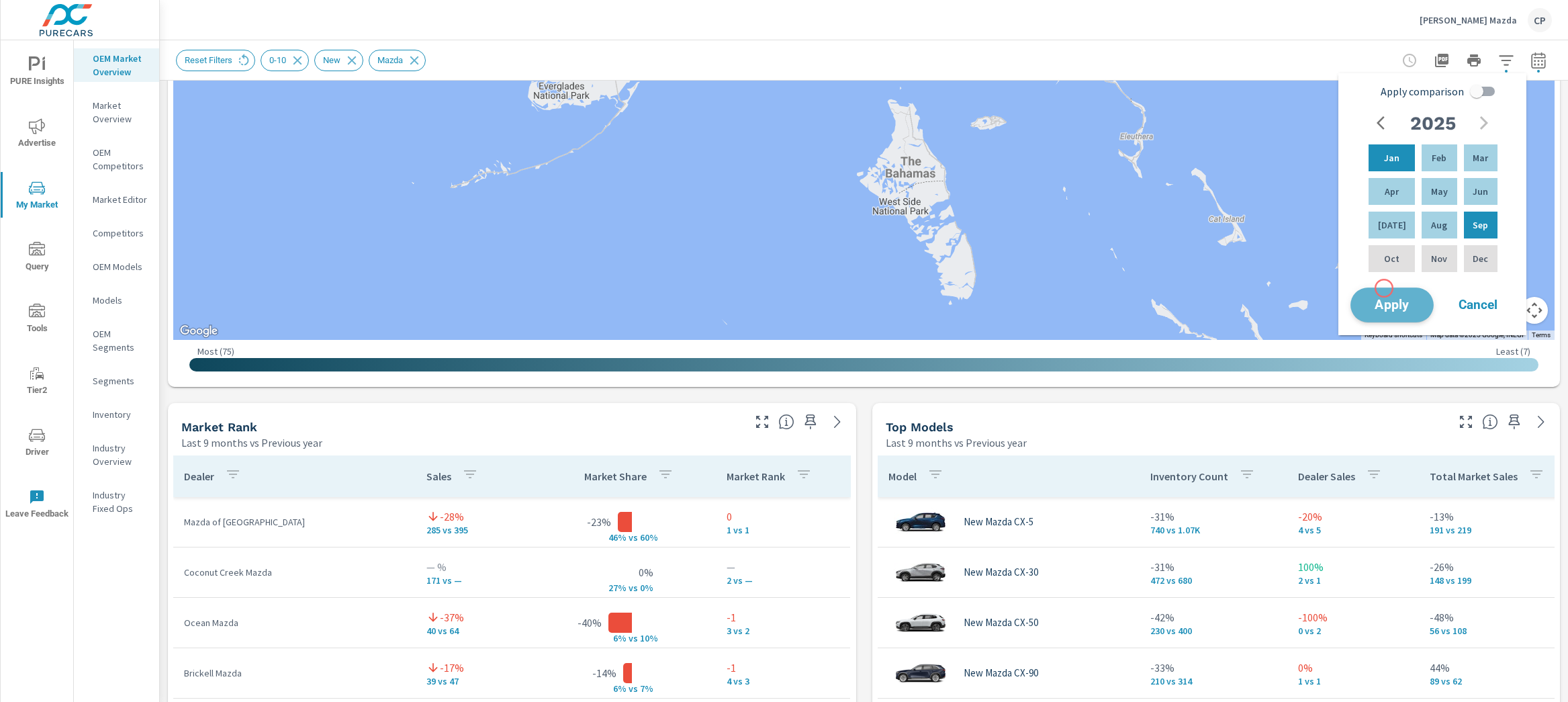
click at [1384, 288] on button "Apply" at bounding box center [1392, 305] width 83 height 35
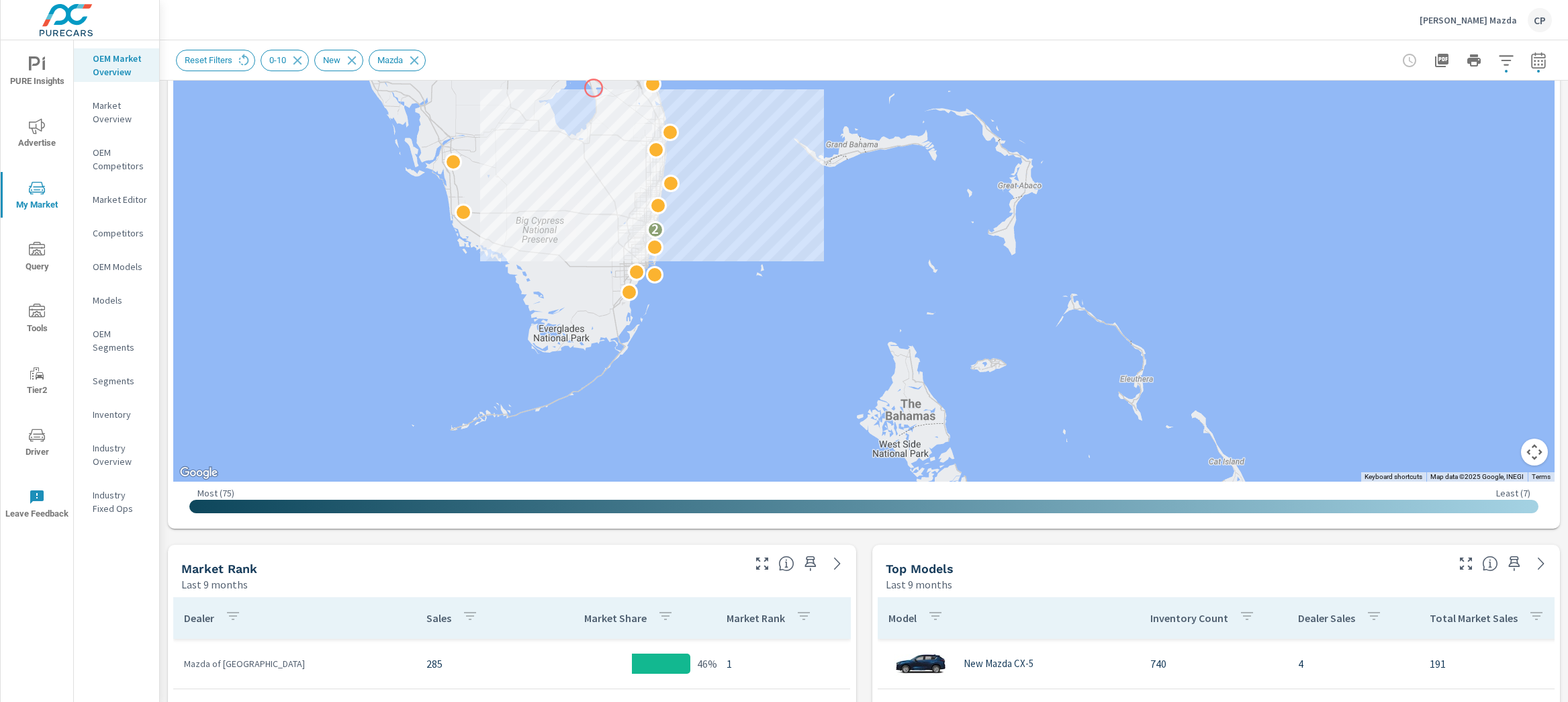
scroll to position [565, 0]
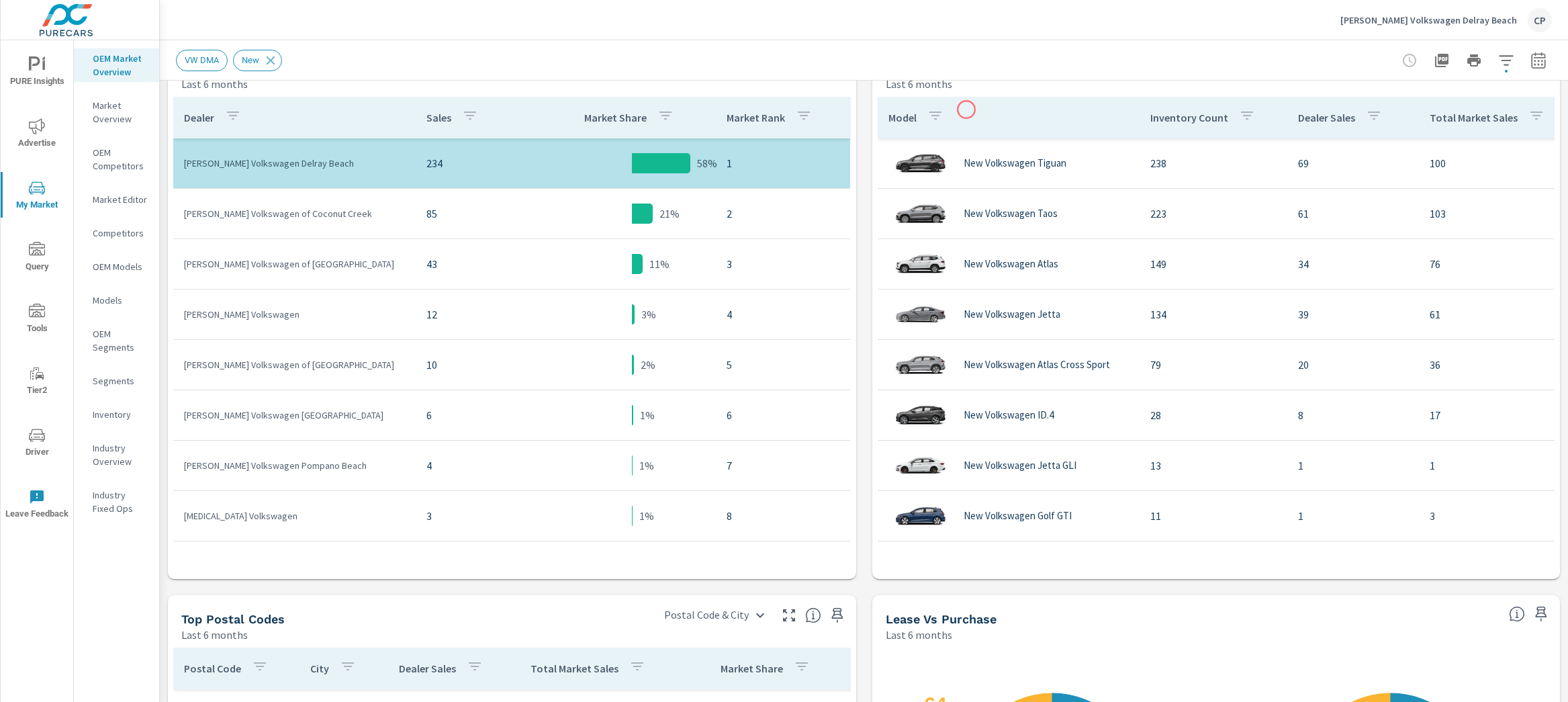
scroll to position [721, 0]
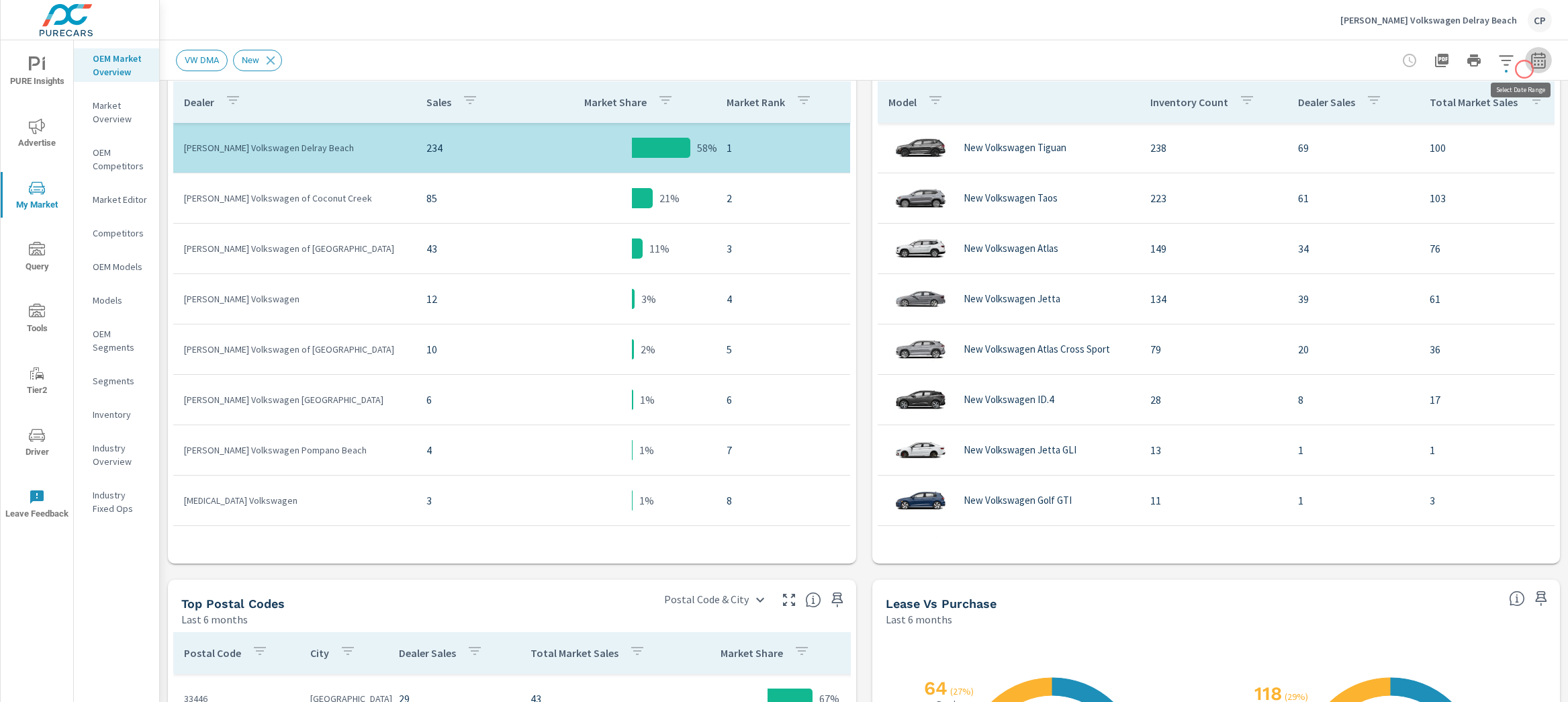
click at [1525, 69] on button "button" at bounding box center [1539, 61] width 27 height 27
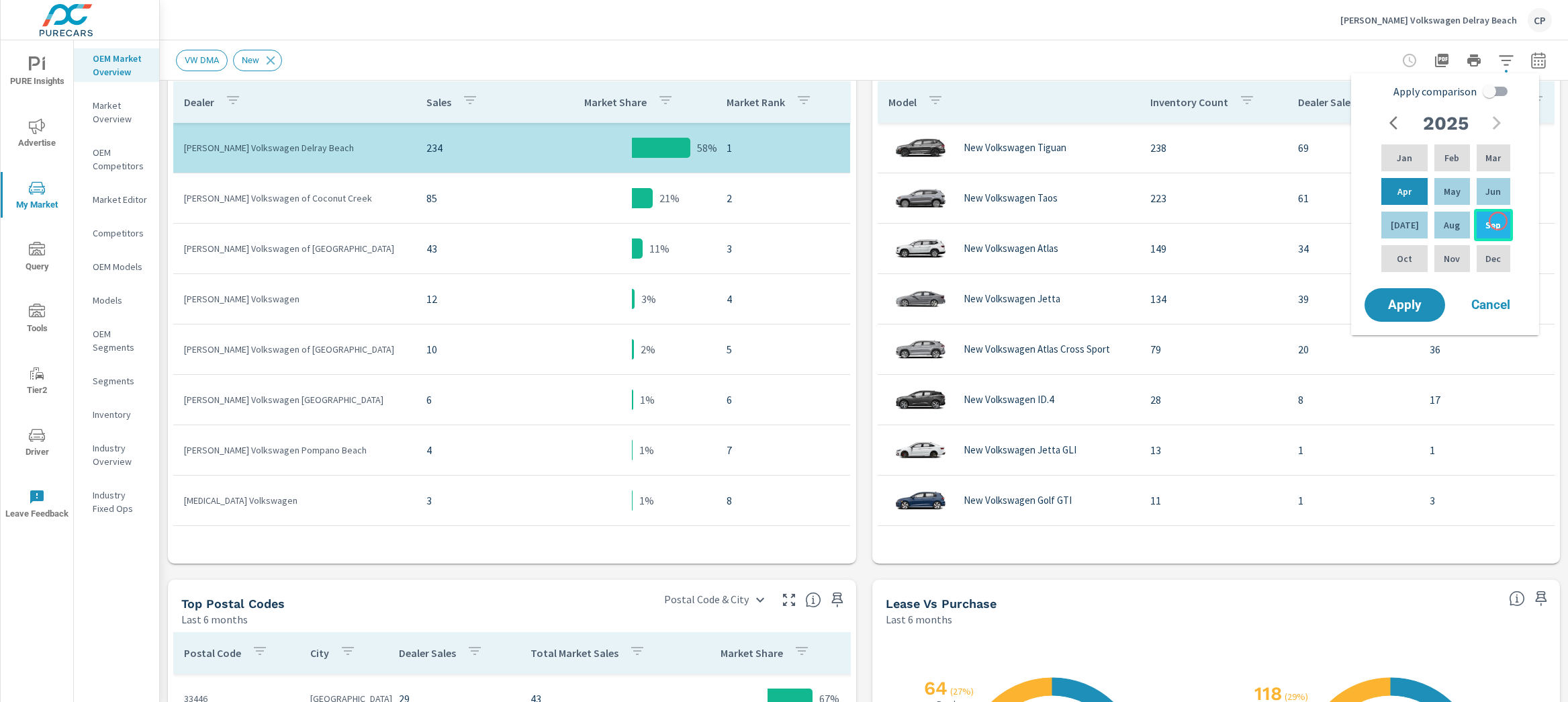
click at [1499, 221] on div "Sep" at bounding box center [1494, 225] width 39 height 32
click at [1409, 157] on div "Jan" at bounding box center [1404, 157] width 52 height 32
click at [1509, 94] on input "Apply comparison" at bounding box center [1489, 92] width 77 height 26
checkbox input "true"
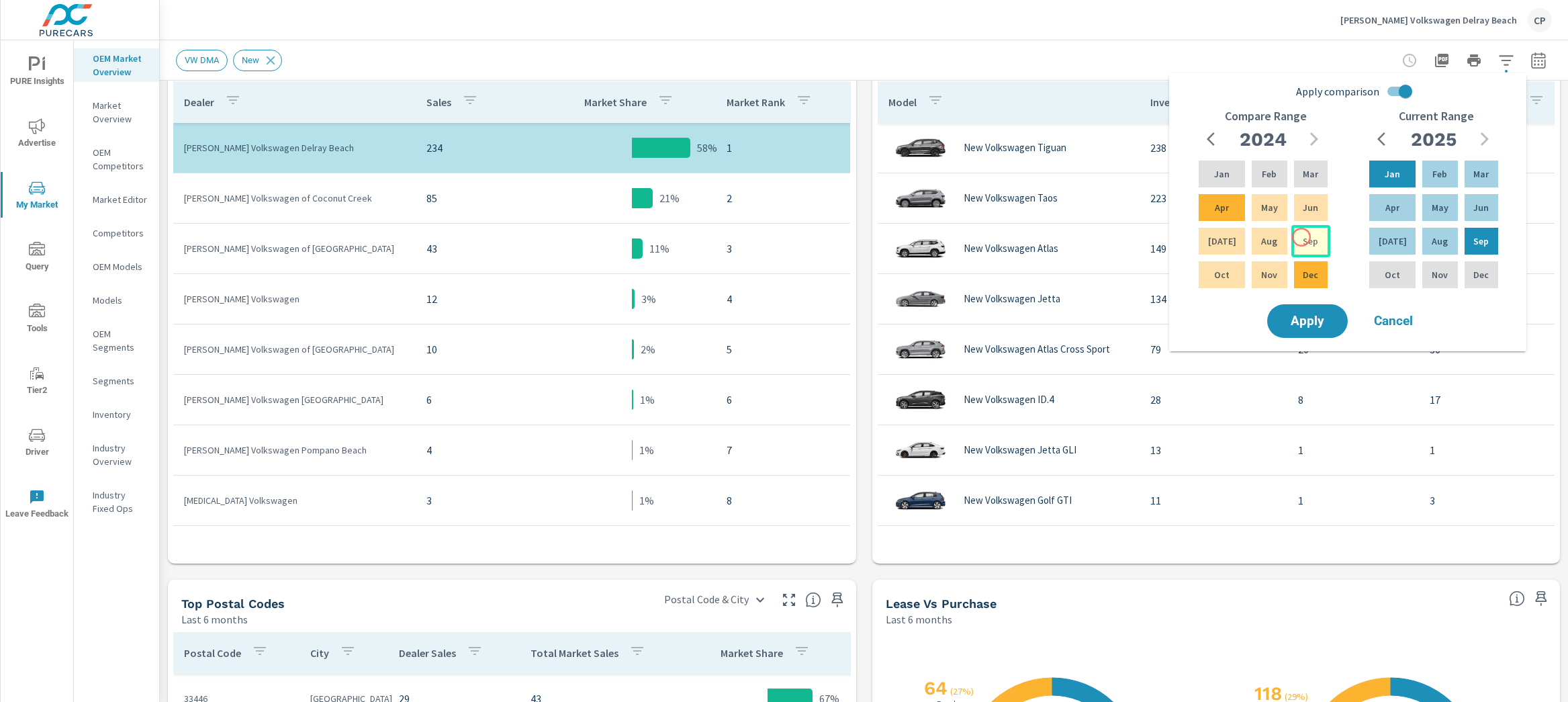
click at [1303, 237] on p "Sep" at bounding box center [1310, 241] width 16 height 14
click at [1222, 171] on p "Jan" at bounding box center [1222, 174] width 16 height 14
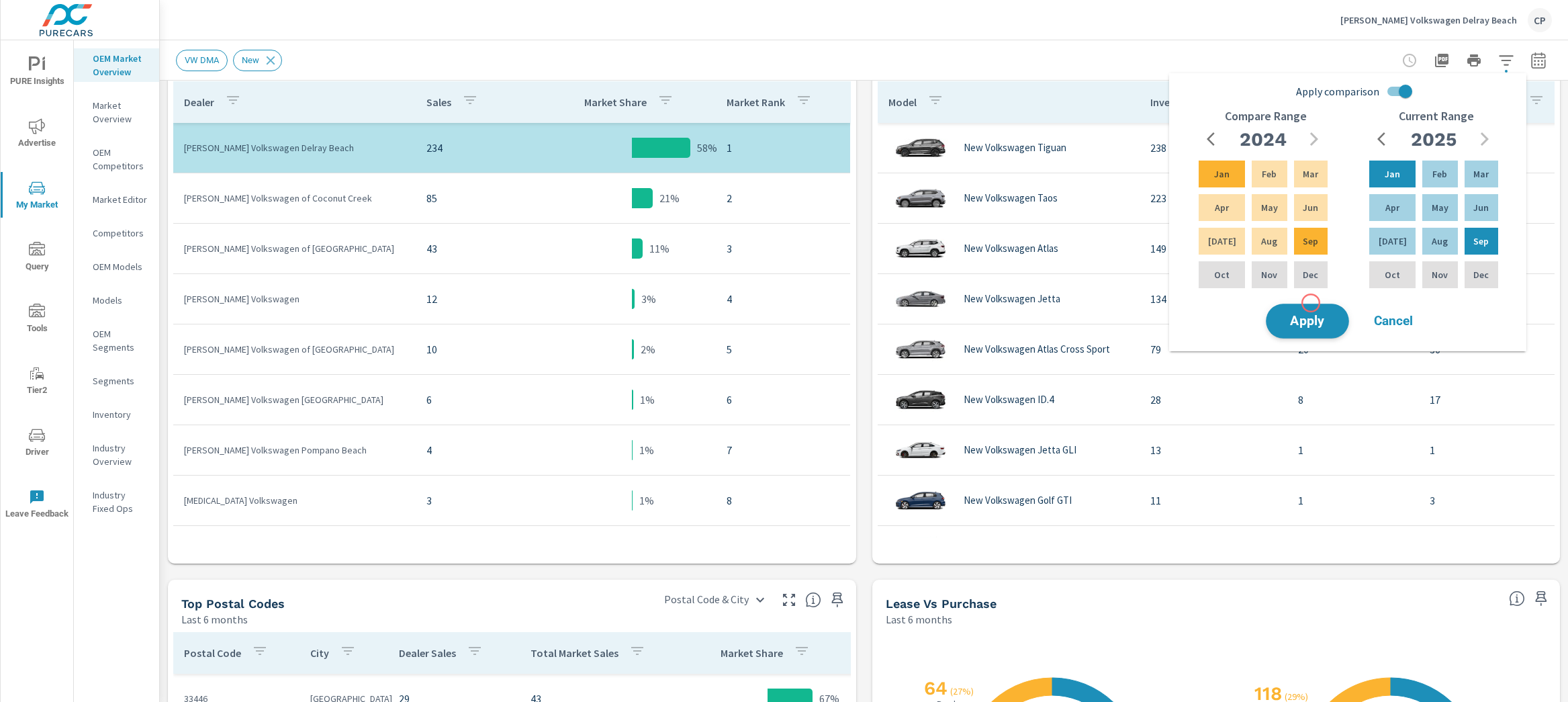
click at [1314, 316] on span "Apply" at bounding box center [1307, 321] width 55 height 13
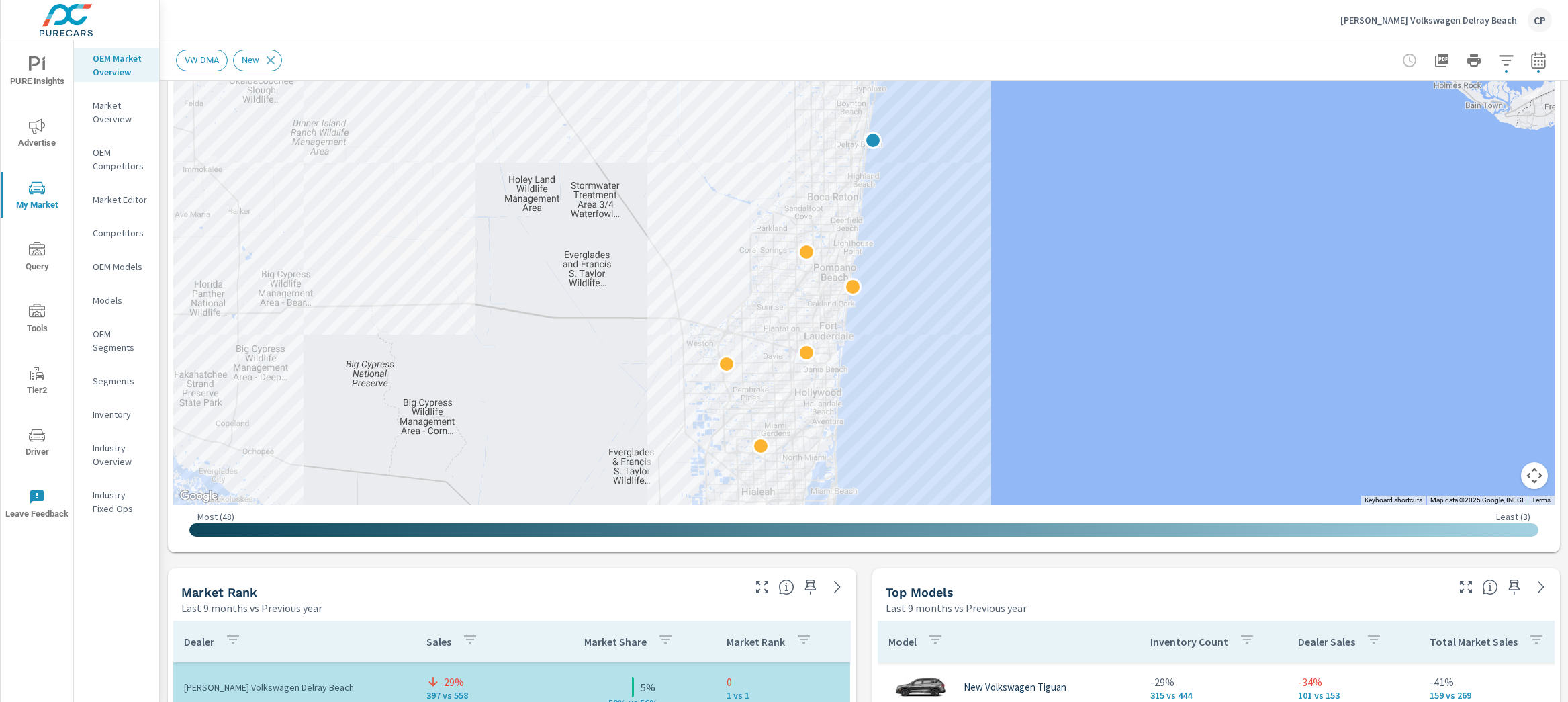
scroll to position [632, 0]
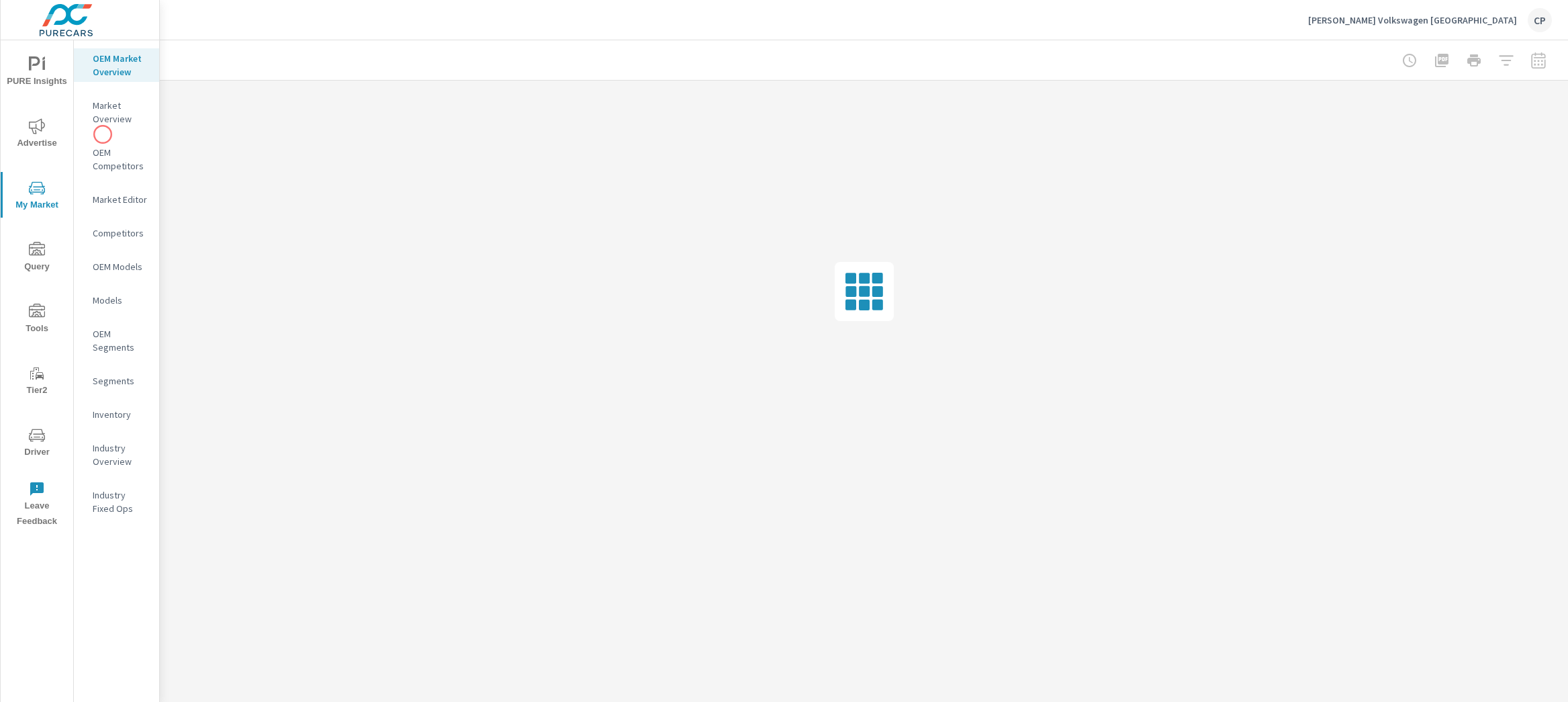
click at [102, 135] on nav "OEM Market Overview Market Overview OEM Competitors Market Editor Competitors O…" at bounding box center [116, 288] width 85 height 497
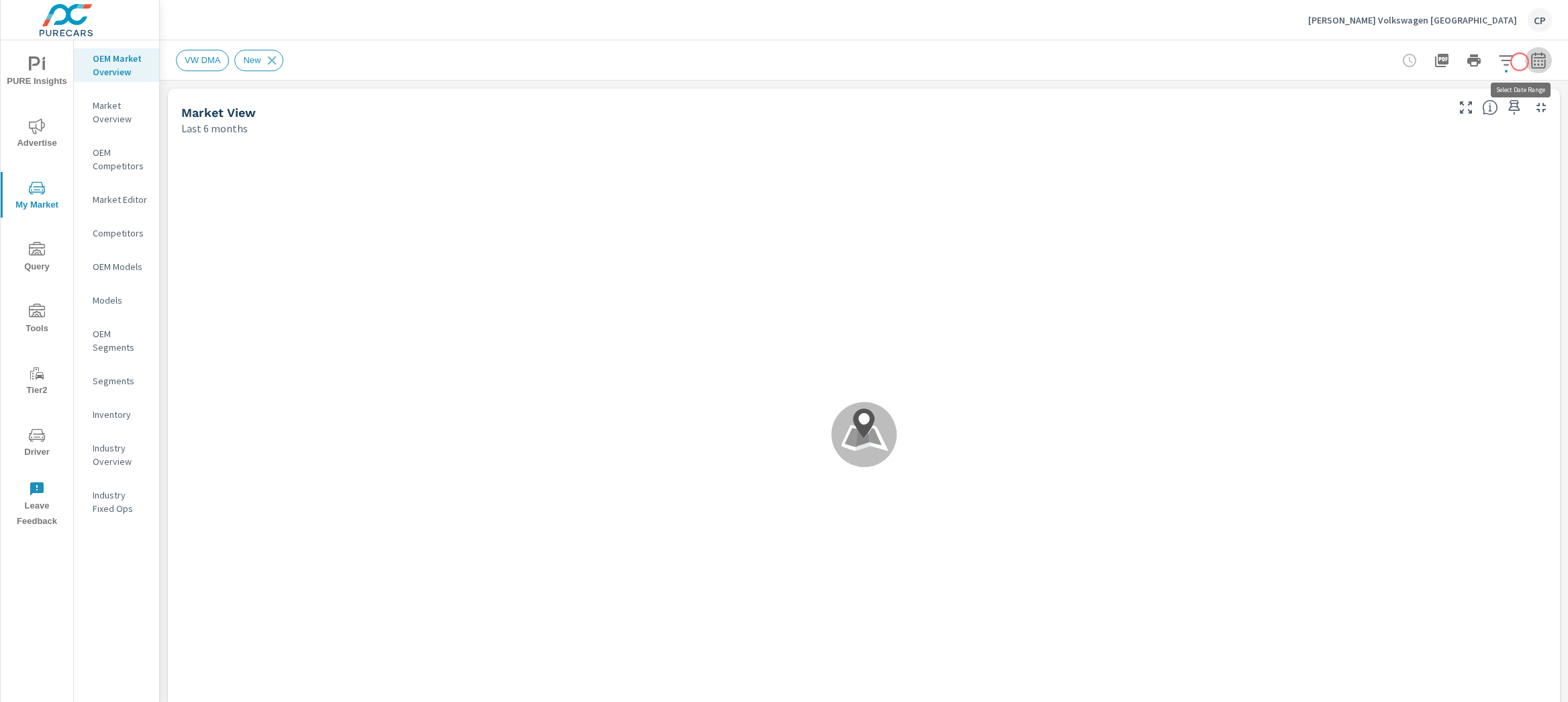
click at [1531, 62] on icon "button" at bounding box center [1539, 60] width 16 height 16
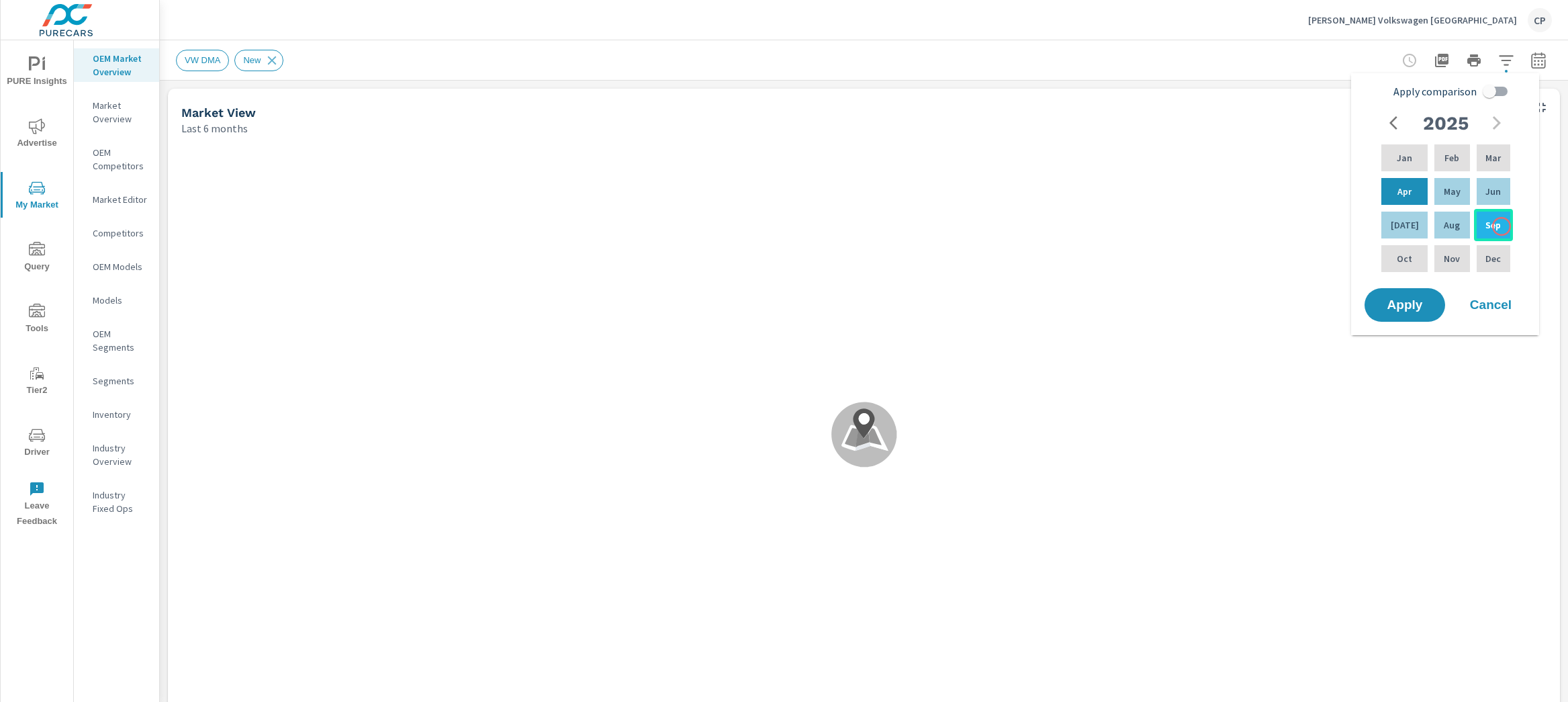
click at [1501, 226] on div "Sep" at bounding box center [1494, 225] width 39 height 32
click at [1497, 214] on div "Sep" at bounding box center [1494, 225] width 39 height 32
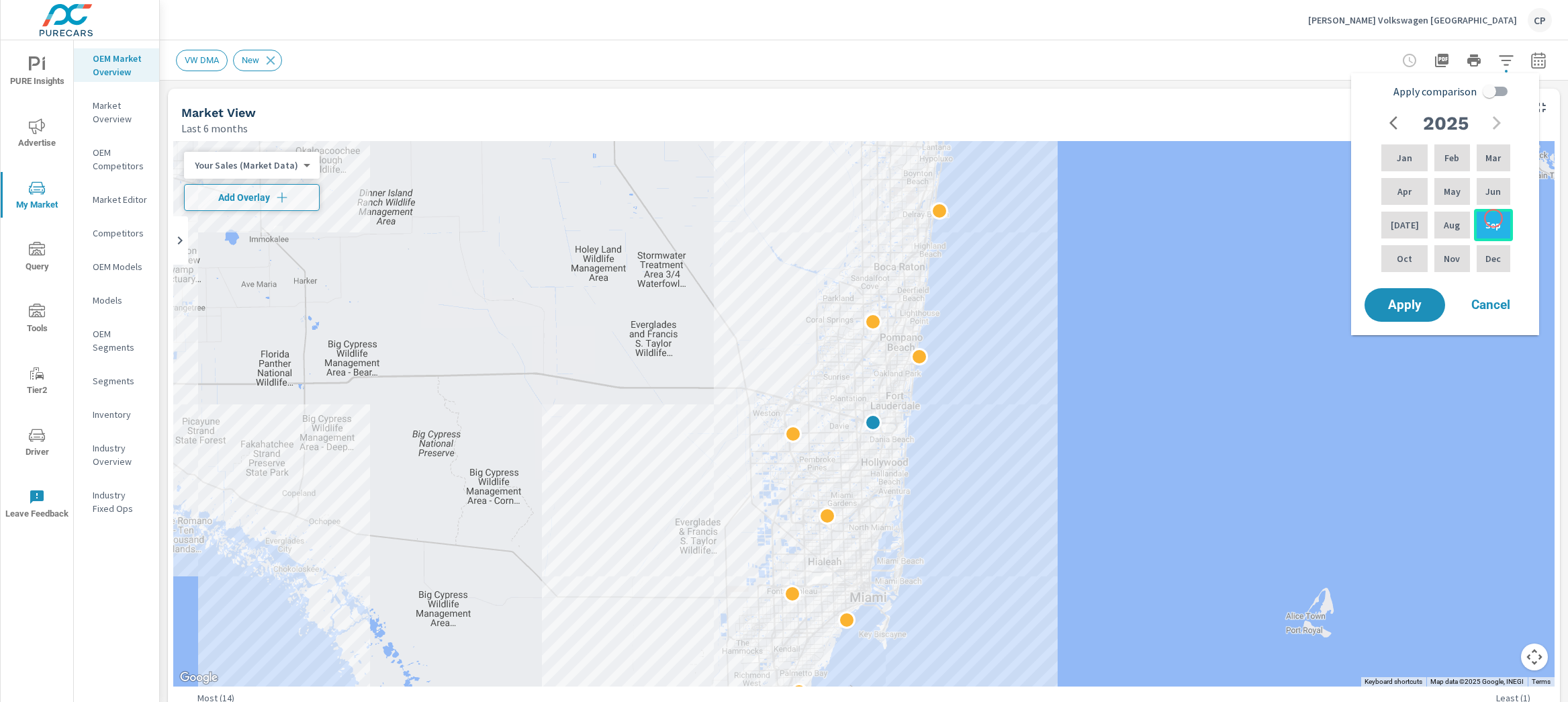
click at [1494, 218] on p "Sep" at bounding box center [1494, 225] width 16 height 14
click at [1386, 148] on div "Jan" at bounding box center [1404, 157] width 52 height 32
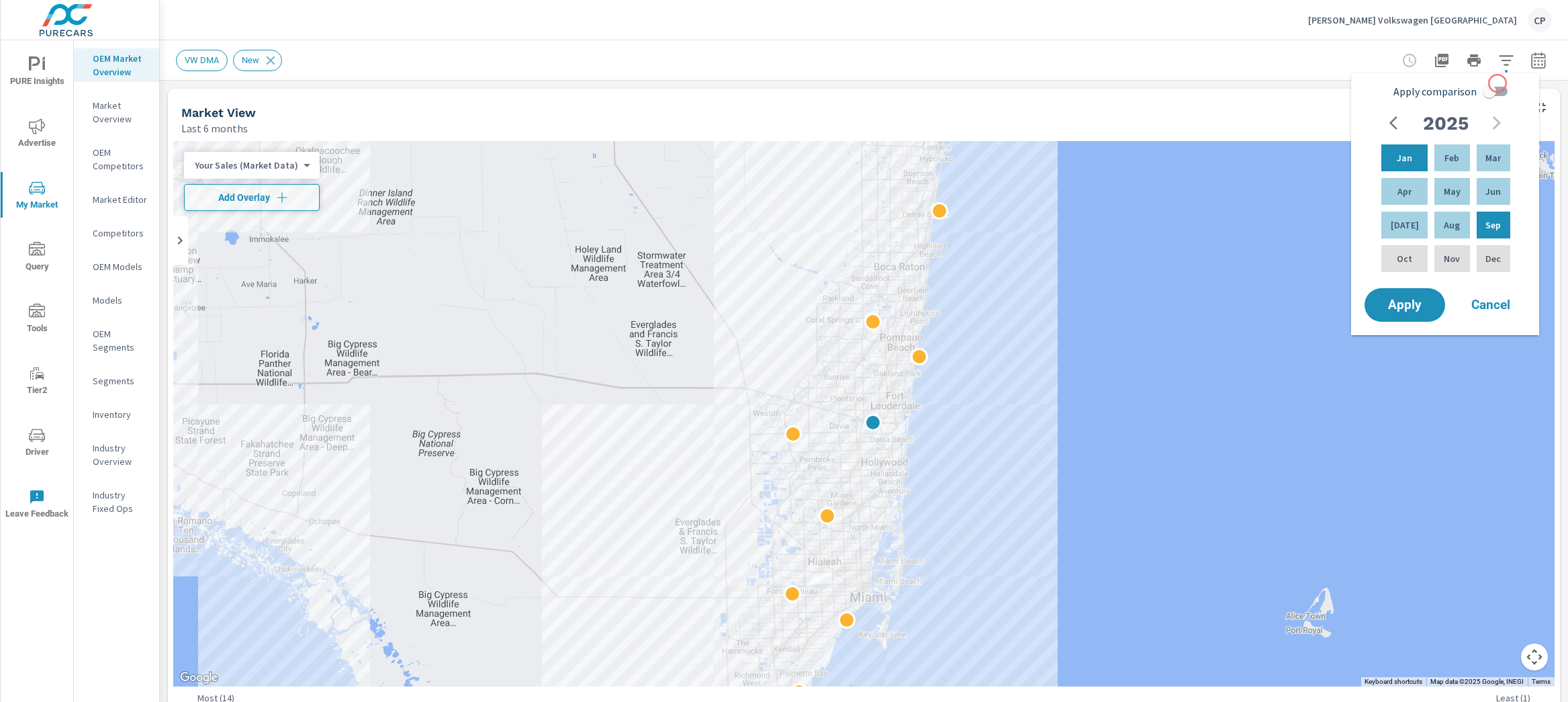
click at [1498, 83] on input "Apply comparison" at bounding box center [1489, 92] width 77 height 26
checkbox input "true"
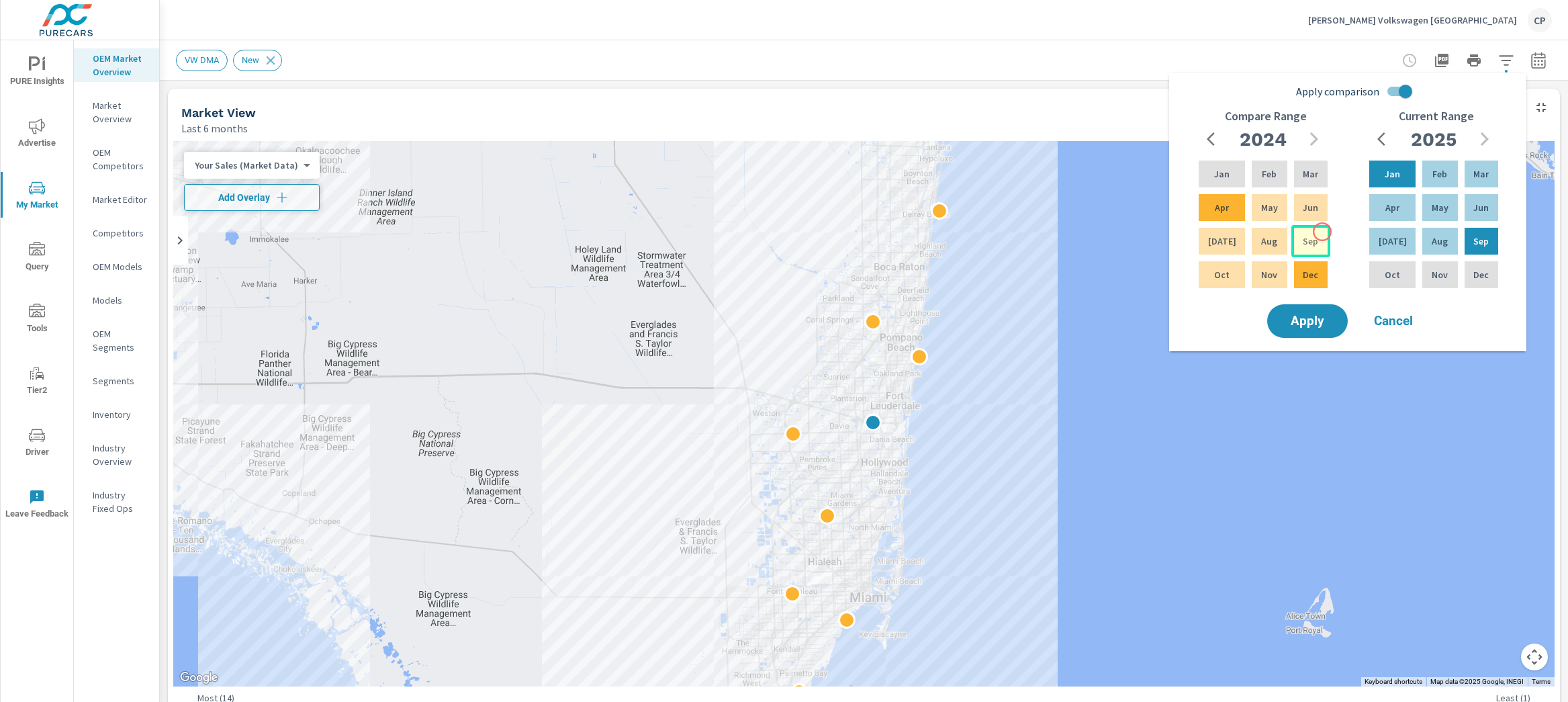
click at [1323, 232] on div "Sep" at bounding box center [1310, 241] width 39 height 32
click at [1217, 183] on div "Jan" at bounding box center [1222, 174] width 52 height 32
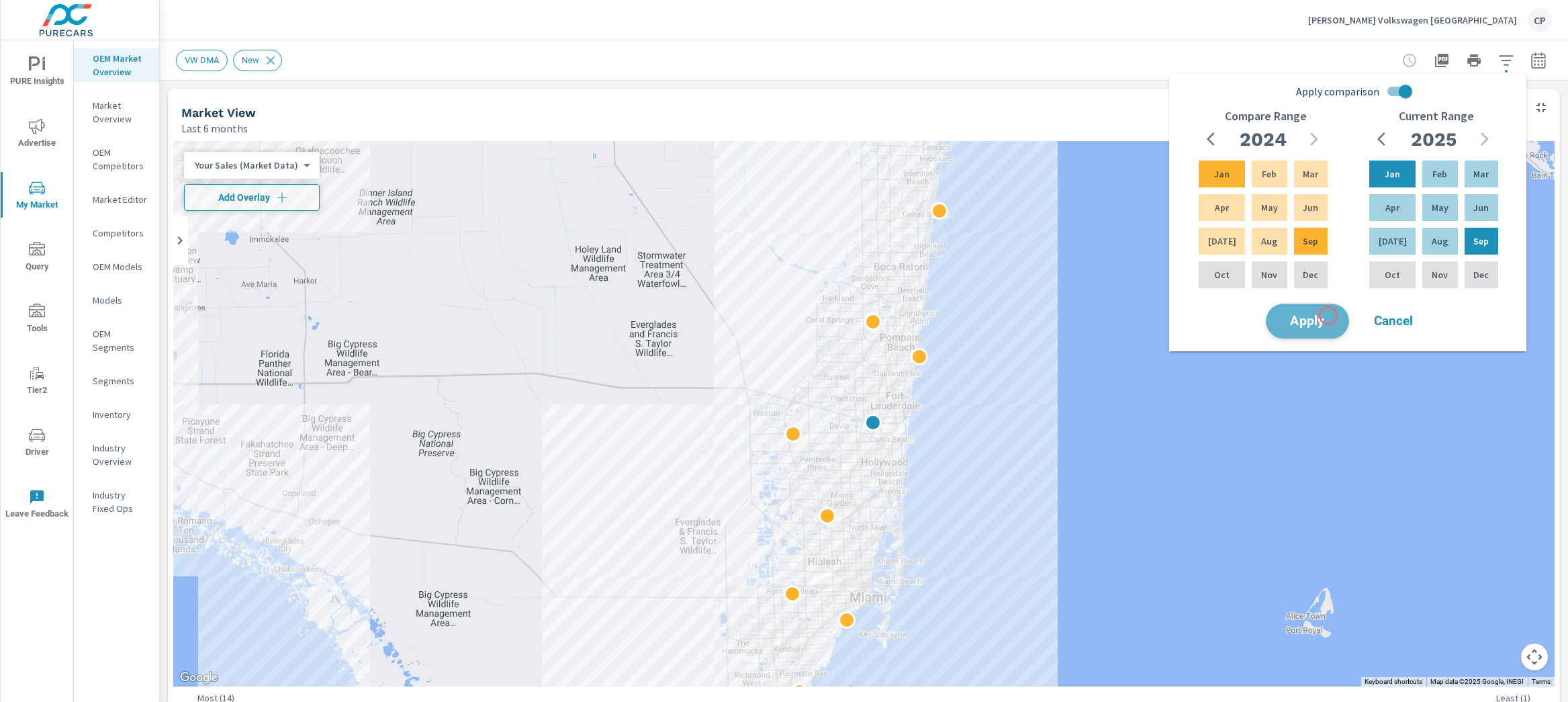
click at [1328, 316] on span "Apply" at bounding box center [1307, 321] width 55 height 13
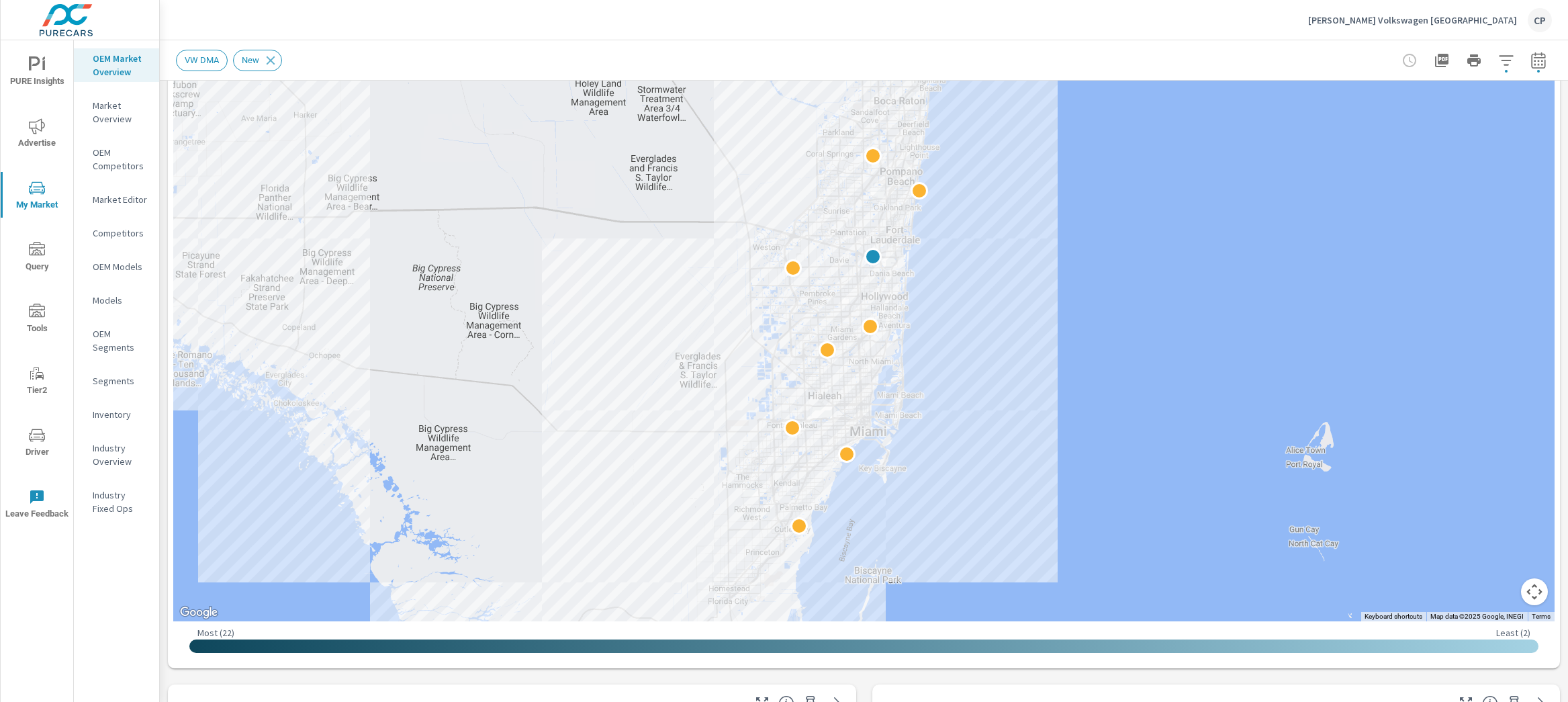
scroll to position [248, 0]
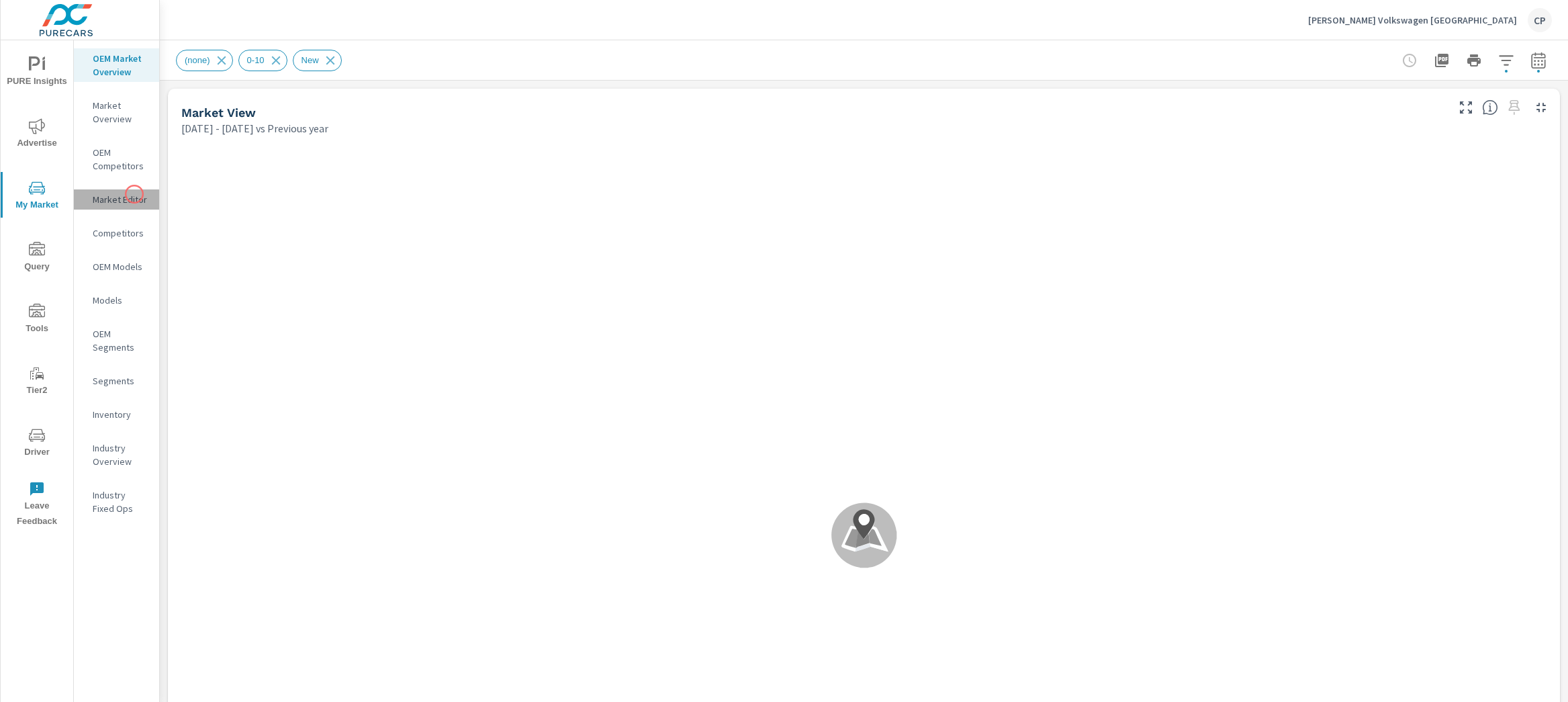
click at [134, 194] on p "Market Editor" at bounding box center [121, 199] width 56 height 14
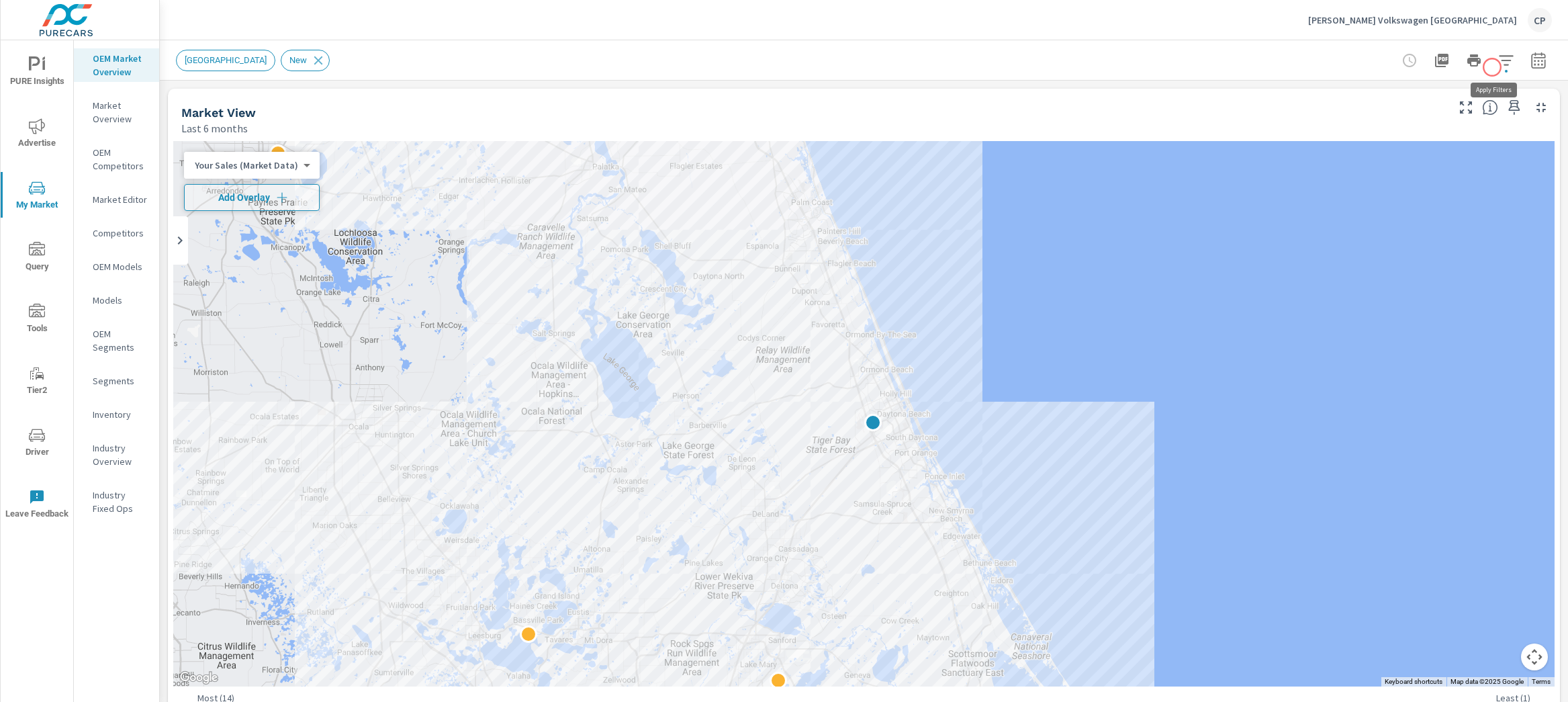
click at [1499, 67] on icon "button" at bounding box center [1506, 60] width 16 height 16
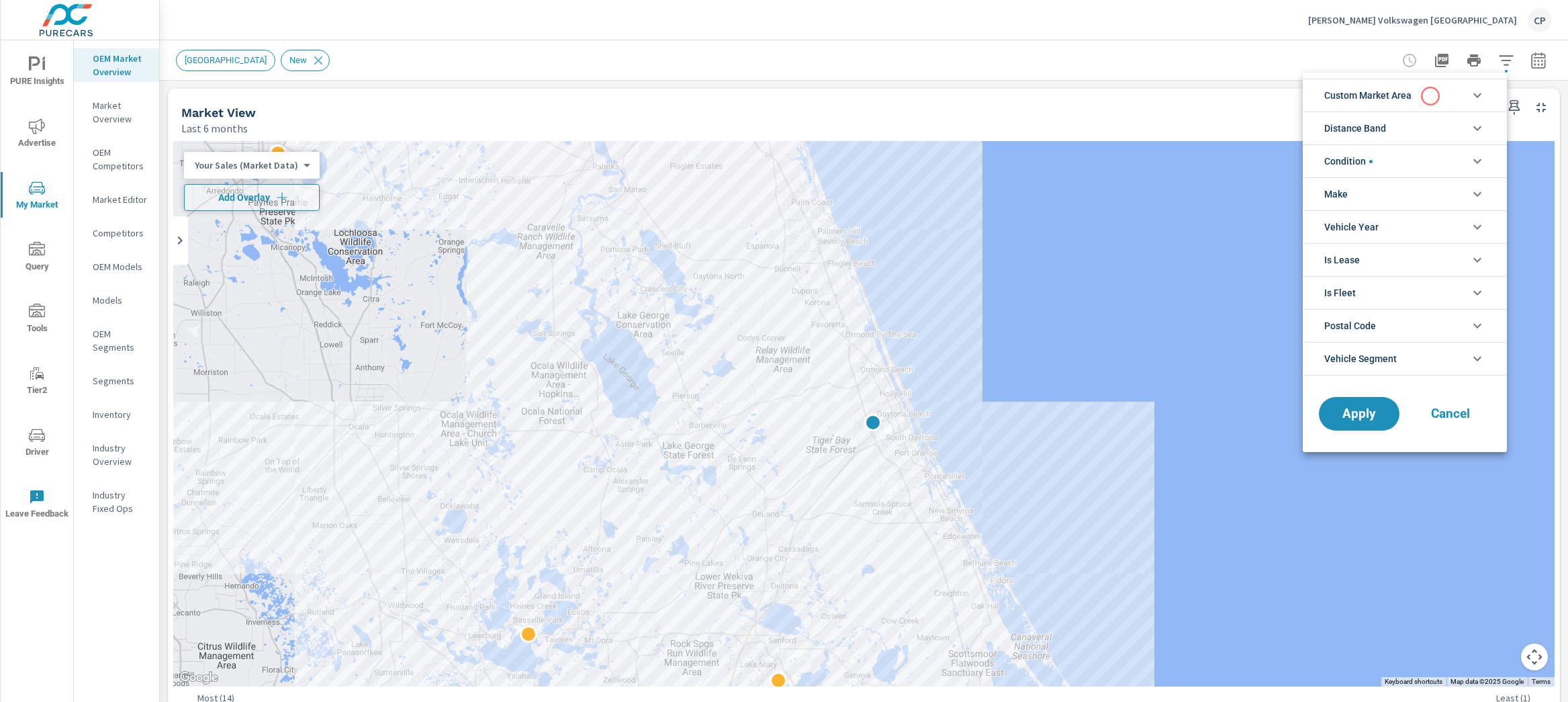
click at [1431, 96] on li "Custom Market Area" at bounding box center [1404, 95] width 204 height 33
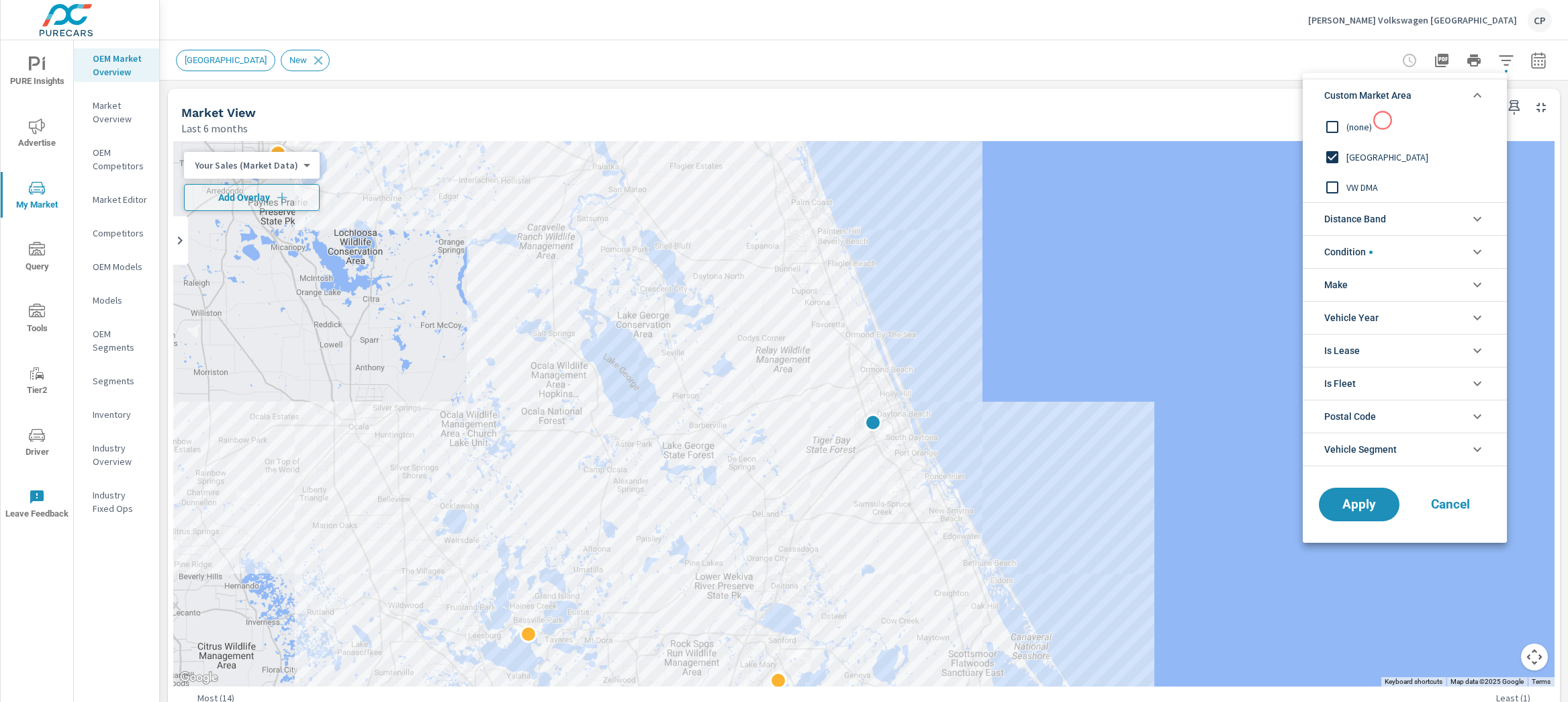
click at [1371, 126] on span "(none)" at bounding box center [1420, 127] width 147 height 16
click at [1366, 184] on span "VW DMA" at bounding box center [1420, 187] width 147 height 16
click at [1362, 495] on button "Apply" at bounding box center [1359, 504] width 83 height 35
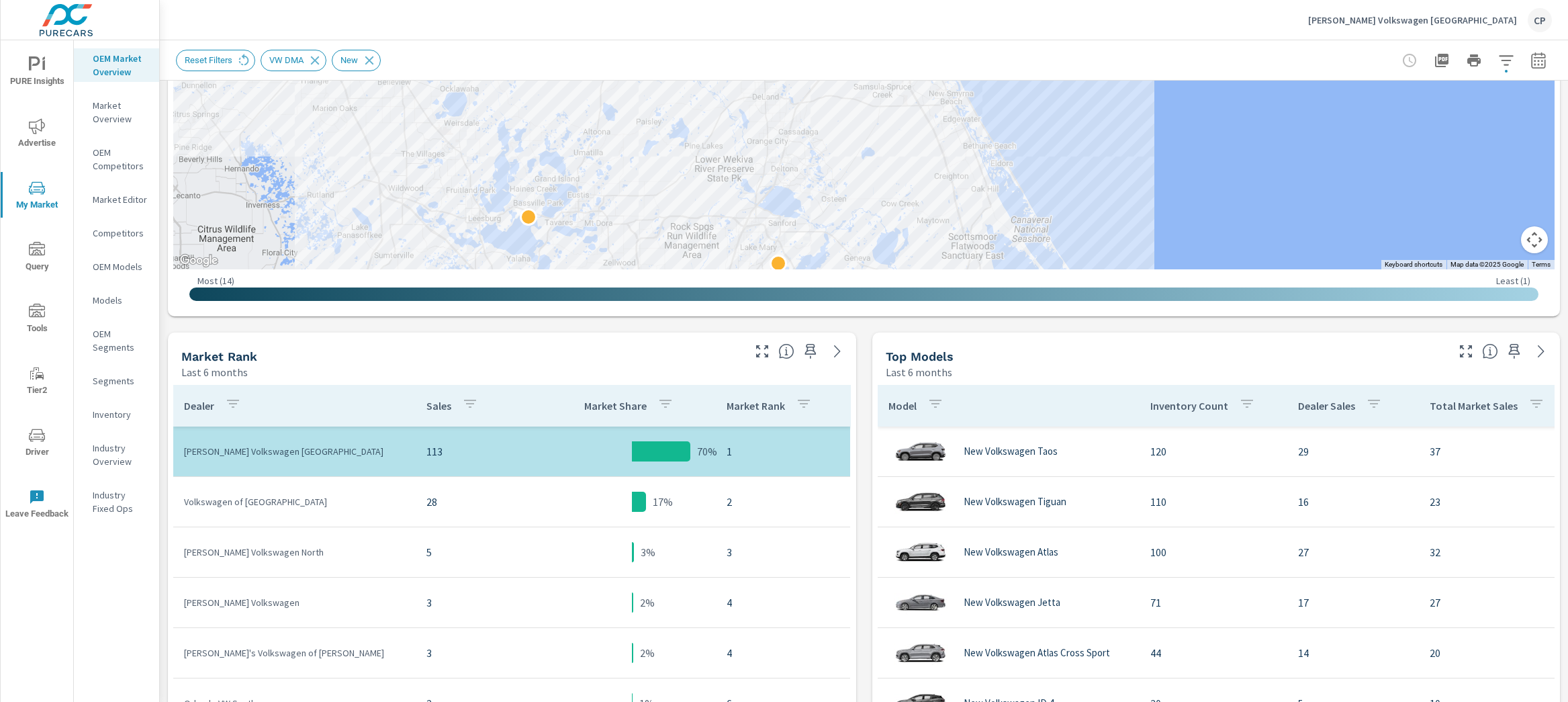
scroll to position [452, 0]
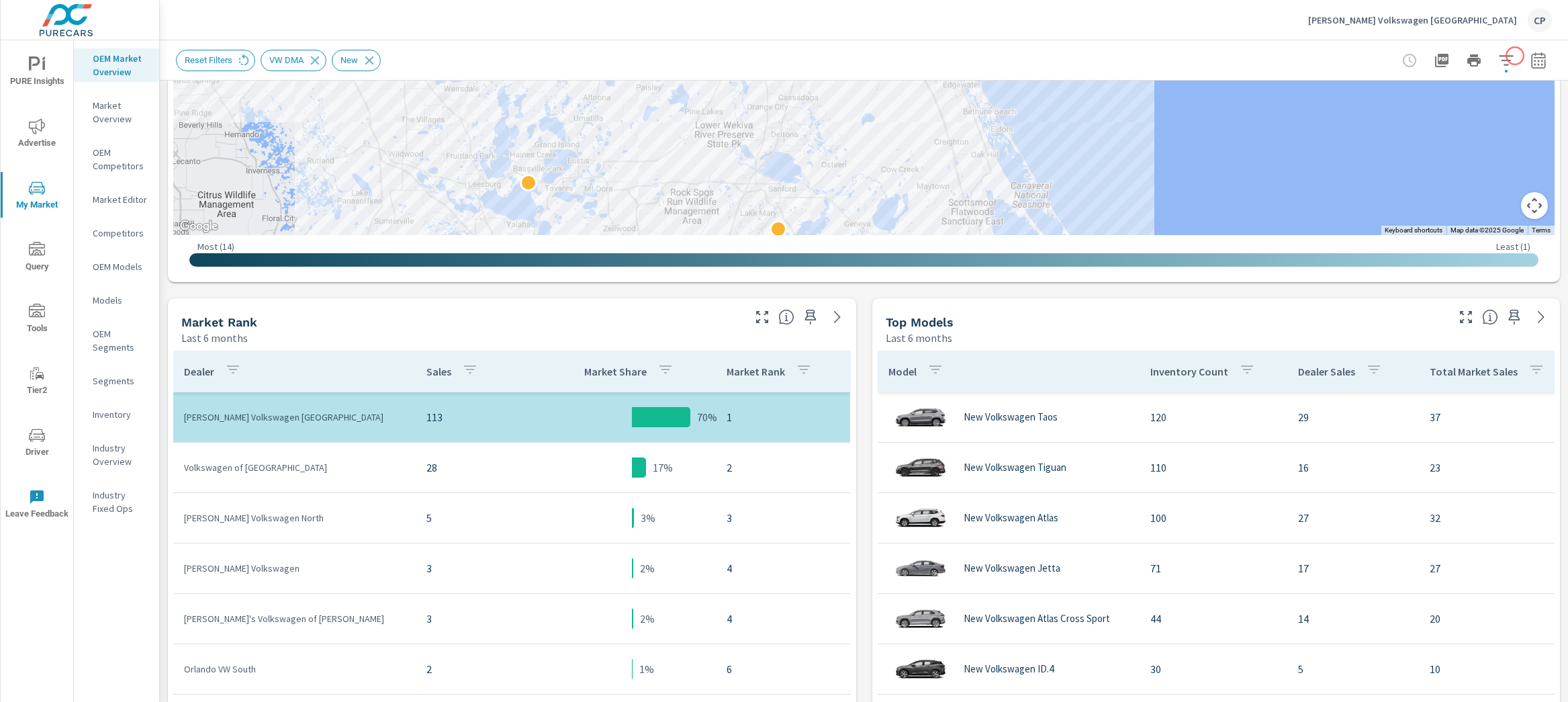
click at [1525, 56] on button "button" at bounding box center [1539, 61] width 27 height 27
click at [1516, 71] on div at bounding box center [1474, 61] width 156 height 27
click at [1531, 59] on icon "button" at bounding box center [1539, 60] width 16 height 16
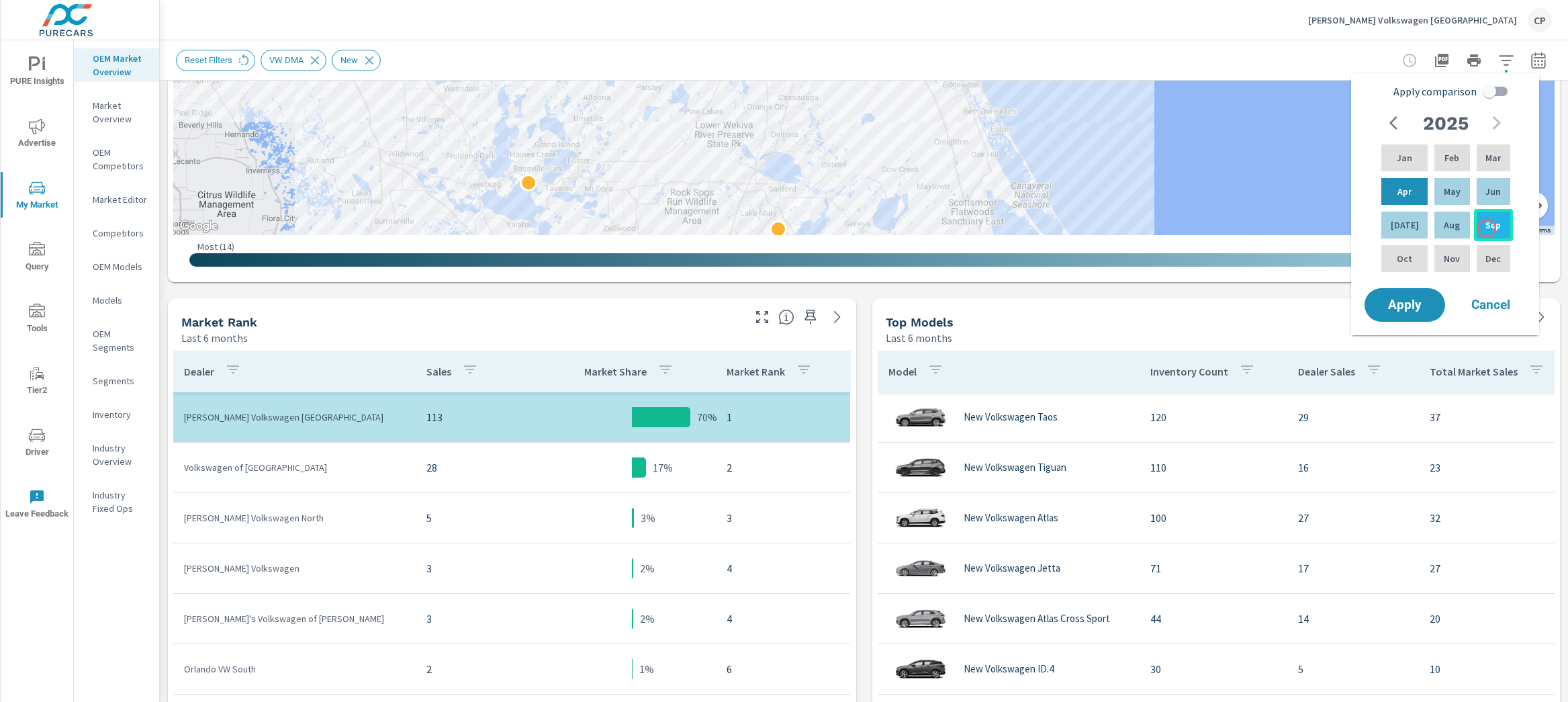
click at [1487, 228] on p "Sep" at bounding box center [1494, 225] width 16 height 14
click at [1413, 170] on div "Jan" at bounding box center [1404, 157] width 52 height 32
click at [1494, 99] on input "Apply comparison" at bounding box center [1489, 92] width 77 height 26
checkbox input "true"
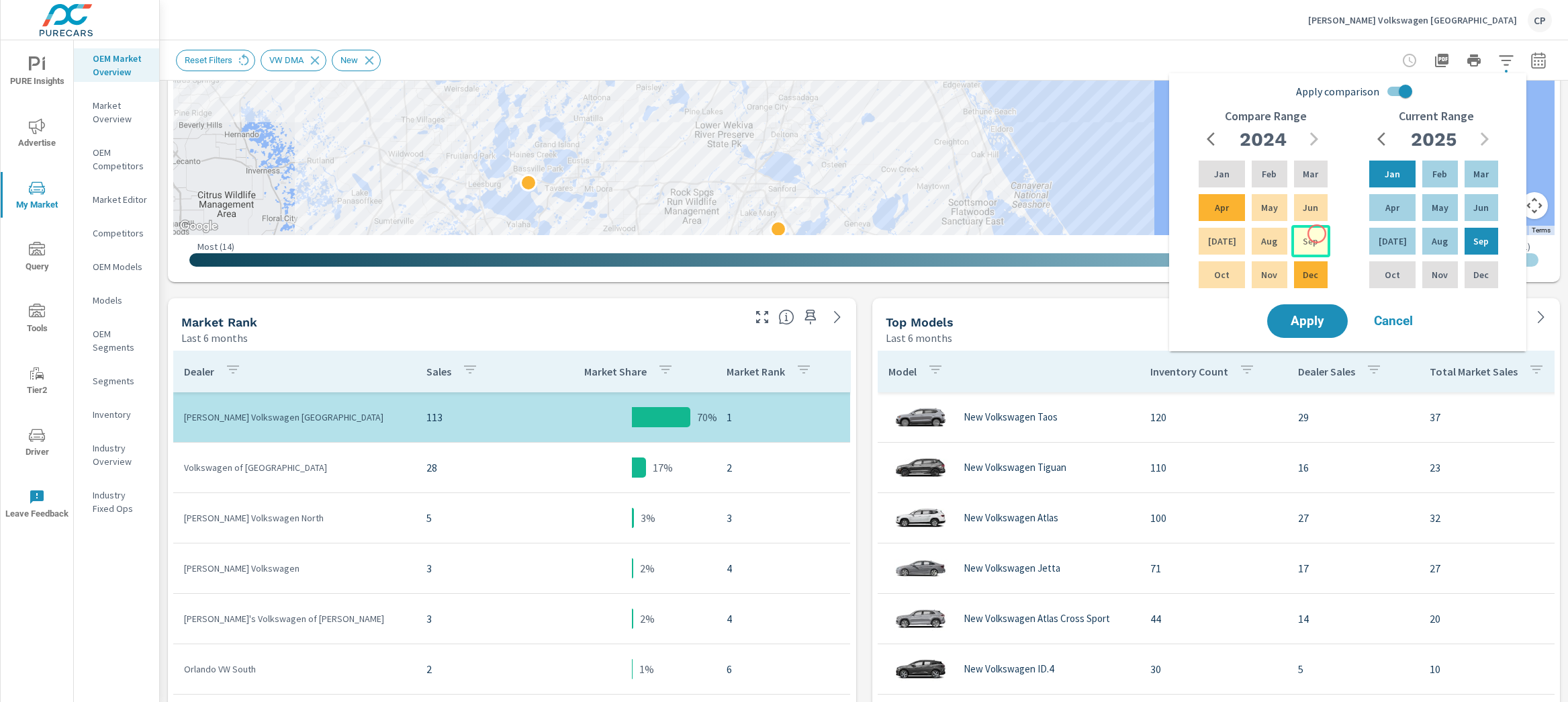
click at [1317, 234] on div "Sep" at bounding box center [1310, 241] width 39 height 32
click at [1233, 160] on div "Jan" at bounding box center [1222, 174] width 52 height 32
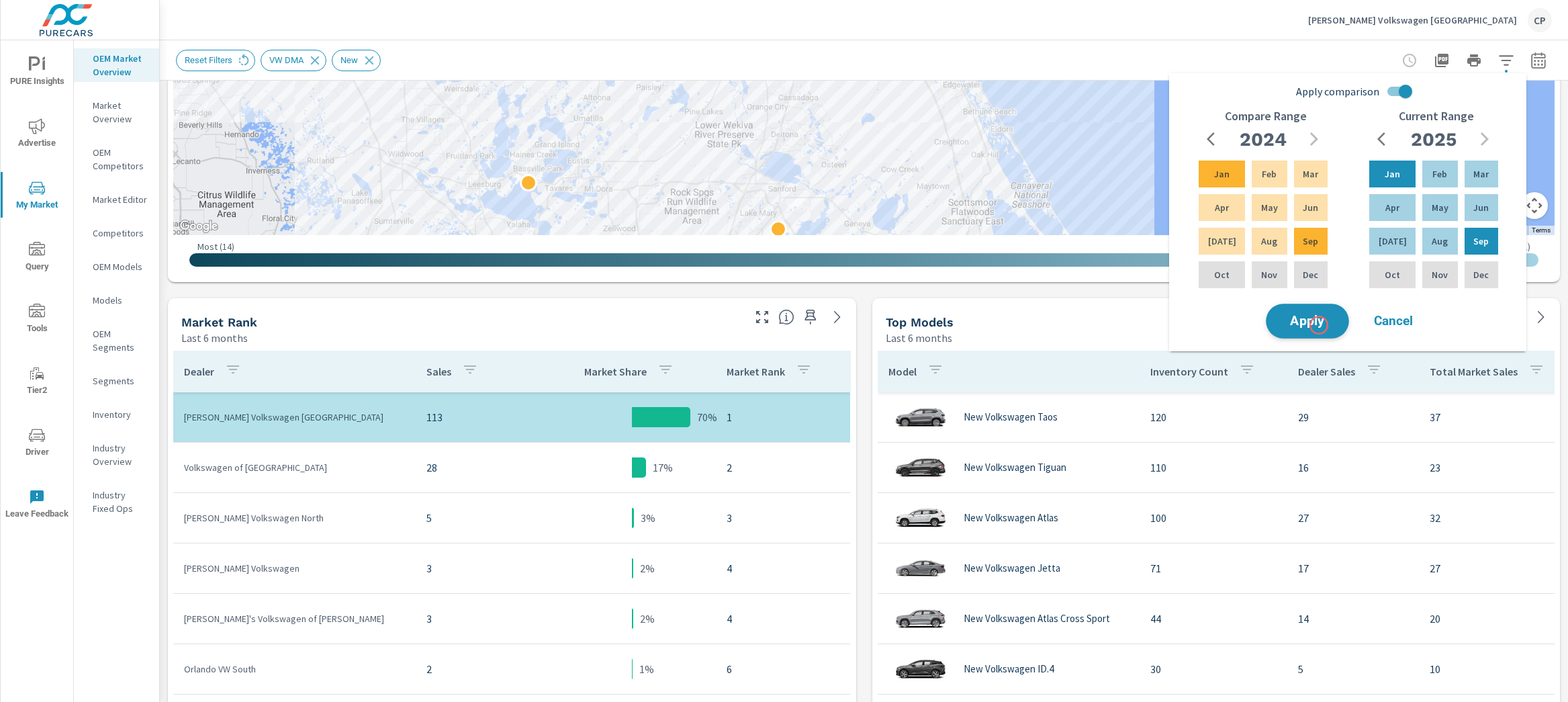
click at [1320, 326] on span "Apply" at bounding box center [1307, 321] width 55 height 13
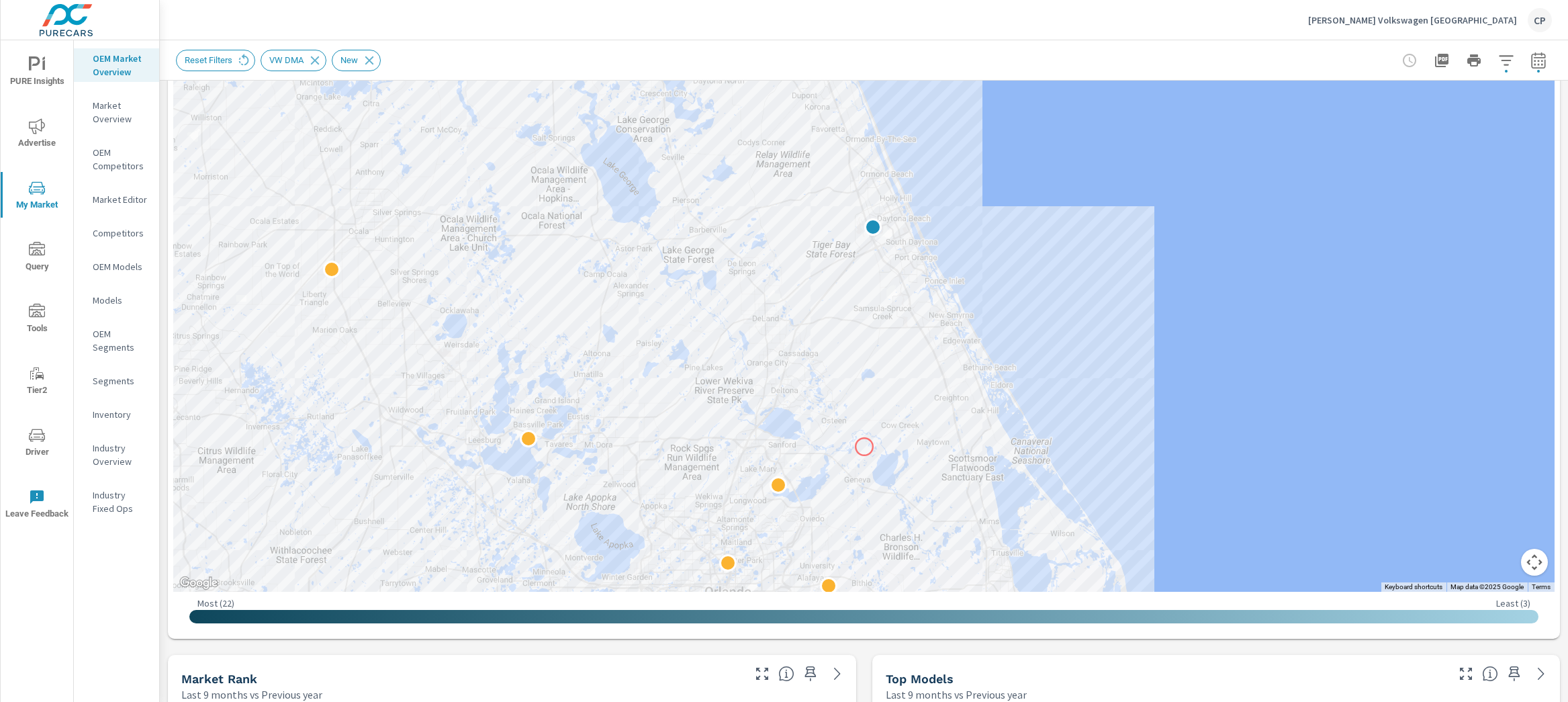
scroll to position [219, 0]
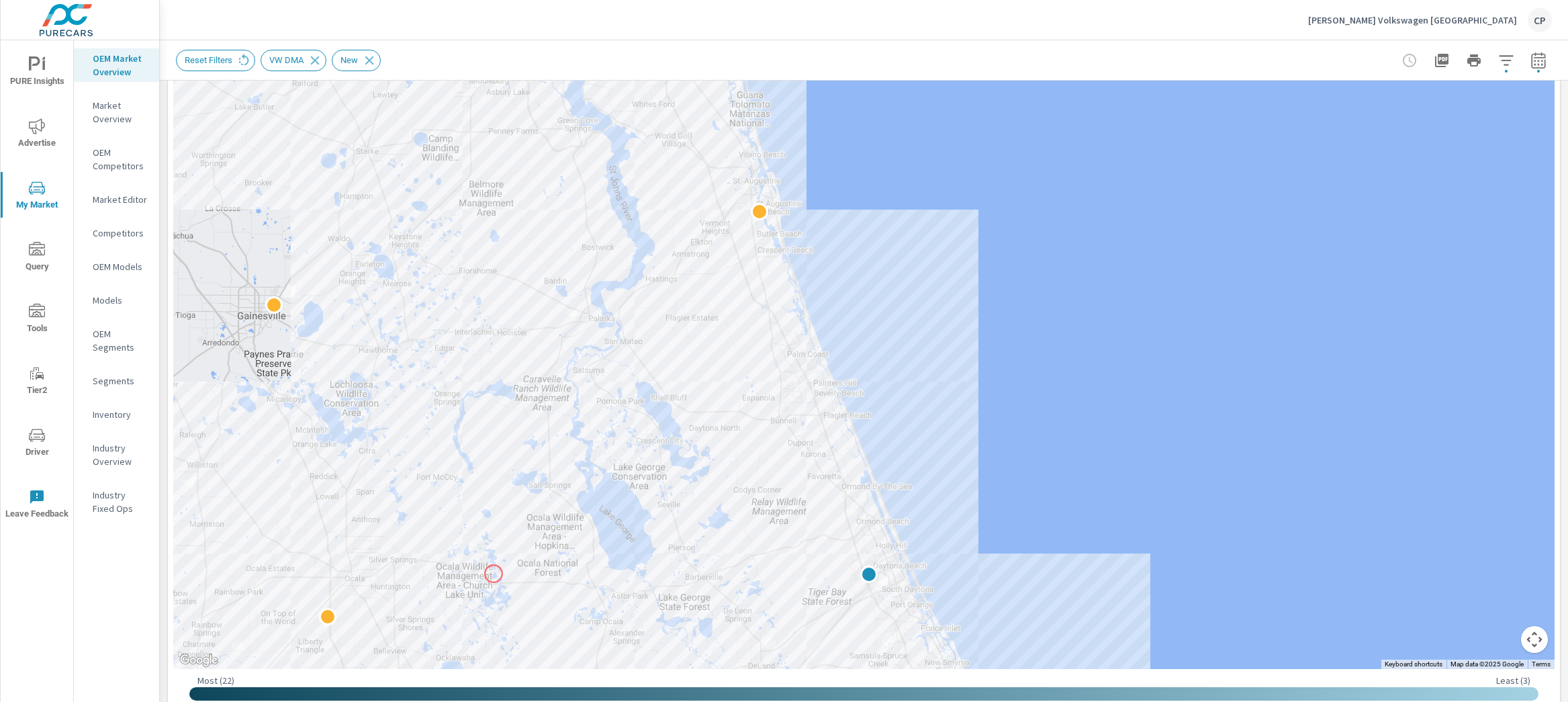
drag, startPoint x: 496, startPoint y: 296, endPoint x: 495, endPoint y: 565, distance: 269.0
click at [494, 575] on div at bounding box center [863, 296] width 1381 height 747
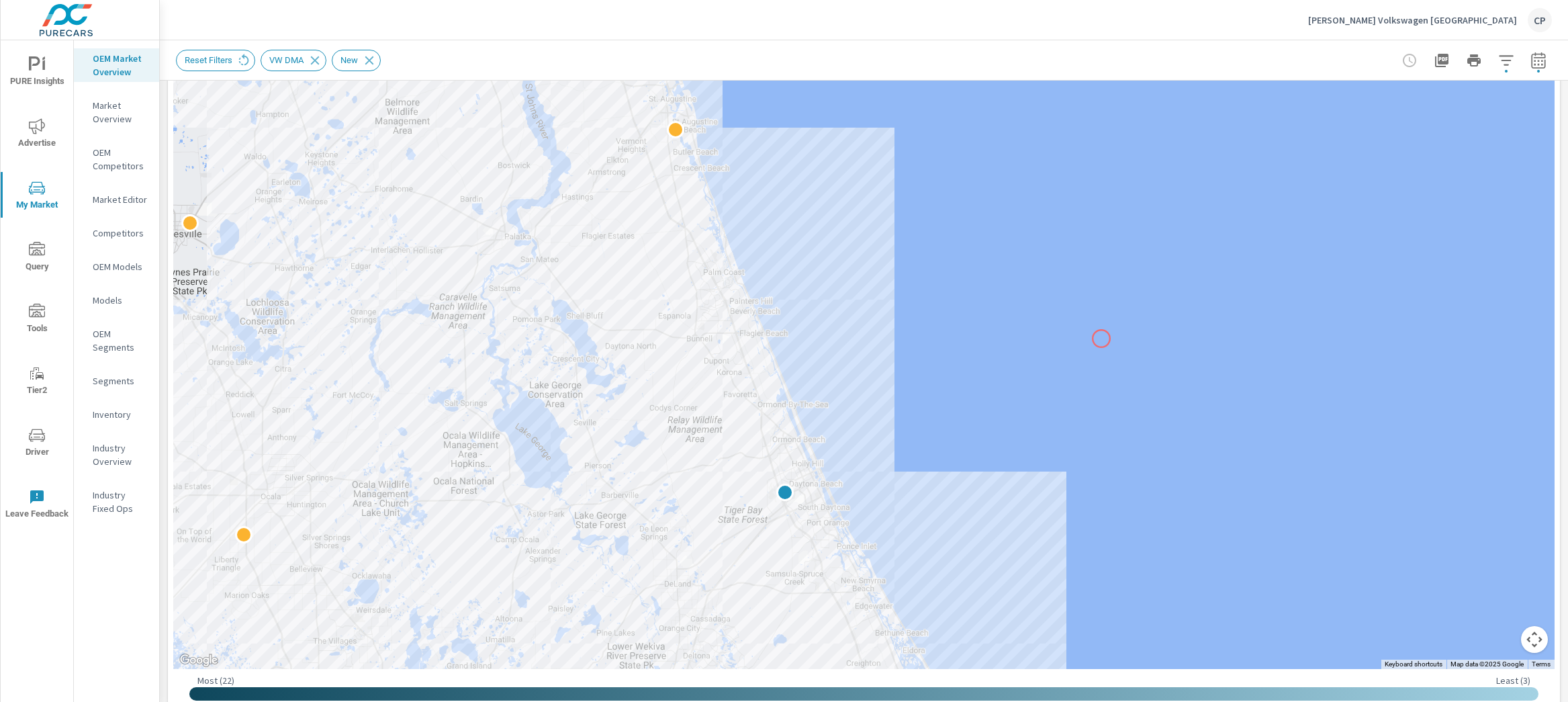
drag, startPoint x: 1190, startPoint y: 424, endPoint x: 1102, endPoint y: 338, distance: 123.0
click at [1102, 338] on div at bounding box center [1425, 576] width 1290 height 726
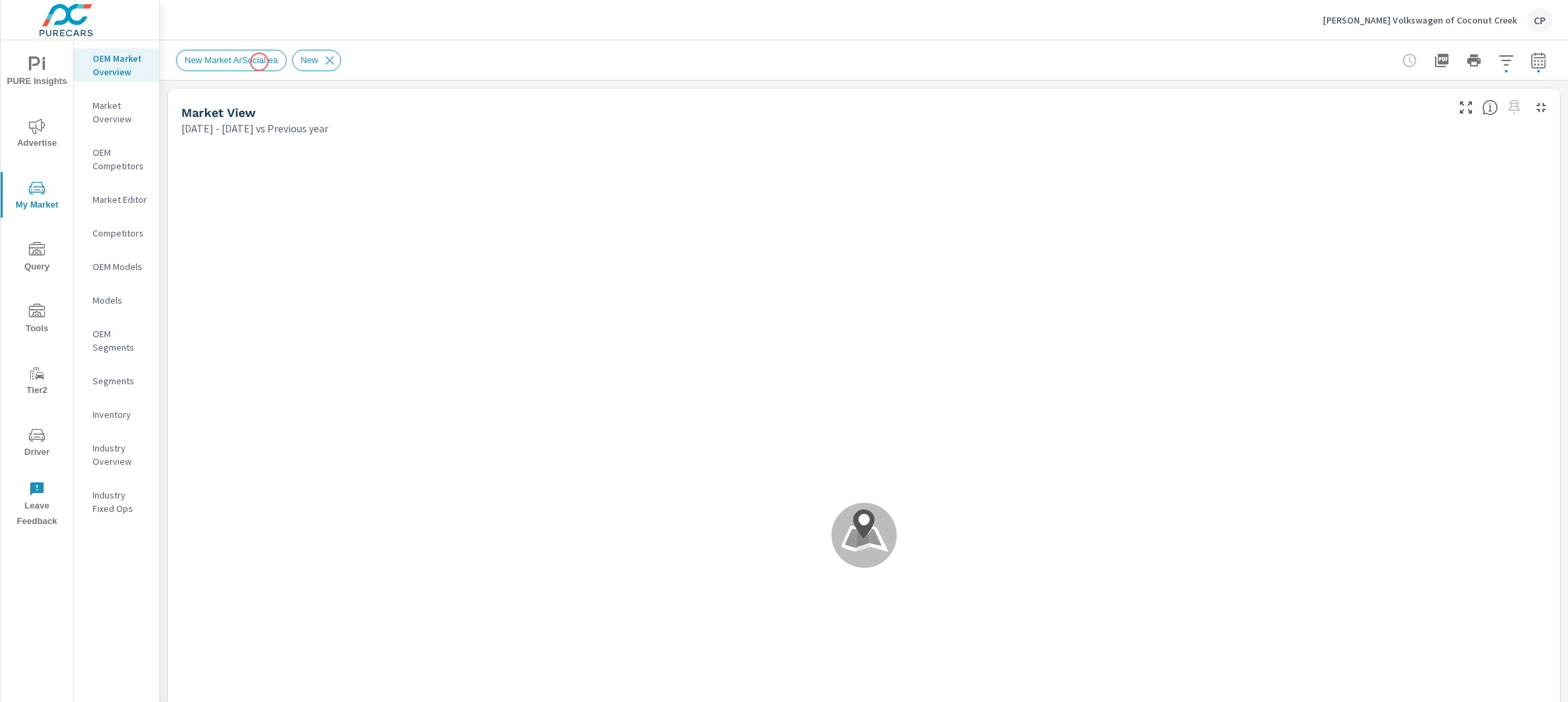
click at [259, 61] on span "New Market ArSocial ea" at bounding box center [231, 60] width 109 height 10
click at [1532, 55] on icon "button" at bounding box center [1539, 59] width 14 height 16
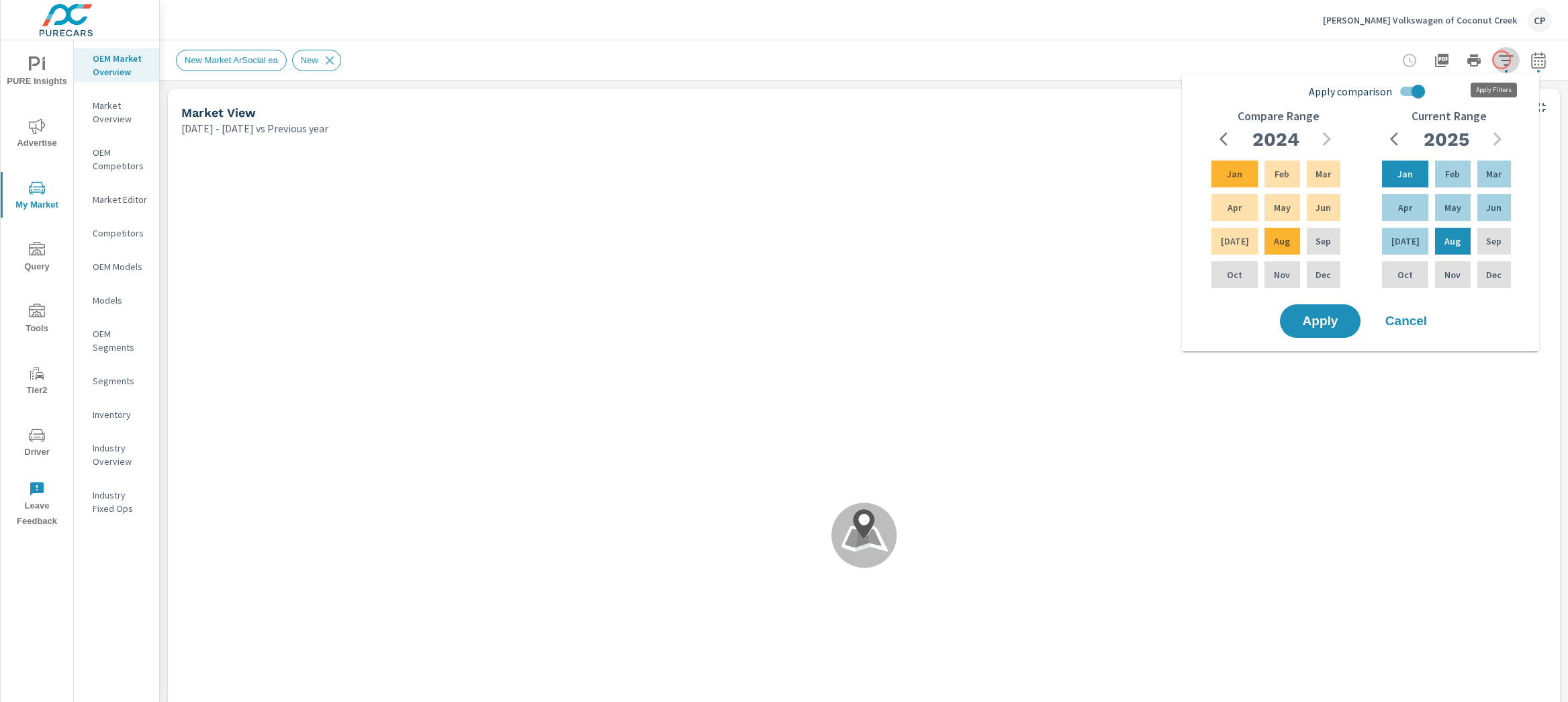
click at [1501, 60] on button "button" at bounding box center [1506, 61] width 27 height 27
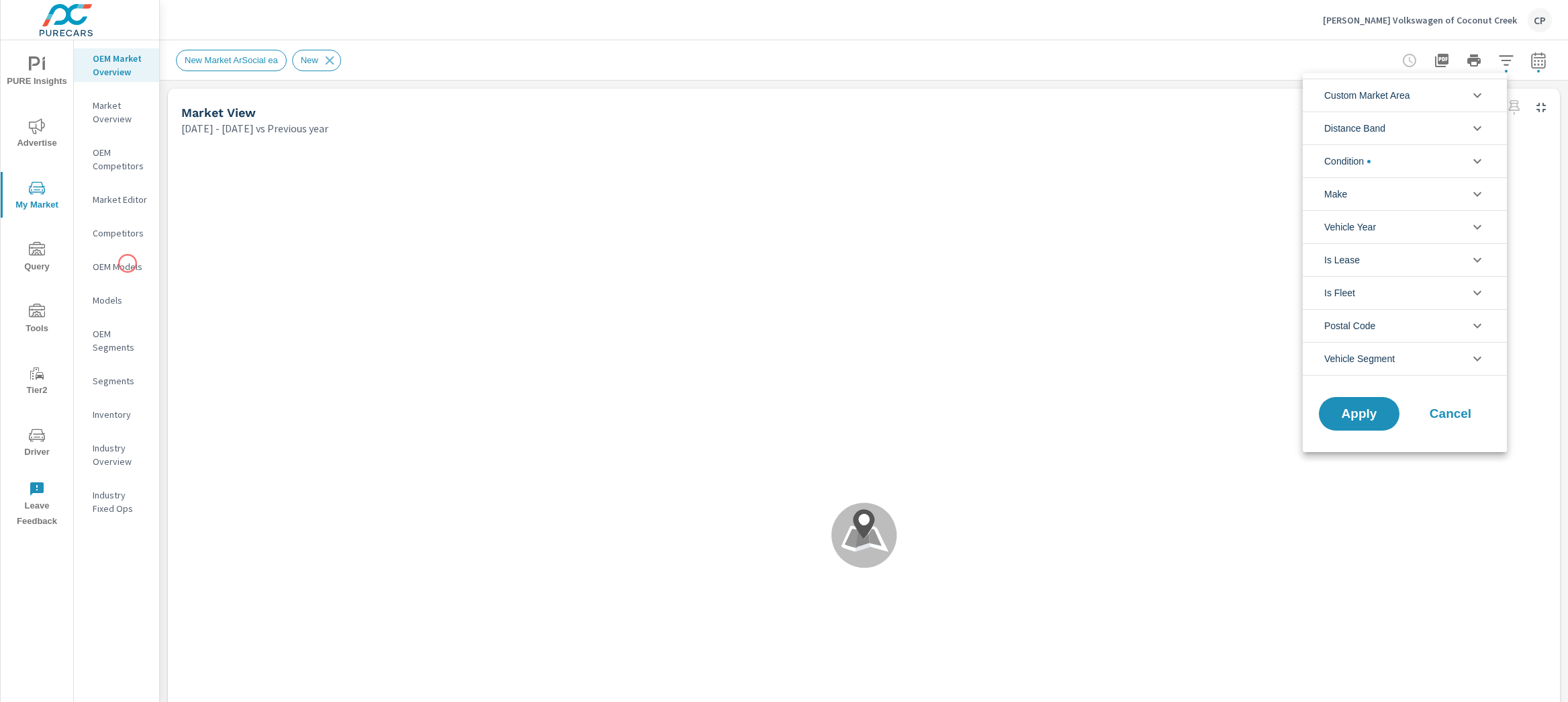
click at [127, 264] on div at bounding box center [784, 351] width 1568 height 702
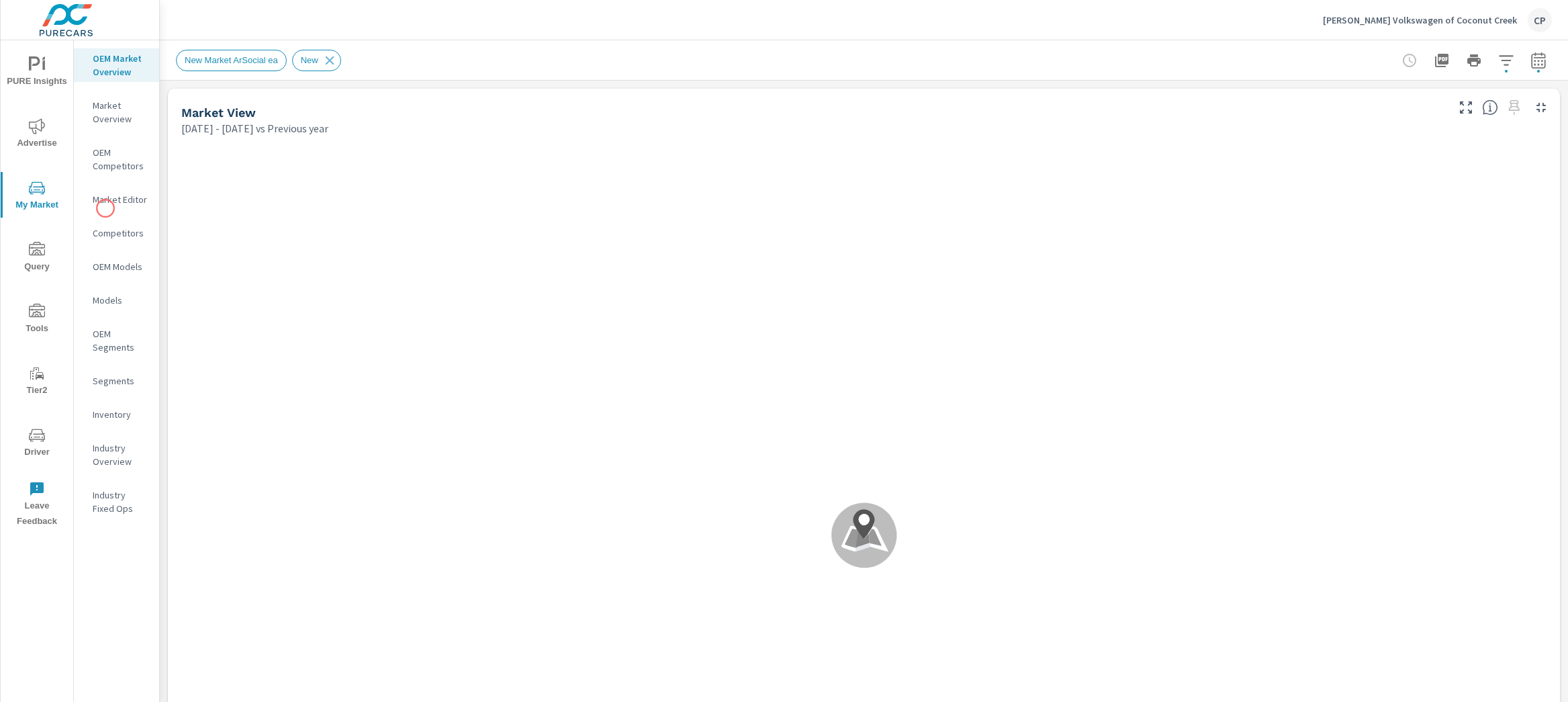
click at [105, 208] on div "Market Editor" at bounding box center [116, 200] width 85 height 20
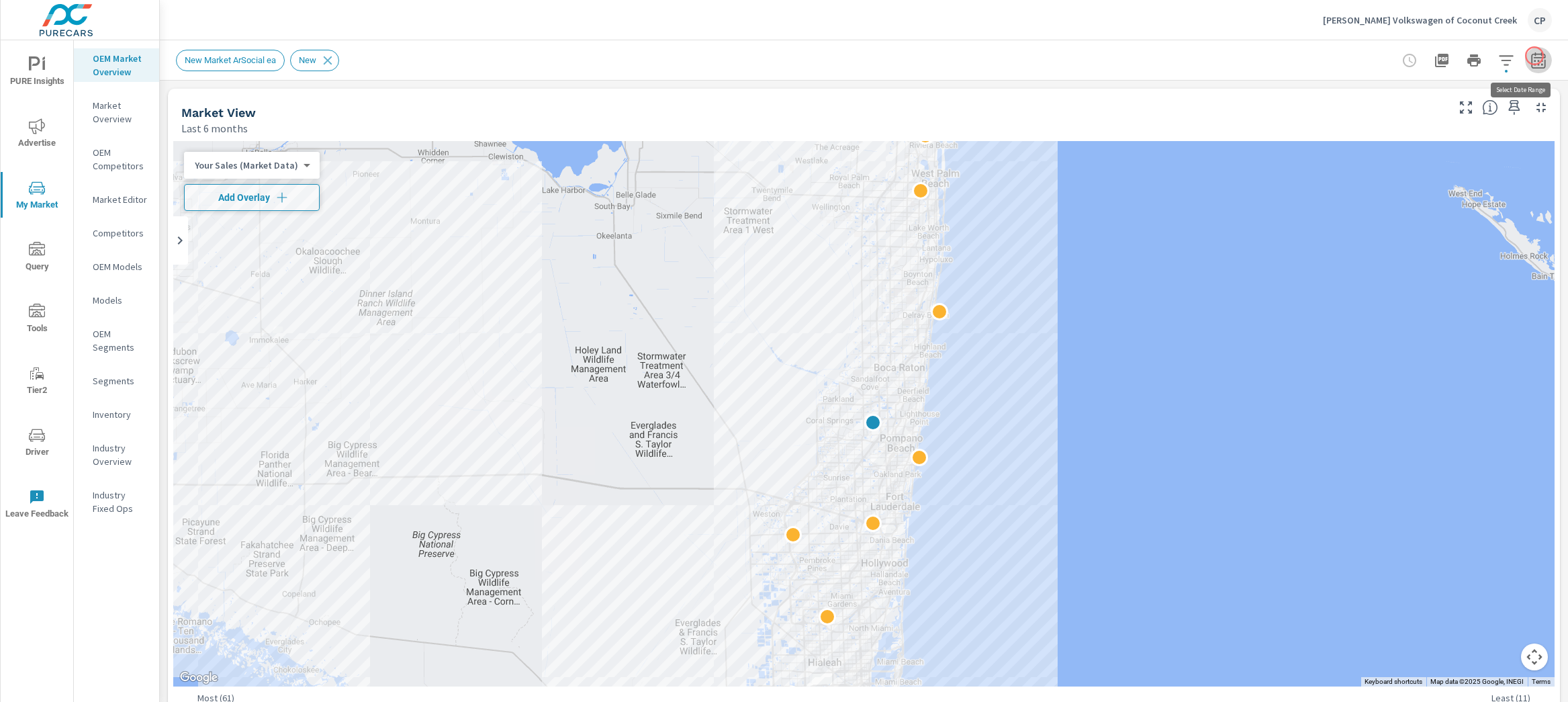
click at [1534, 56] on button "button" at bounding box center [1539, 61] width 27 height 27
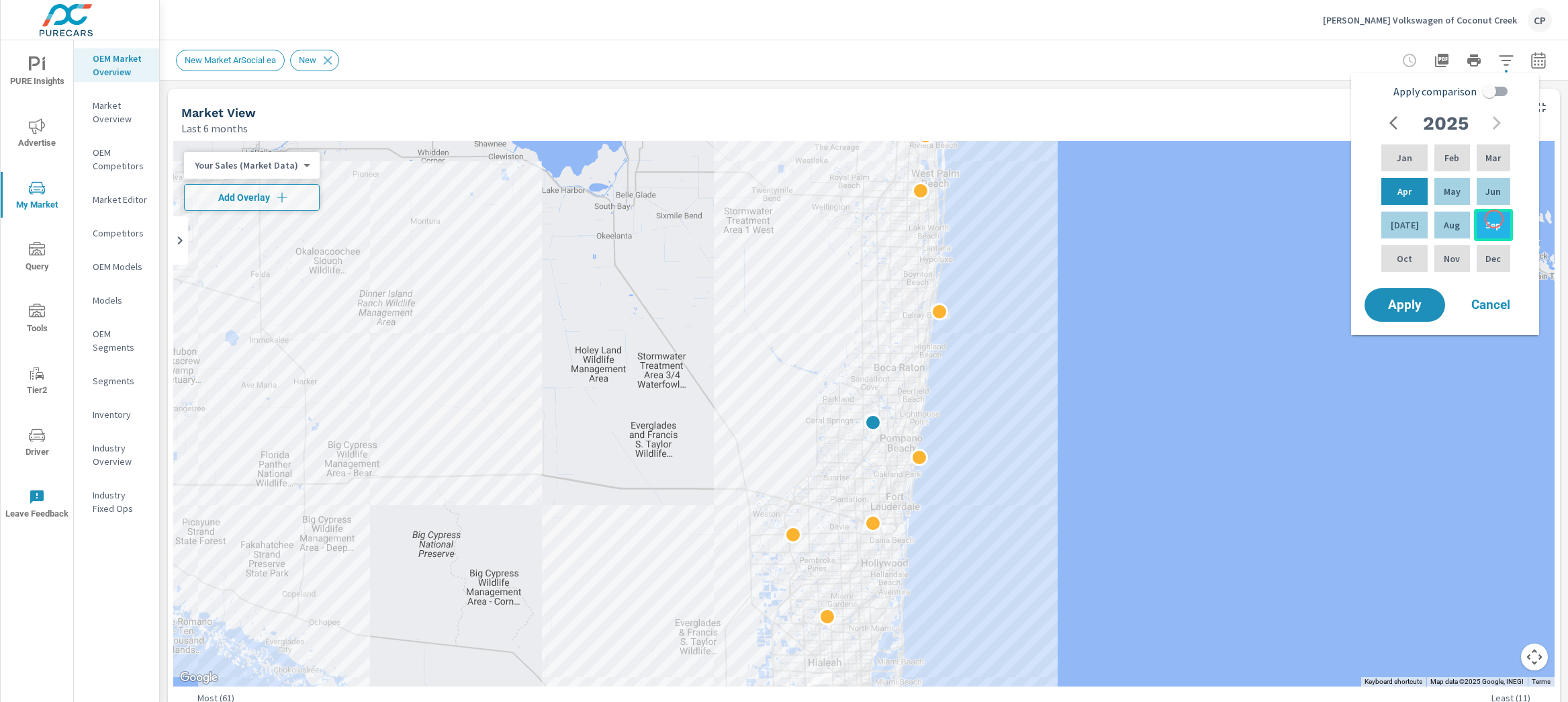
click at [1494, 219] on p "Sep" at bounding box center [1494, 225] width 16 height 14
click at [1531, 61] on icon "button" at bounding box center [1539, 60] width 16 height 16
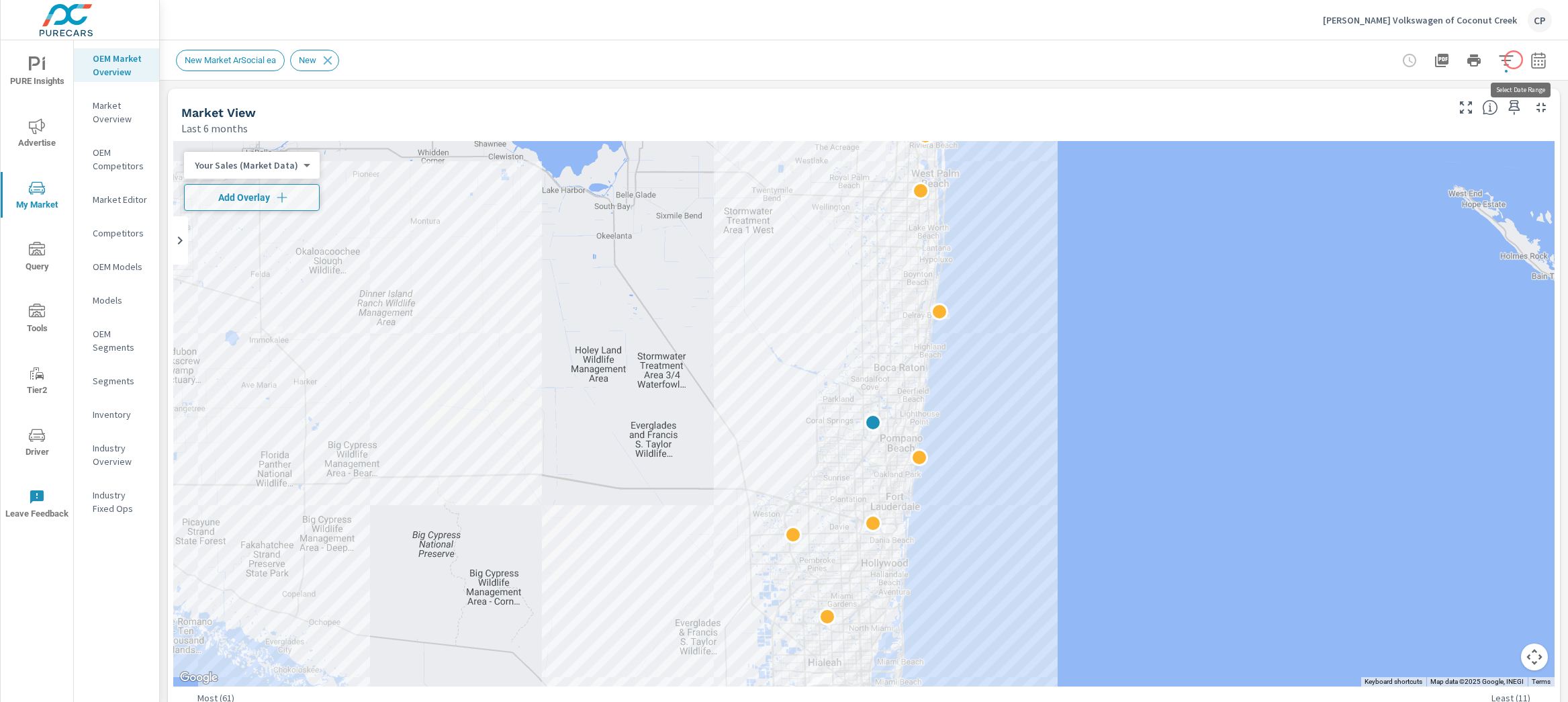
click at [1525, 59] on button "button" at bounding box center [1539, 61] width 27 height 27
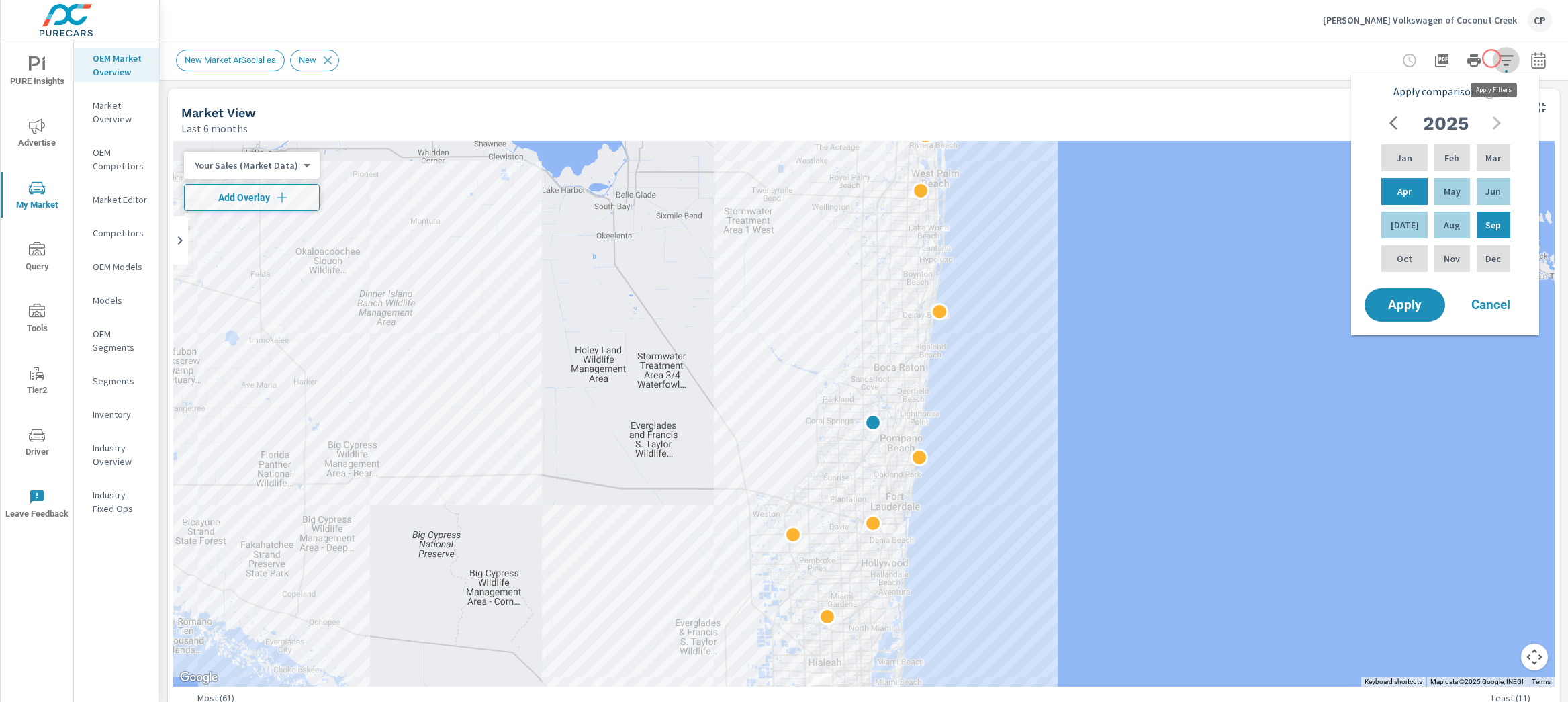
click at [1499, 59] on icon "button" at bounding box center [1506, 60] width 16 height 16
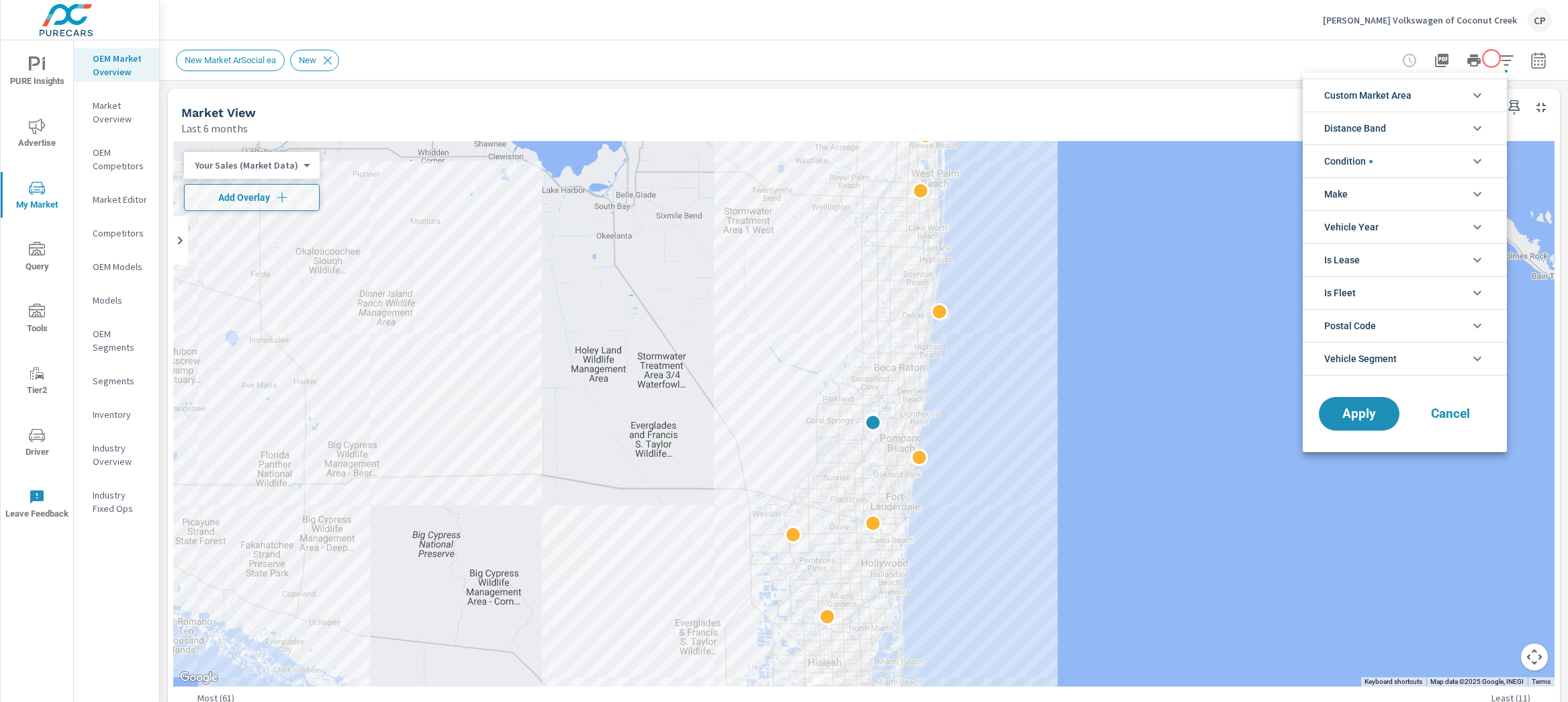
click at [1491, 59] on div at bounding box center [784, 351] width 1568 height 702
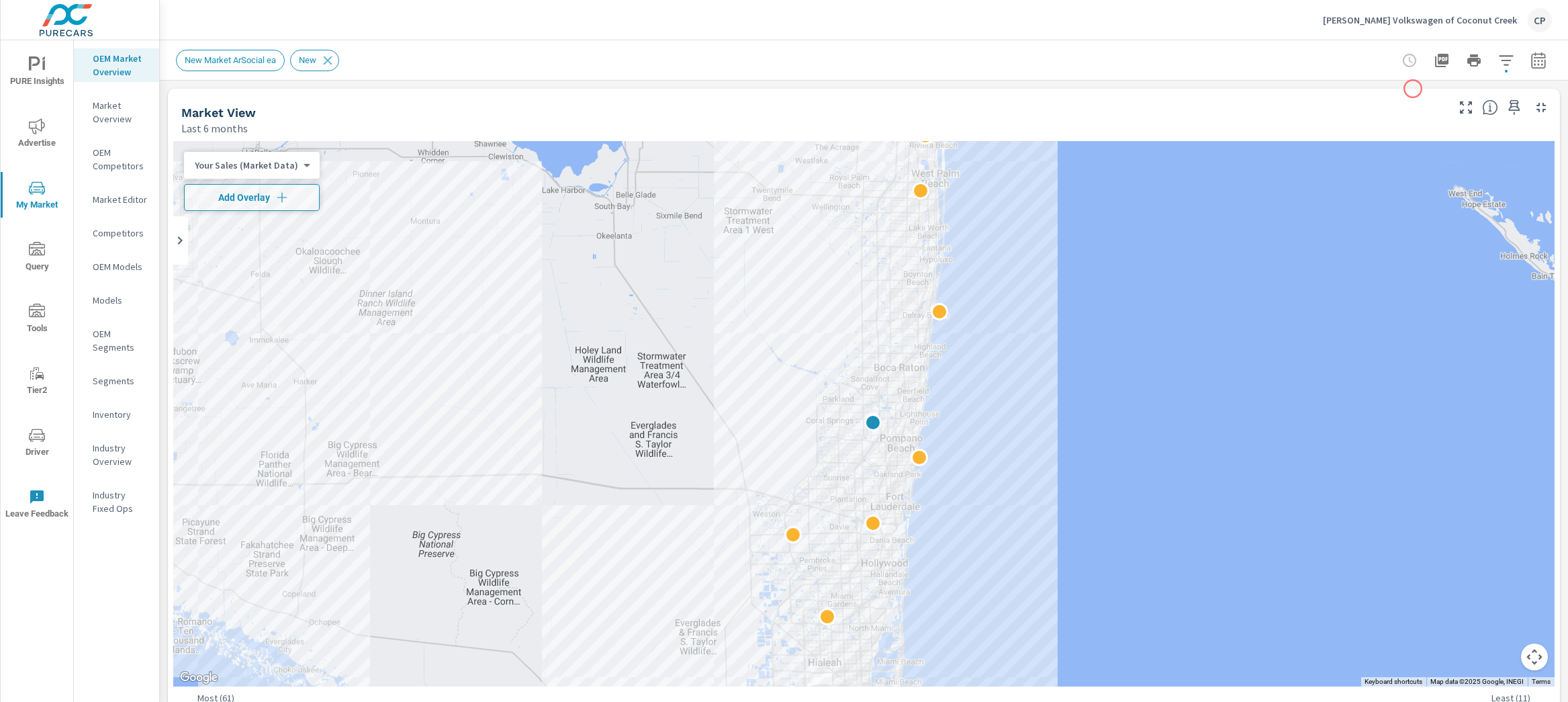
click at [1413, 89] on div "Market View Last 6 months" at bounding box center [809, 112] width 1282 height 48
click at [1499, 63] on icon "button" at bounding box center [1506, 60] width 16 height 16
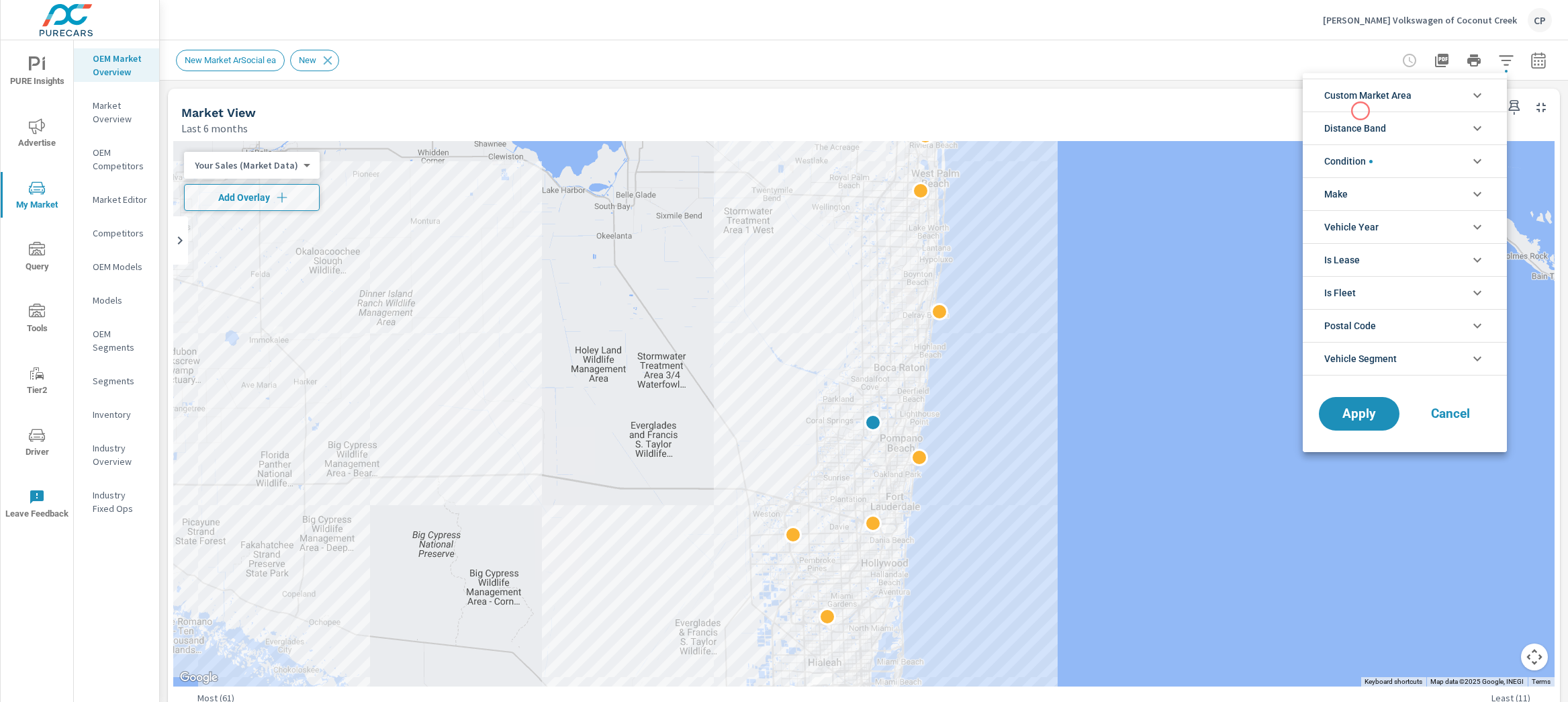
click at [1361, 106] on span "Custom Market Area" at bounding box center [1368, 95] width 87 height 32
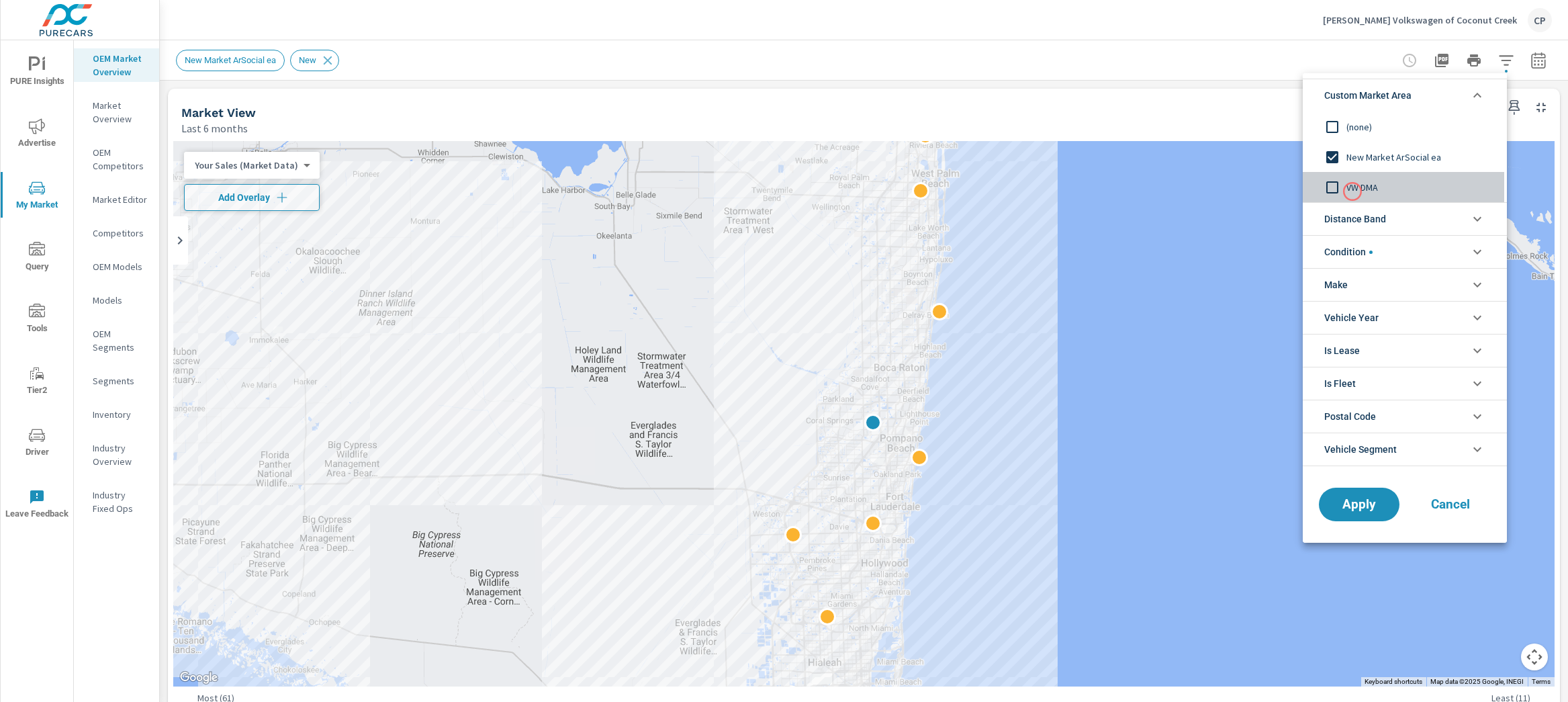
click at [1353, 192] on span "VW DMA" at bounding box center [1420, 187] width 147 height 16
click at [1356, 500] on span "Apply" at bounding box center [1359, 505] width 55 height 13
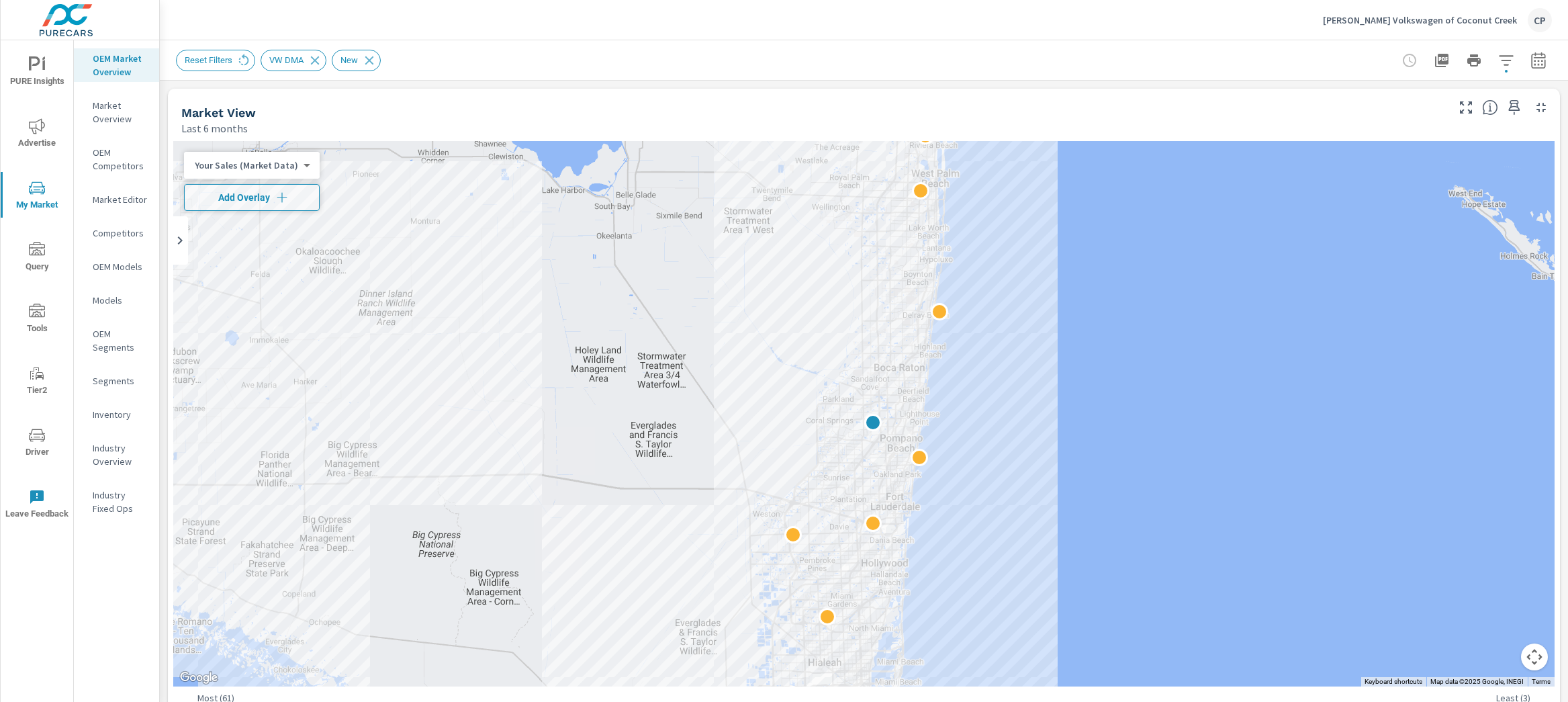
click at [1532, 67] on icon "button" at bounding box center [1539, 59] width 14 height 16
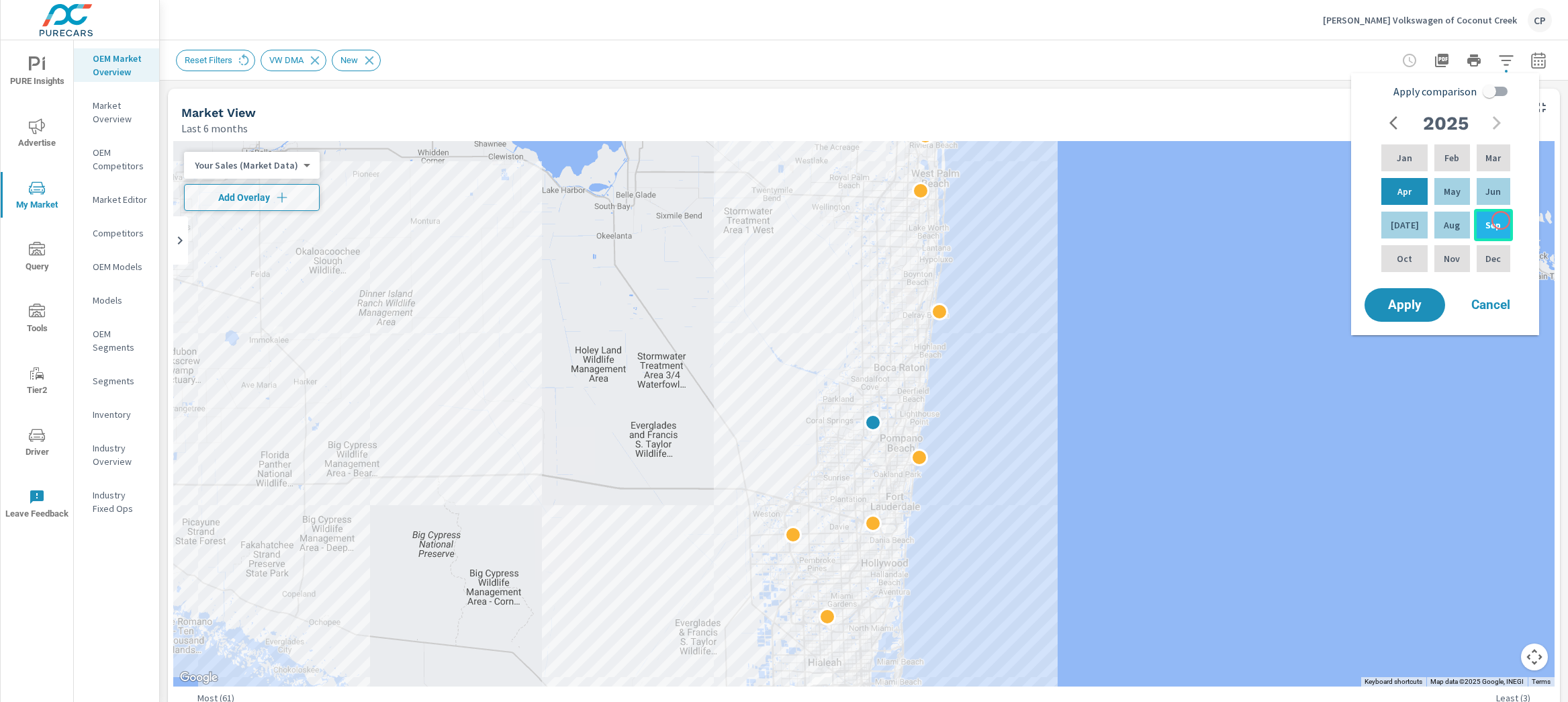
click at [1499, 219] on div "Sep" at bounding box center [1494, 225] width 39 height 32
click at [1397, 157] on p "Jan" at bounding box center [1405, 157] width 16 height 14
click at [1492, 89] on input "Apply comparison" at bounding box center [1489, 92] width 77 height 26
checkbox input "true"
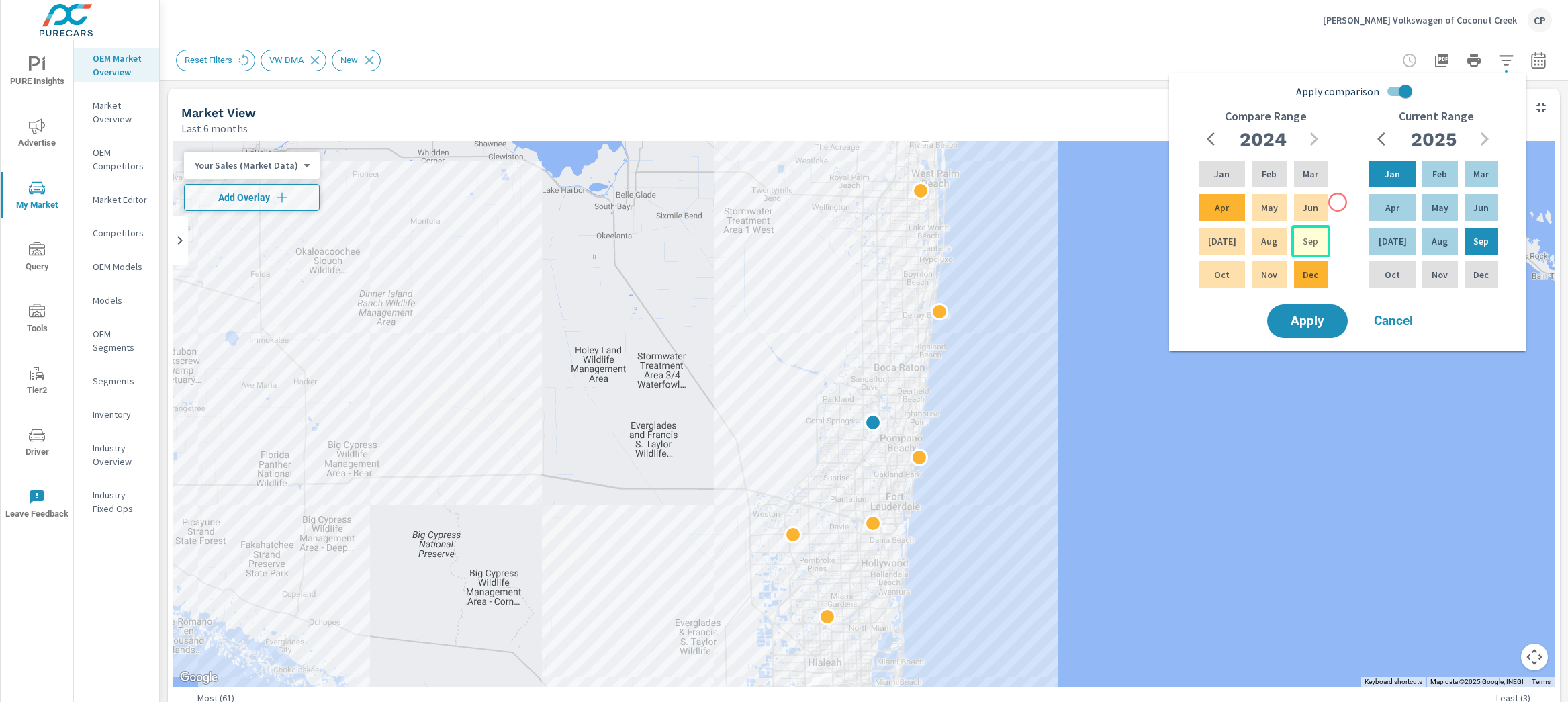
click at [1295, 234] on div "Sep" at bounding box center [1310, 241] width 39 height 32
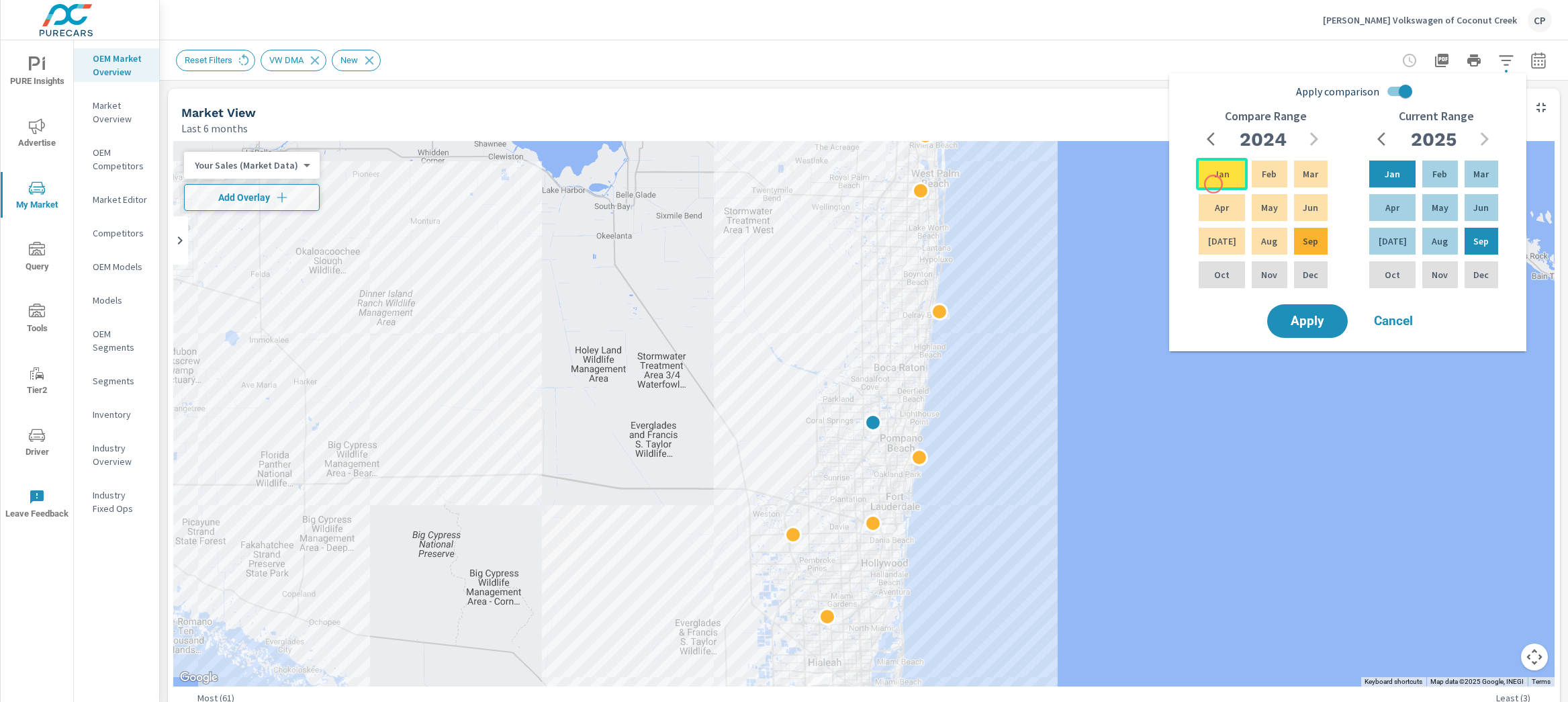
click at [1213, 183] on div "Jan" at bounding box center [1222, 174] width 52 height 32
click at [1325, 312] on button "Apply" at bounding box center [1308, 321] width 83 height 35
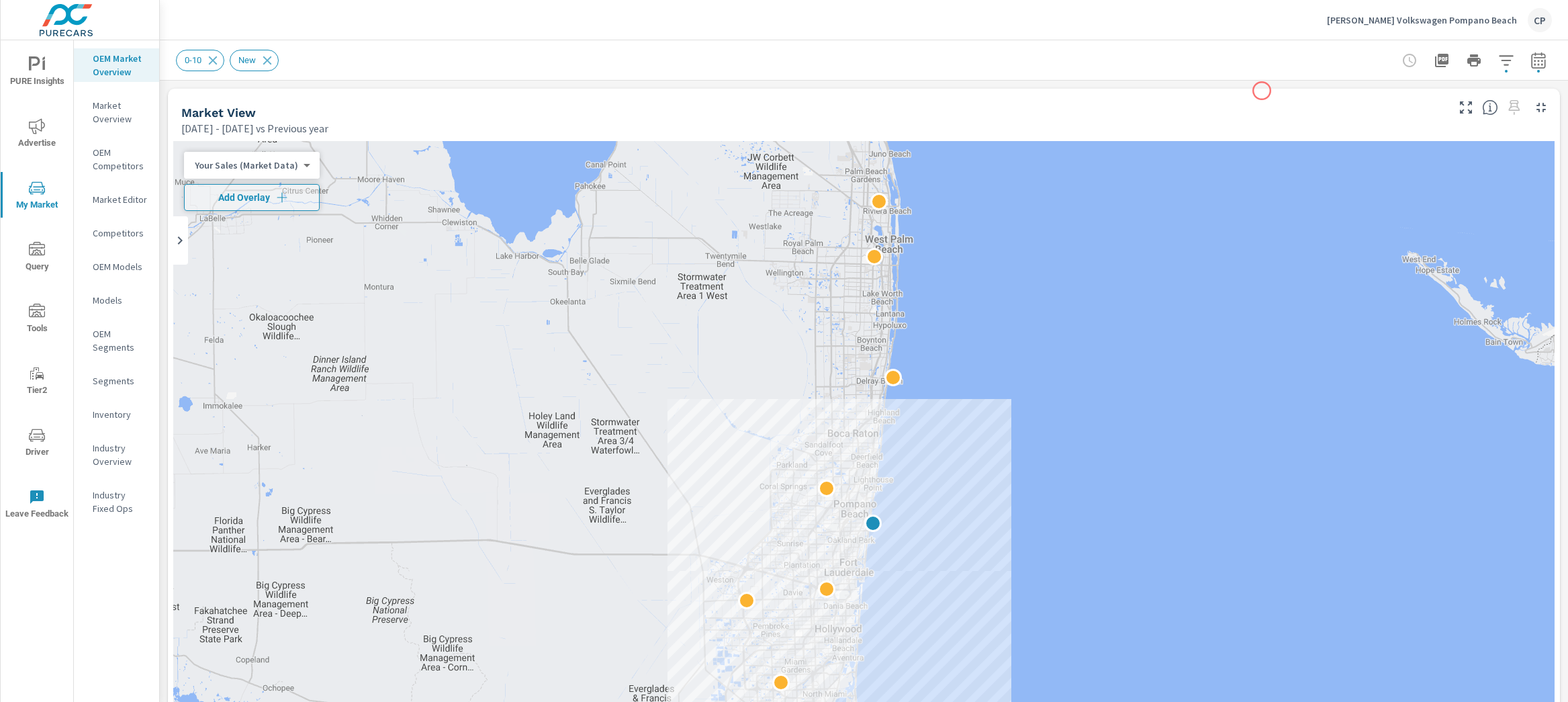
scroll to position [111, 0]
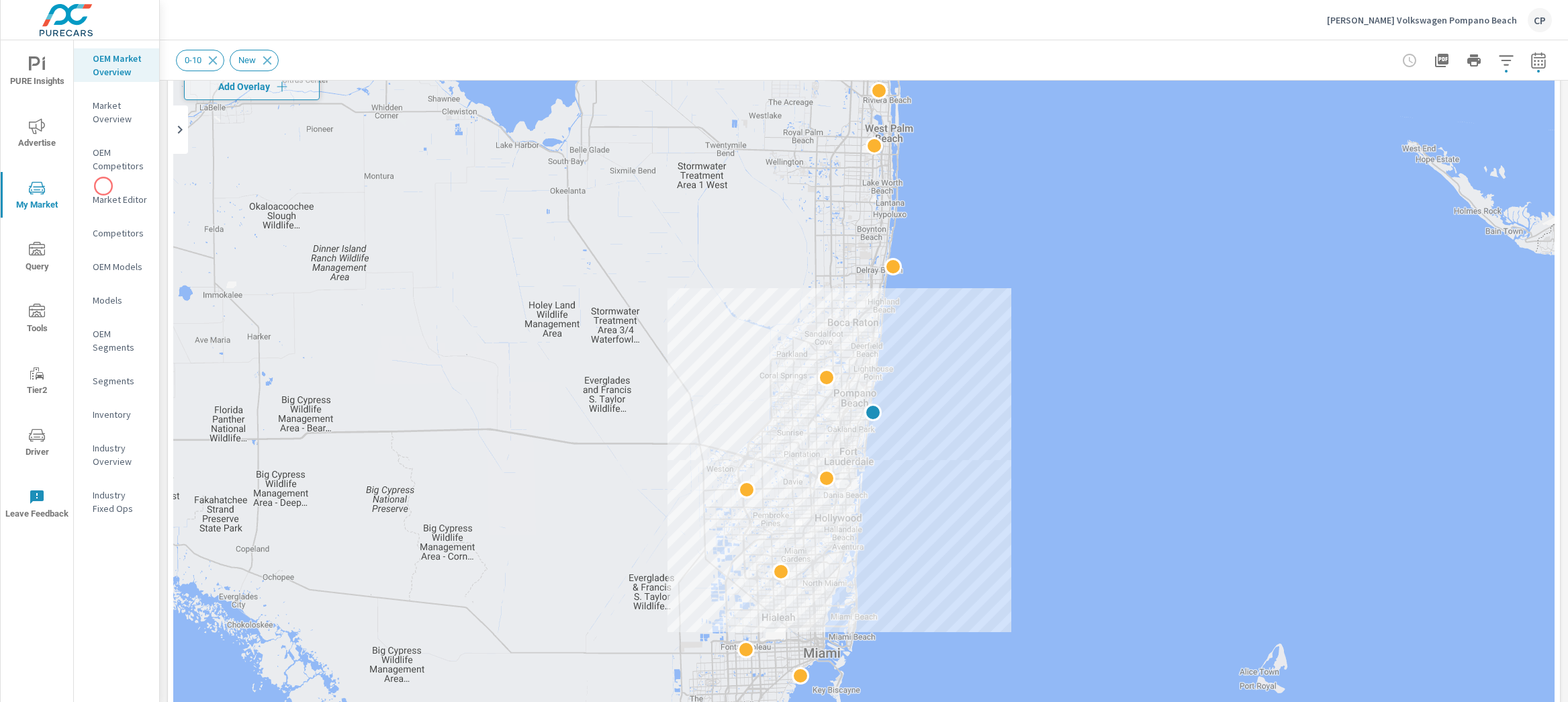
click at [109, 200] on p "Market Editor" at bounding box center [121, 199] width 56 height 14
